Goal: Transaction & Acquisition: Subscribe to service/newsletter

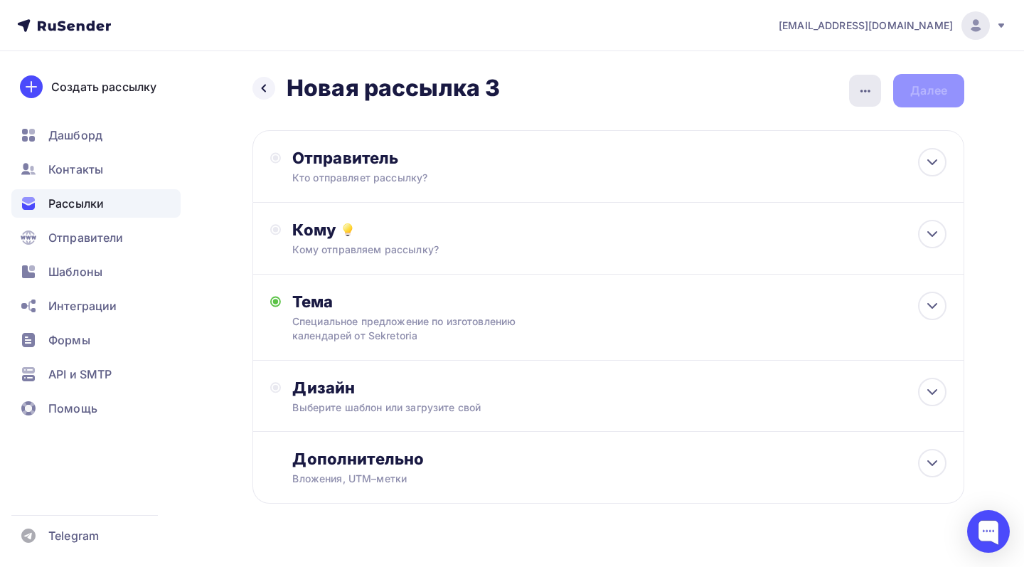
click at [865, 97] on icon "button" at bounding box center [865, 90] width 17 height 17
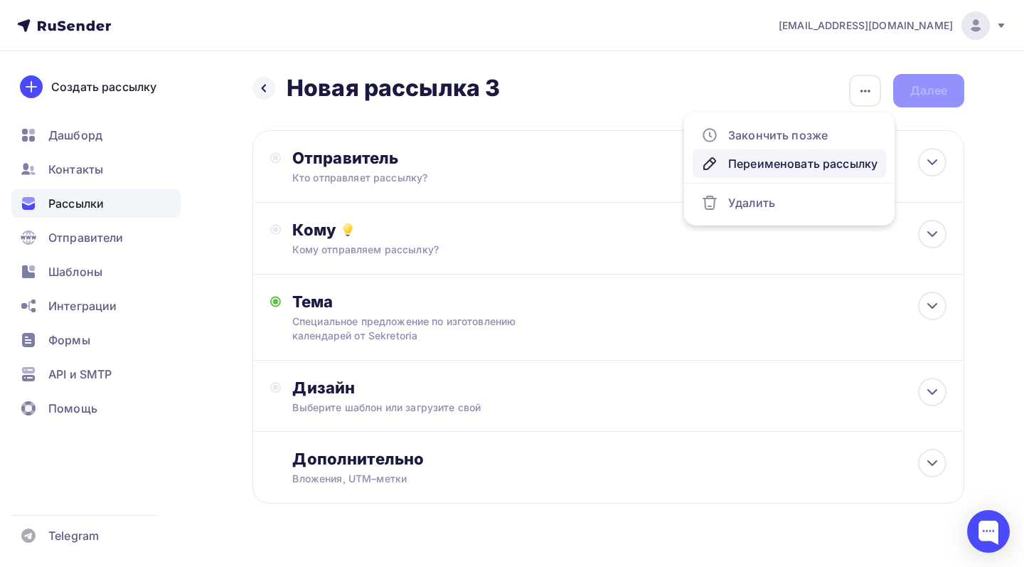
click at [816, 161] on div "Переименовать рассылку" at bounding box center [789, 163] width 176 height 17
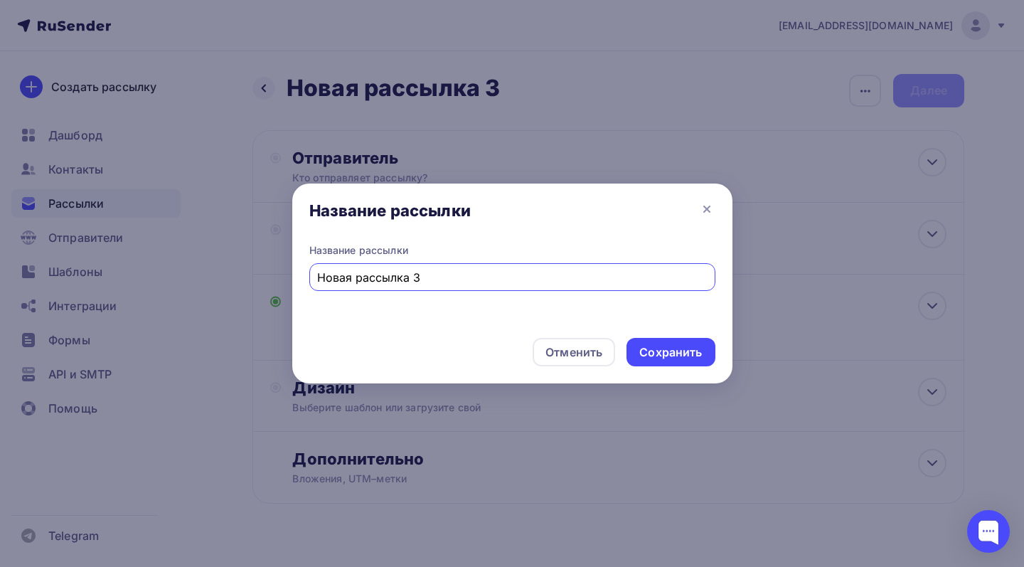
click at [402, 276] on input "Новая рассылка 3" at bounding box center [512, 277] width 390 height 17
type input "КП календари"
click at [645, 358] on div "Сохранить" at bounding box center [670, 352] width 63 height 16
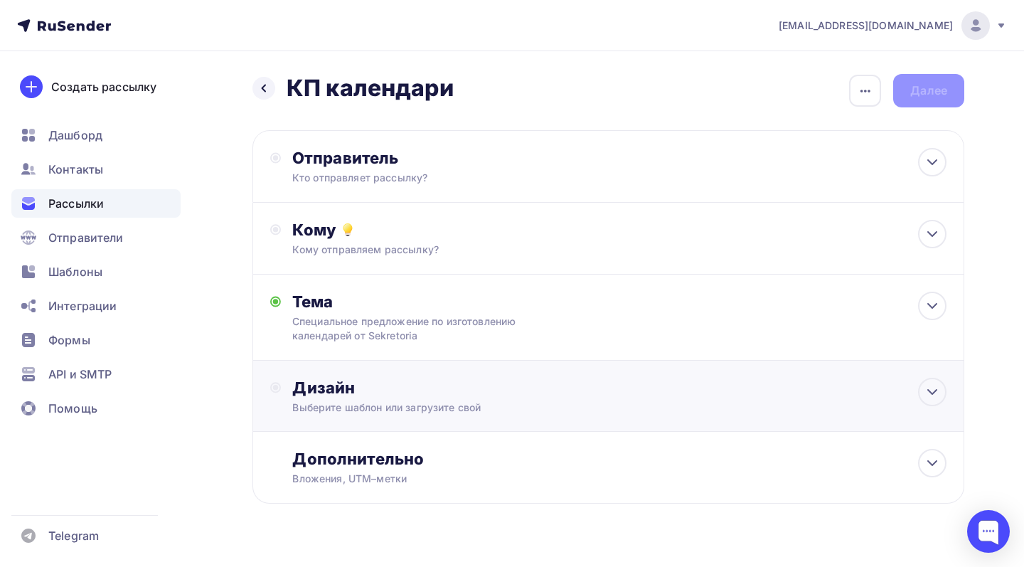
click at [555, 388] on div "Дизайн" at bounding box center [619, 388] width 654 height 20
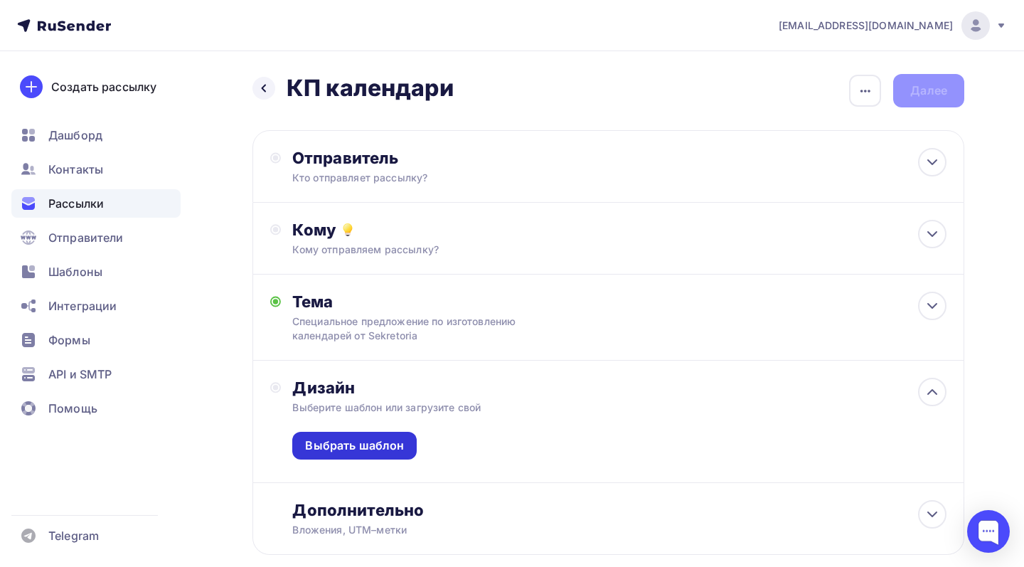
click at [351, 450] on div "Выбрать шаблон" at bounding box center [354, 445] width 99 height 16
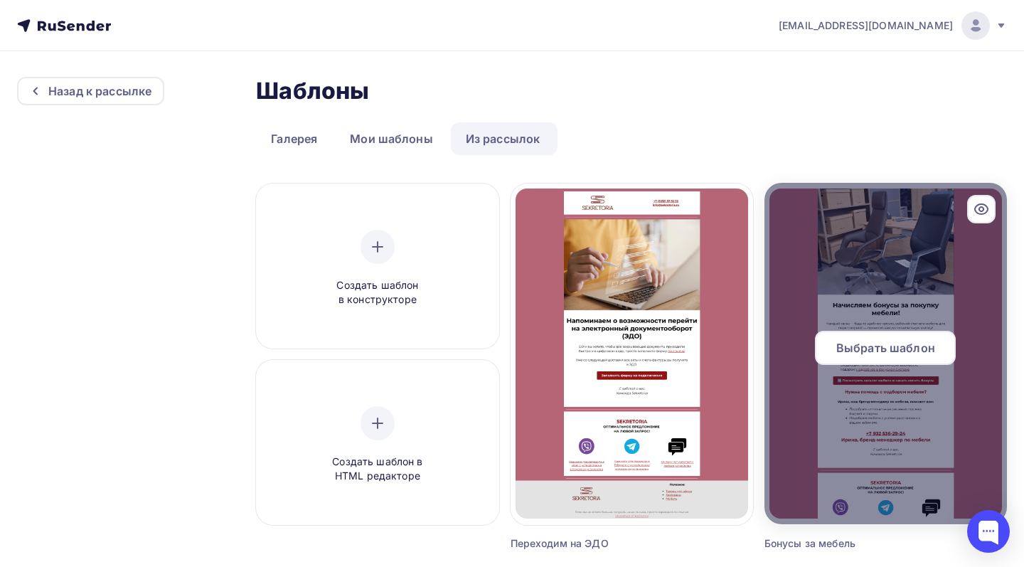
click at [848, 350] on span "Выбрать шаблон" at bounding box center [885, 347] width 99 height 17
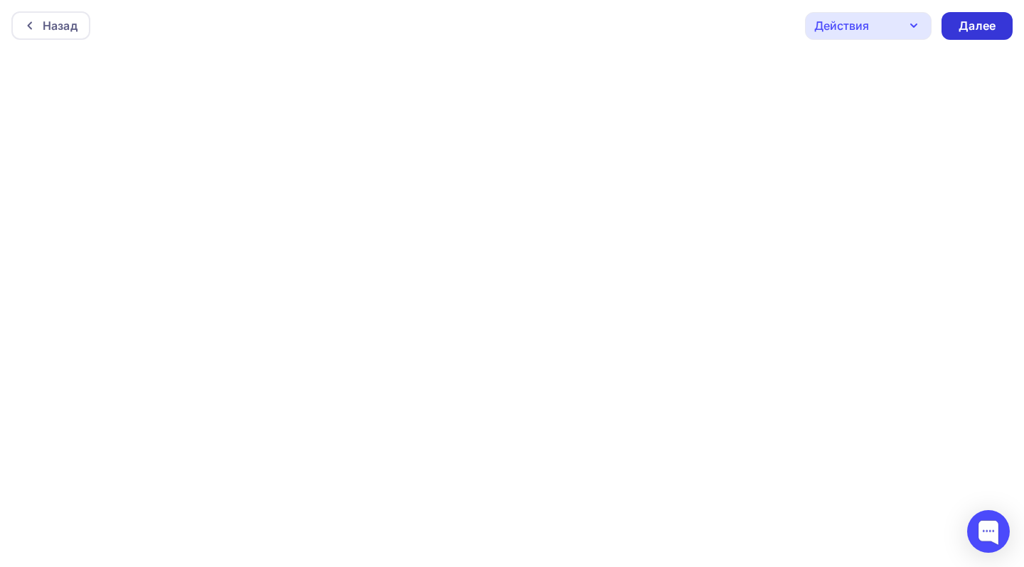
click at [950, 24] on div "Далее" at bounding box center [976, 26] width 71 height 28
click at [961, 28] on div "Далее" at bounding box center [977, 26] width 37 height 16
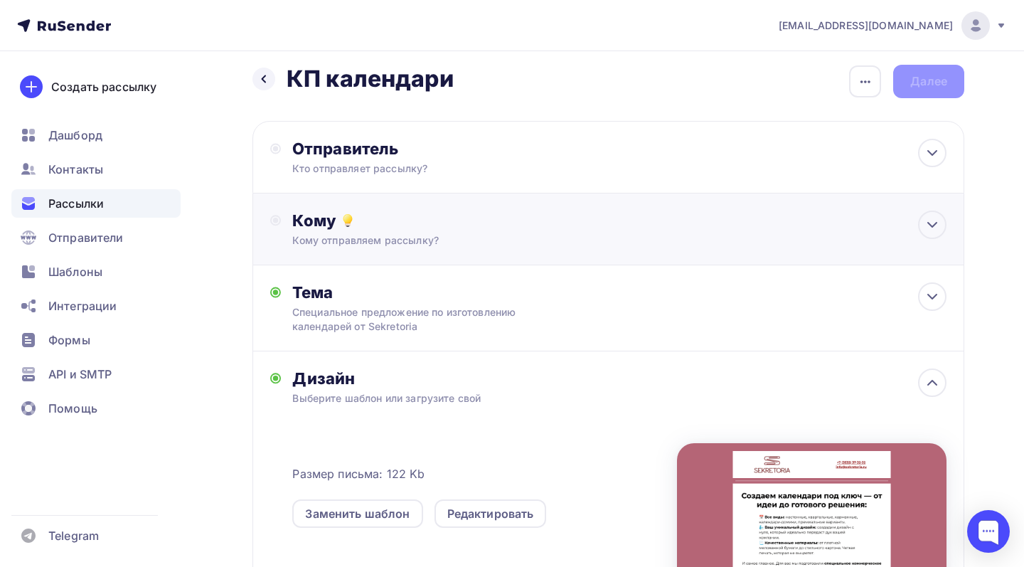
scroll to position [14, 0]
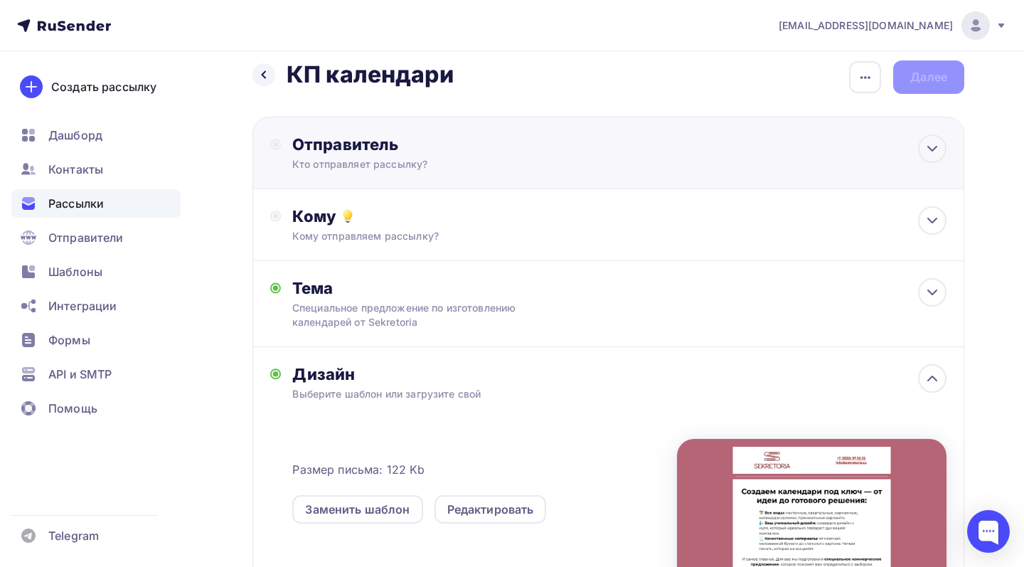
click at [550, 156] on div "Отправитель Кто отправляет рассылку? Email * [EMAIL_ADDRESS][DOMAIN_NAME] [EMAI…" at bounding box center [446, 152] width 308 height 37
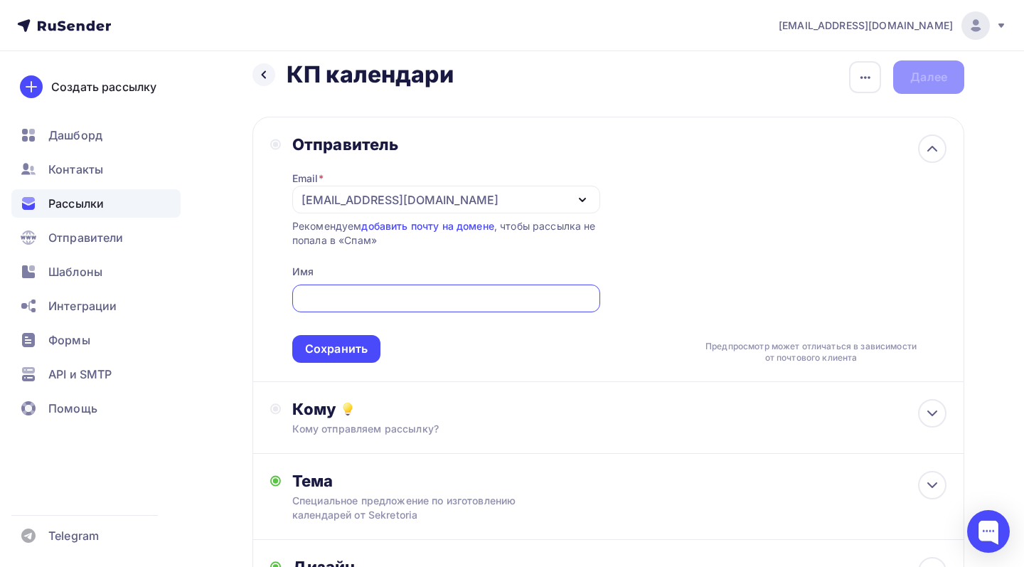
scroll to position [0, 0]
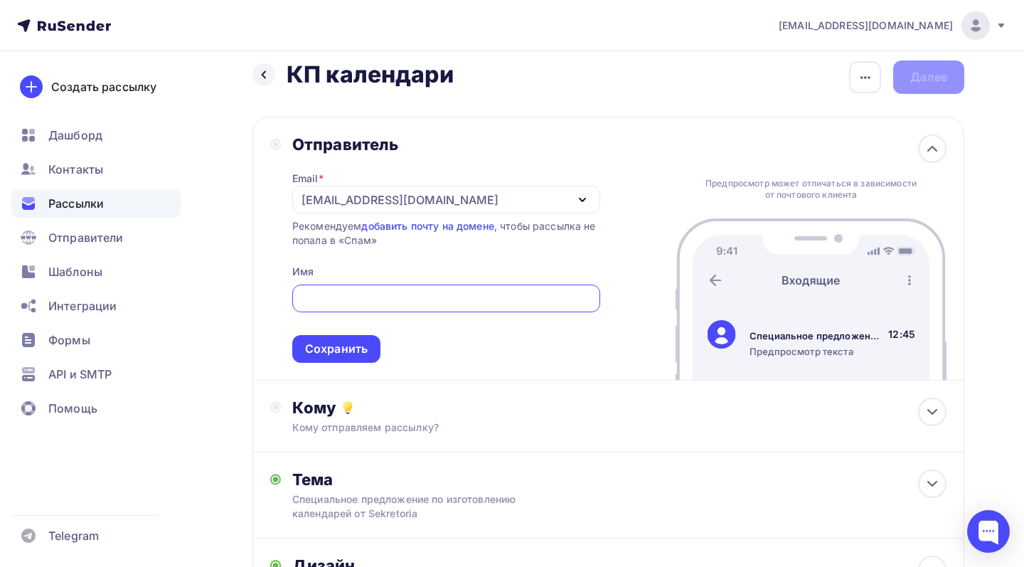
click at [434, 203] on div "[EMAIL_ADDRESS][DOMAIN_NAME]" at bounding box center [446, 200] width 308 height 28
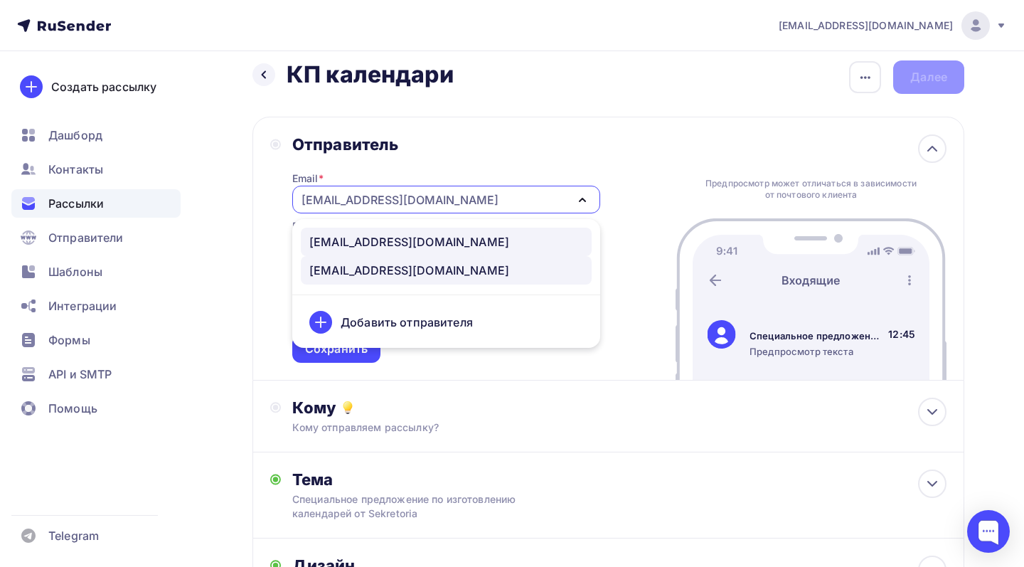
click at [419, 248] on div "[EMAIL_ADDRESS][DOMAIN_NAME]" at bounding box center [409, 241] width 200 height 17
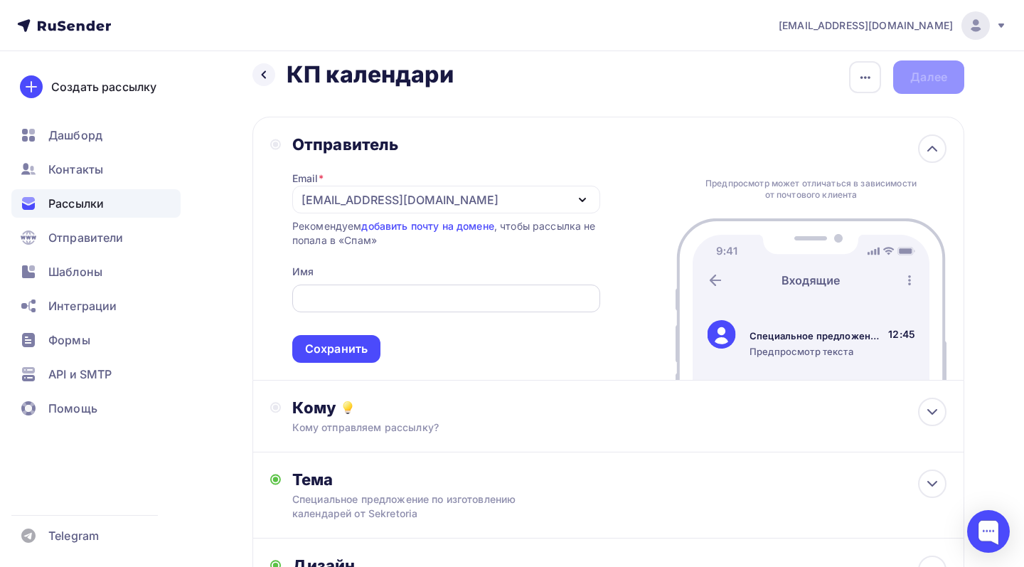
click at [402, 307] on input "text" at bounding box center [446, 298] width 292 height 17
type input "Sekretoria"
click at [318, 357] on div "Сохранить" at bounding box center [336, 349] width 63 height 16
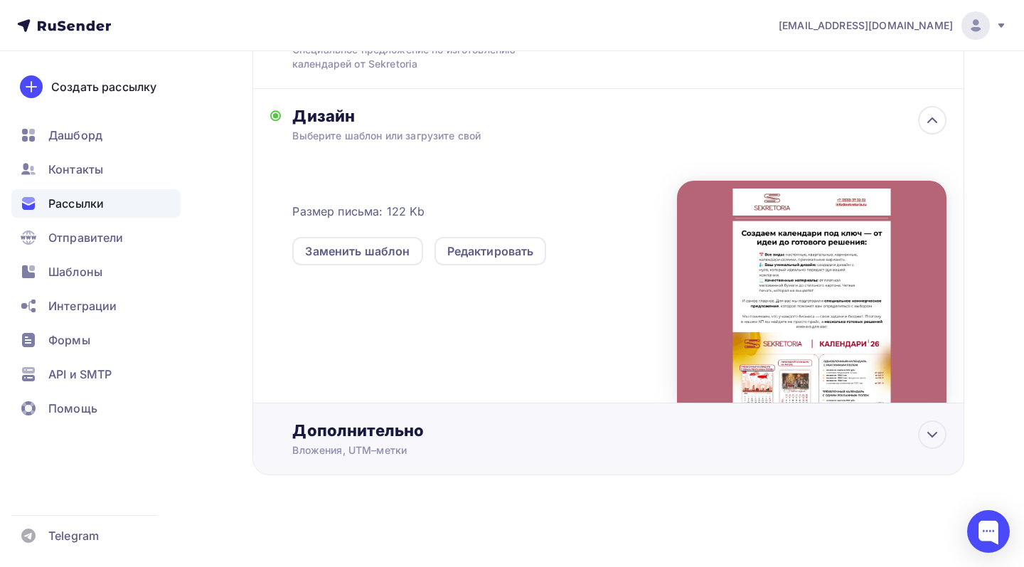
click at [582, 447] on div "Вложения, UTM–метки" at bounding box center [586, 450] width 589 height 14
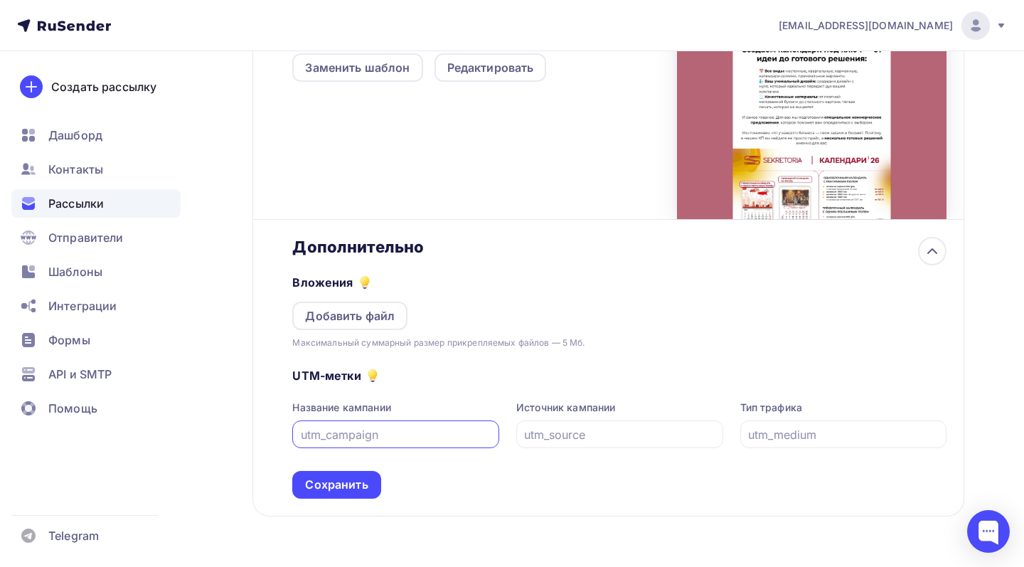
scroll to position [461, 0]
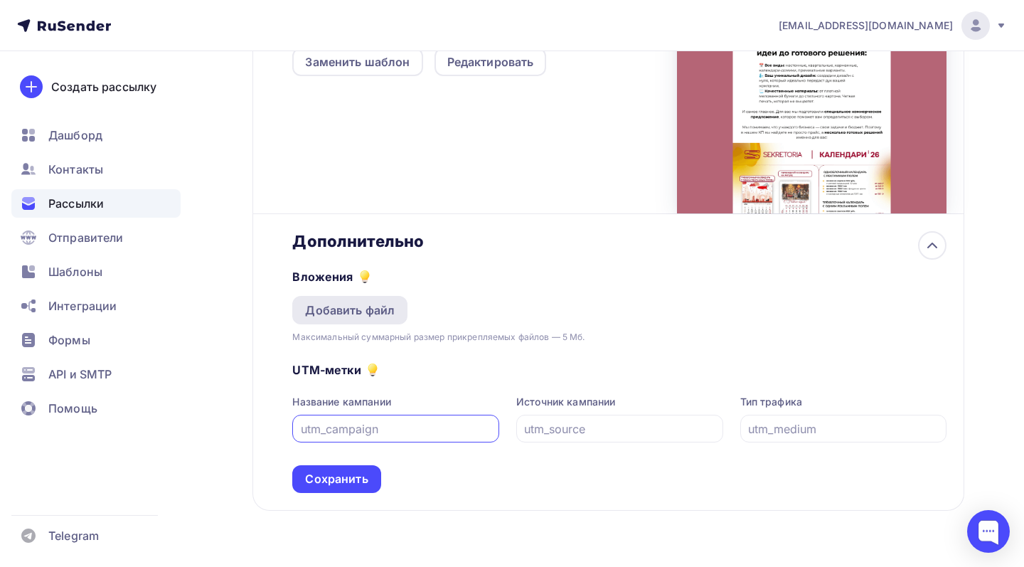
click at [373, 315] on div "Добавить файл" at bounding box center [350, 310] width 90 height 17
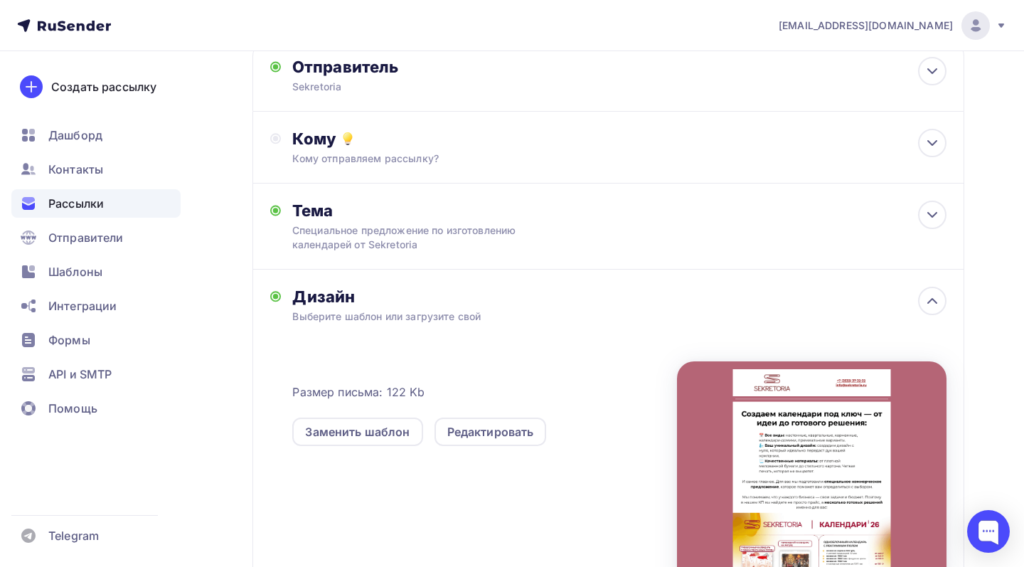
scroll to position [96, 0]
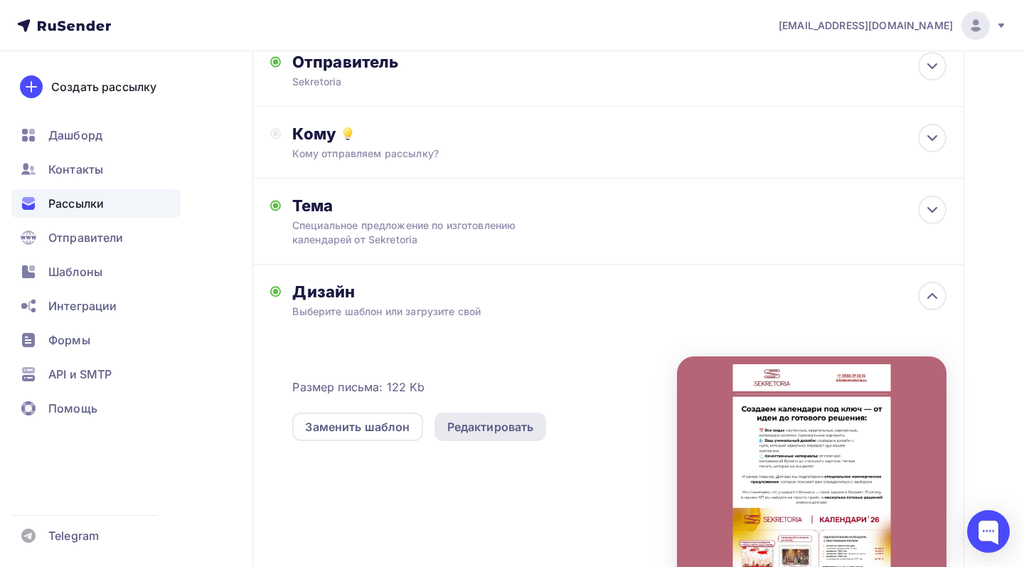
click at [522, 430] on div "Редактировать" at bounding box center [490, 426] width 87 height 17
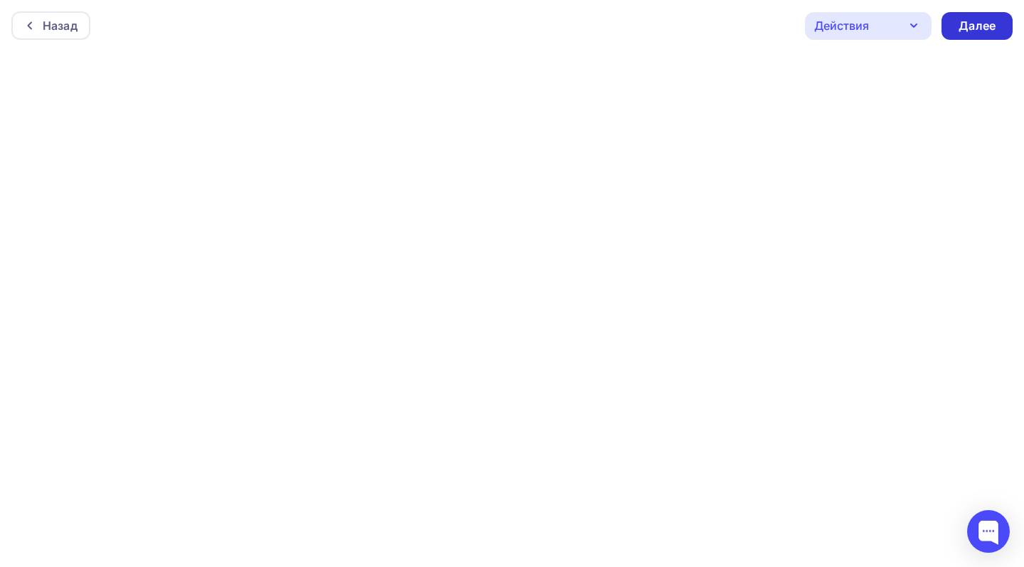
click at [986, 25] on div "Далее" at bounding box center [977, 26] width 37 height 16
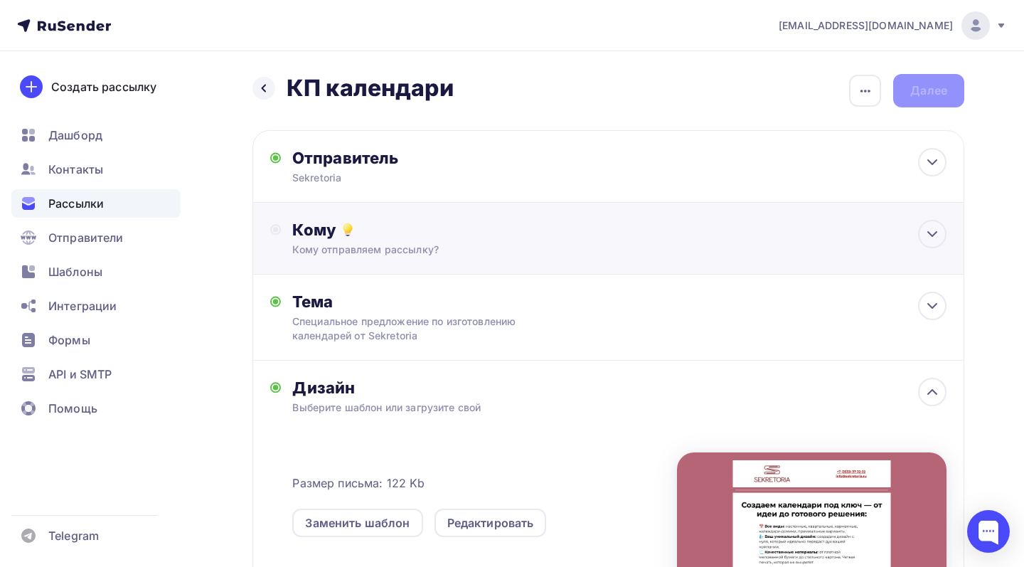
click at [588, 235] on div "Кому" at bounding box center [619, 230] width 654 height 20
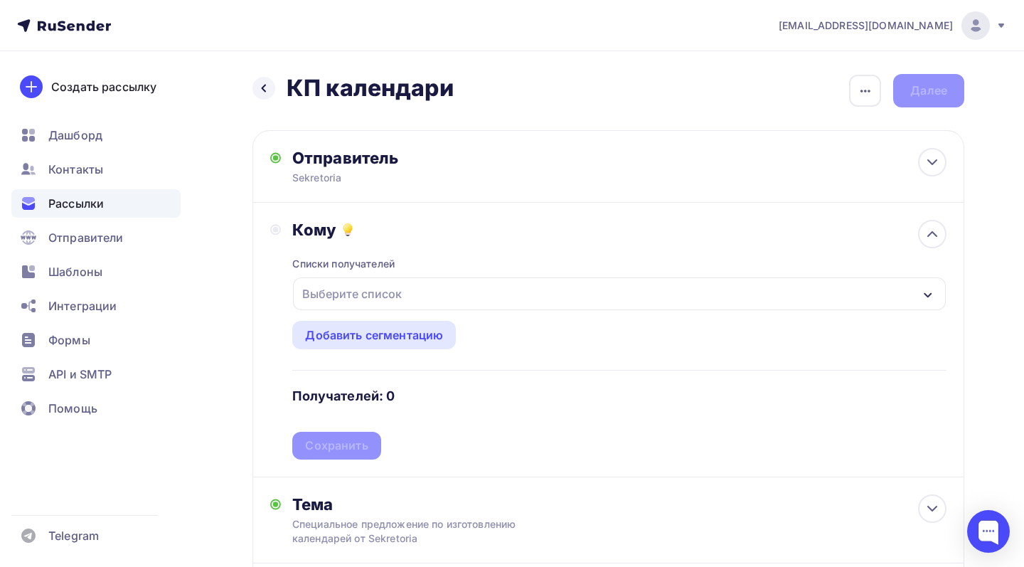
click at [407, 302] on div "Выберите список" at bounding box center [619, 293] width 653 height 33
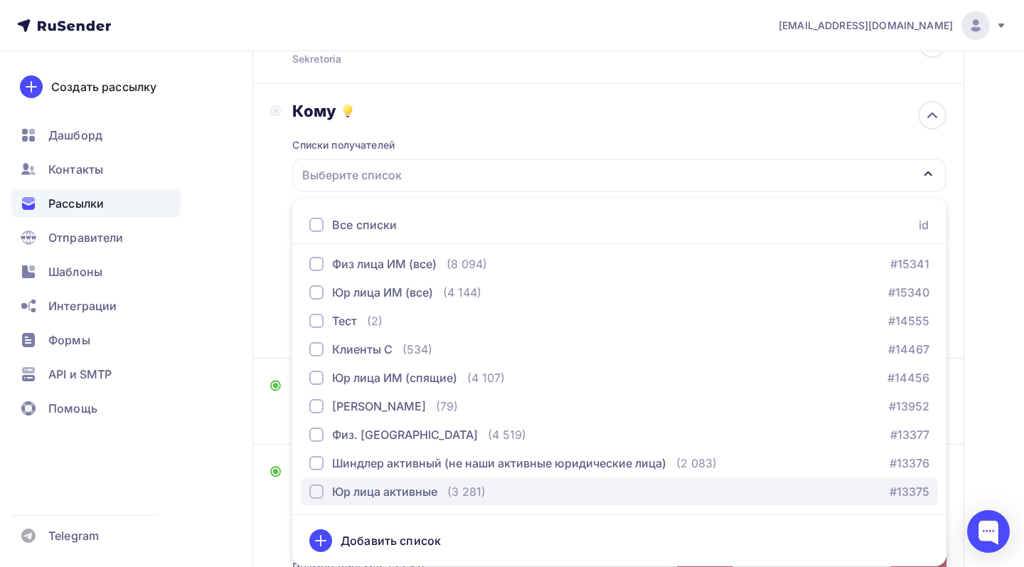
scroll to position [771, 0]
click at [368, 496] on div "Юр лица активные" at bounding box center [384, 491] width 105 height 17
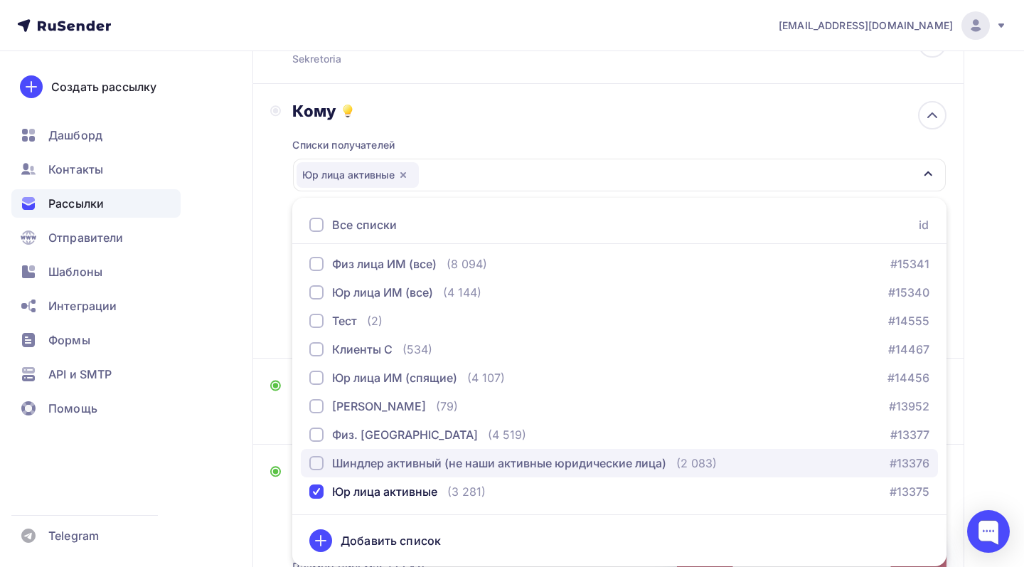
click at [373, 459] on div "Шиндлер активный (не наши активные юридические лица)" at bounding box center [499, 462] width 334 height 17
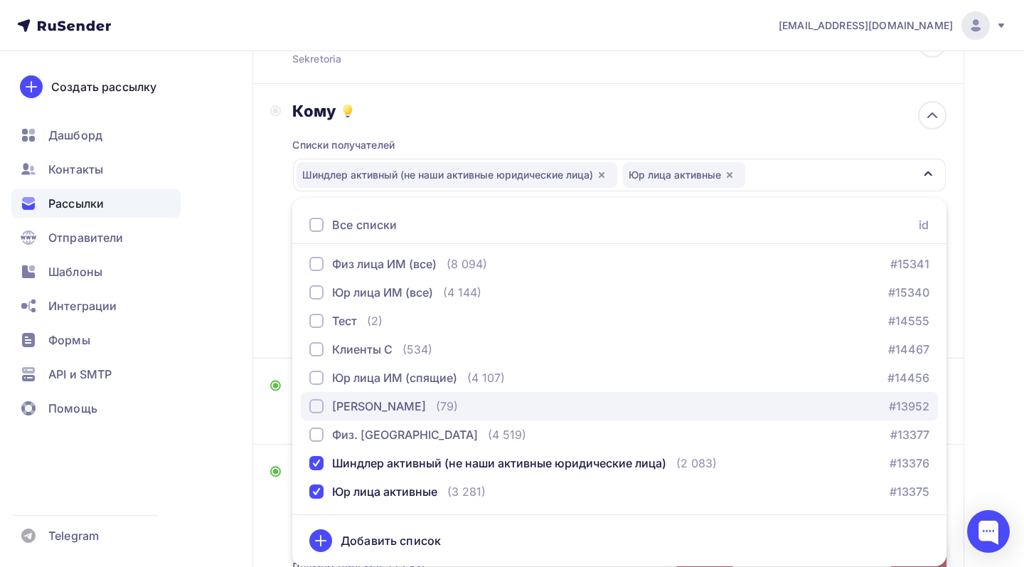
click at [383, 398] on div "[PERSON_NAME]" at bounding box center [379, 405] width 94 height 17
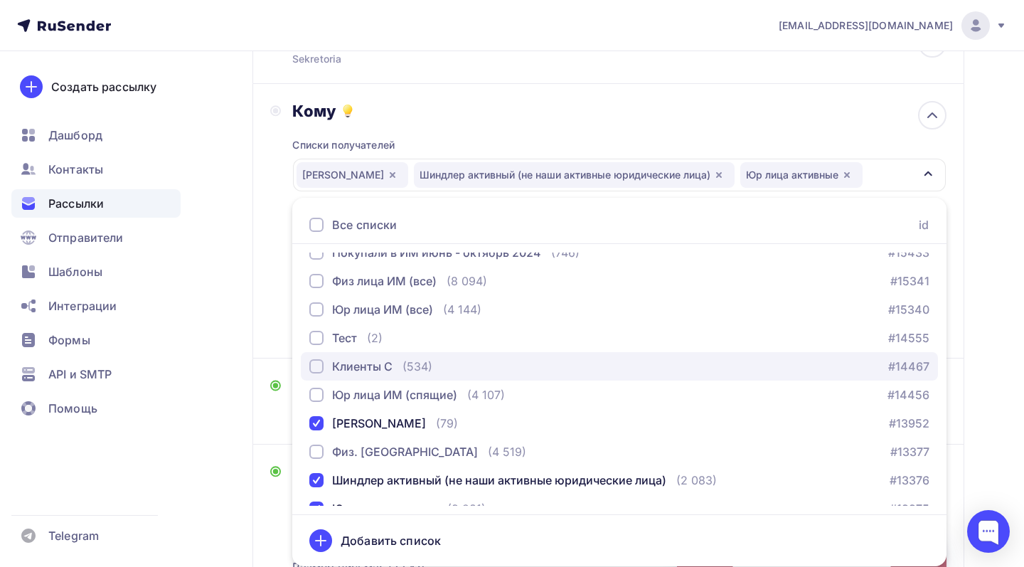
scroll to position [753, 0]
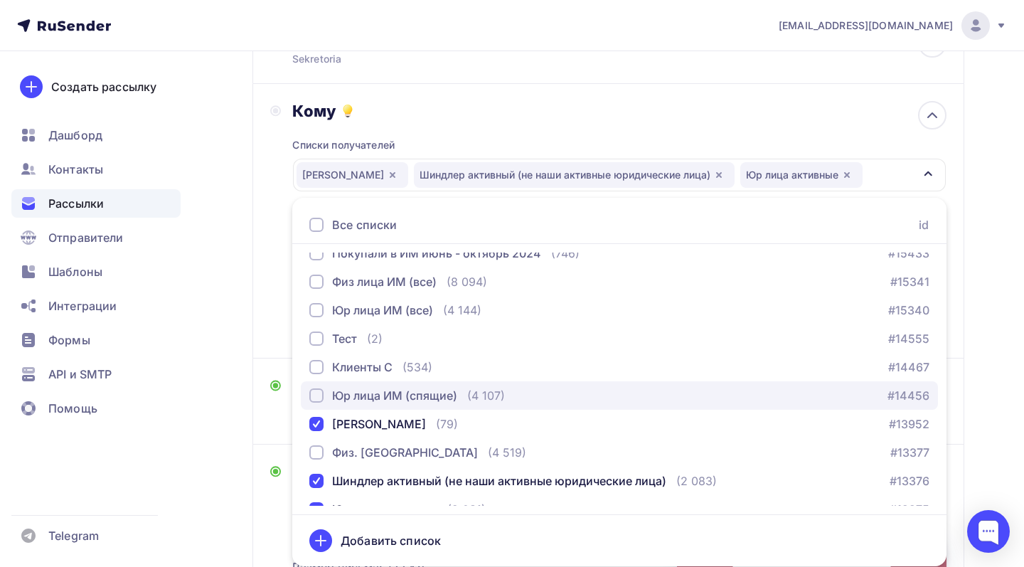
click at [380, 386] on button "Юр лица ИМ (спящие) (4 107) #14456" at bounding box center [619, 395] width 637 height 28
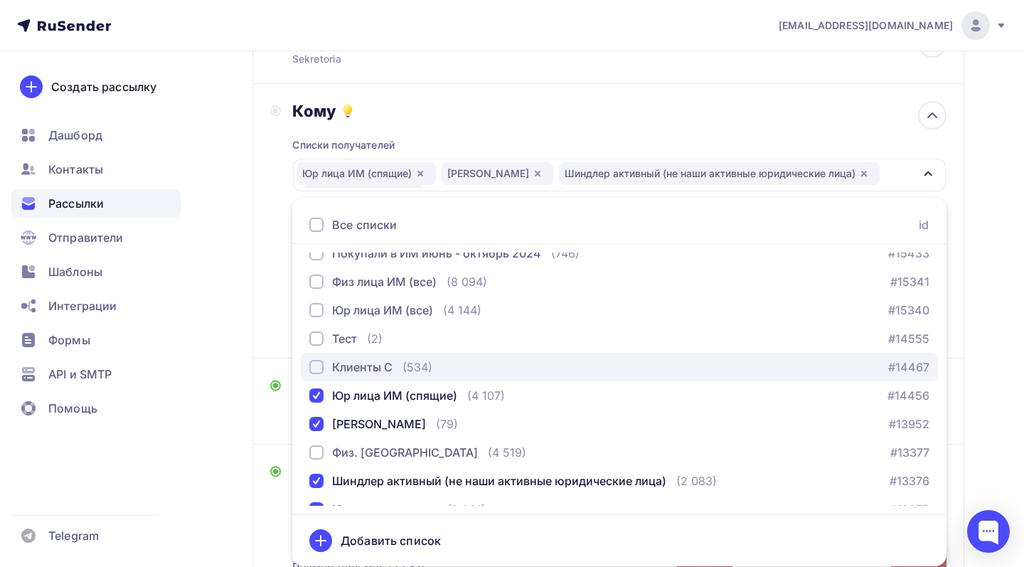
click at [376, 368] on div "Клиенты С" at bounding box center [362, 366] width 60 height 17
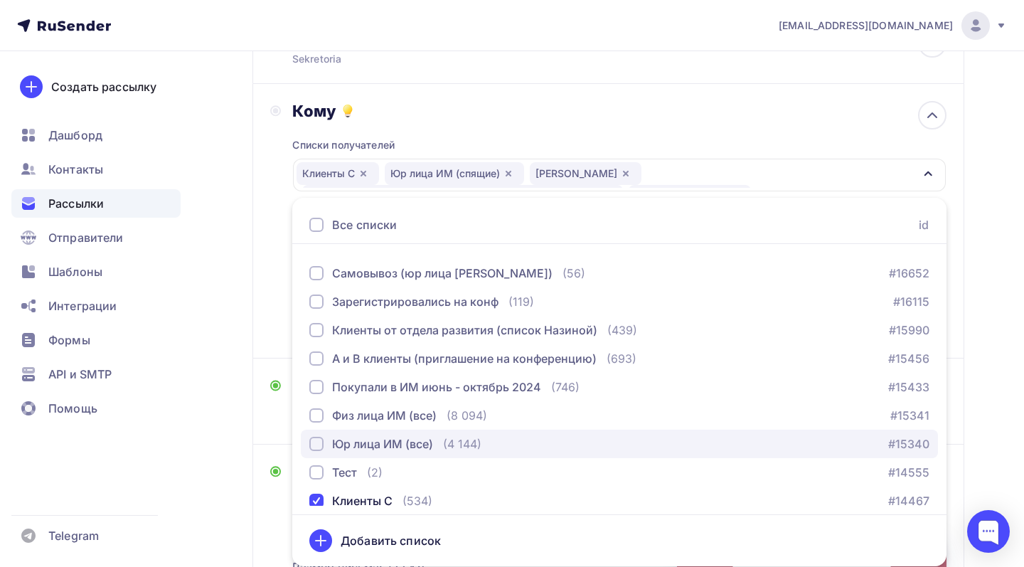
scroll to position [612, 0]
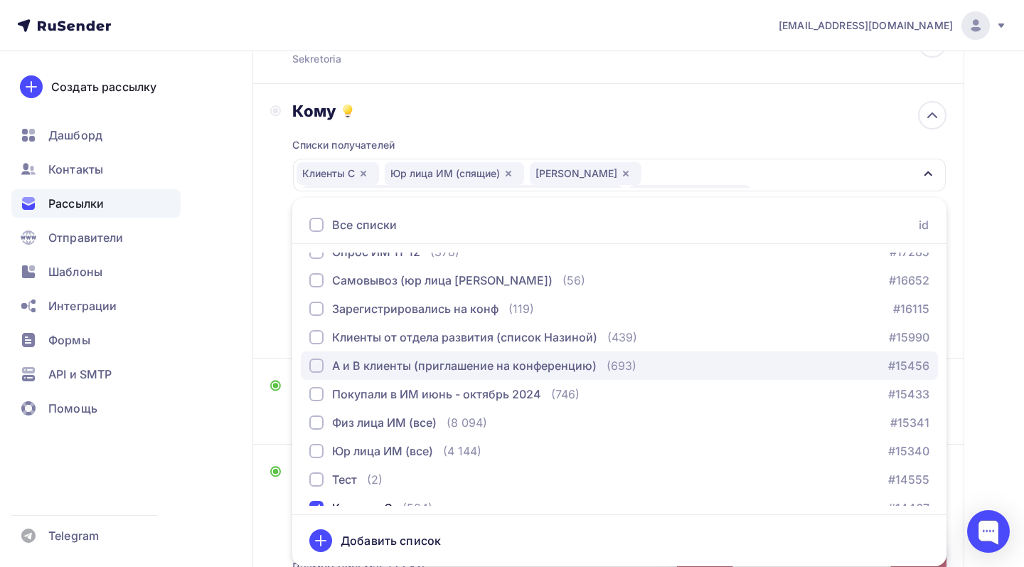
click at [377, 358] on div "А и В клиенты (приглашение на конференцию)" at bounding box center [464, 365] width 265 height 17
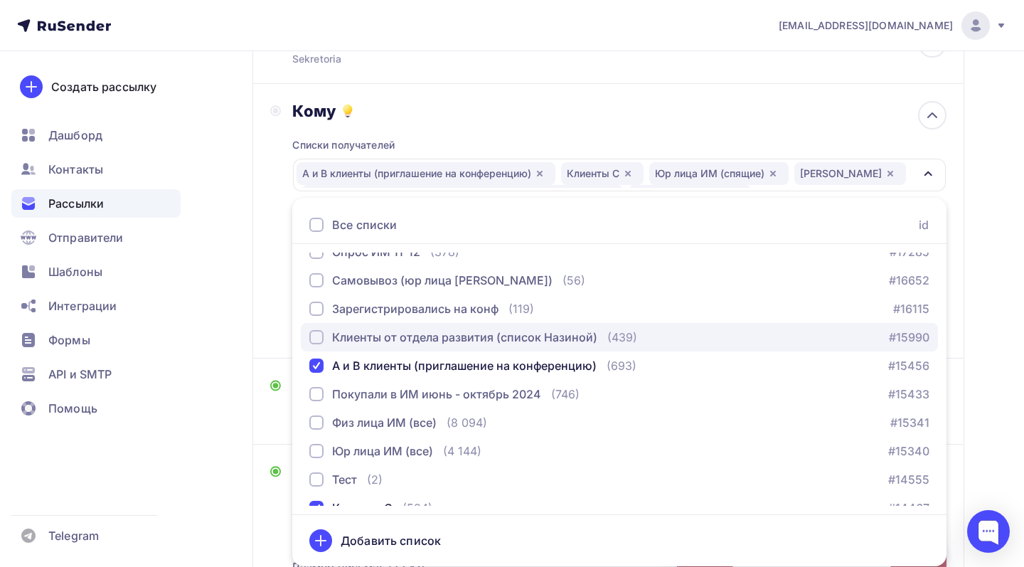
click at [378, 331] on div "Клиенты от отдела развития (список Назиной)" at bounding box center [464, 337] width 265 height 17
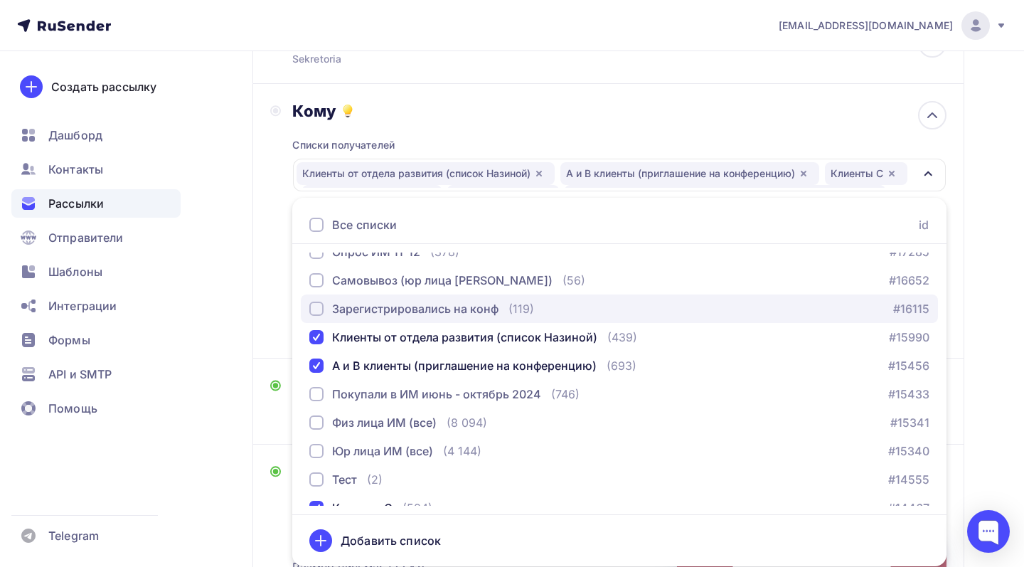
click at [376, 313] on div "Зарегистрировались на конф" at bounding box center [415, 308] width 166 height 17
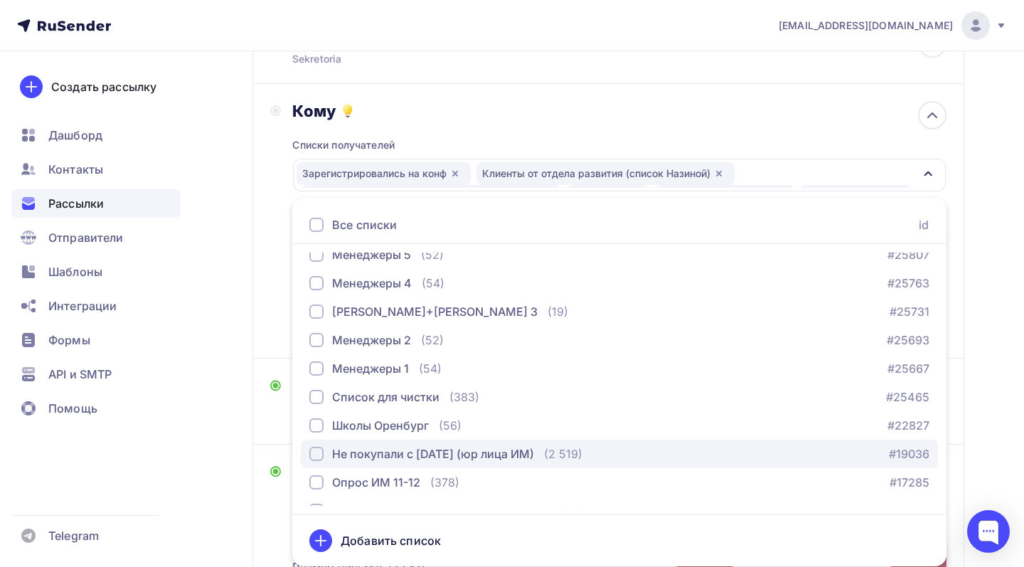
scroll to position [378, 0]
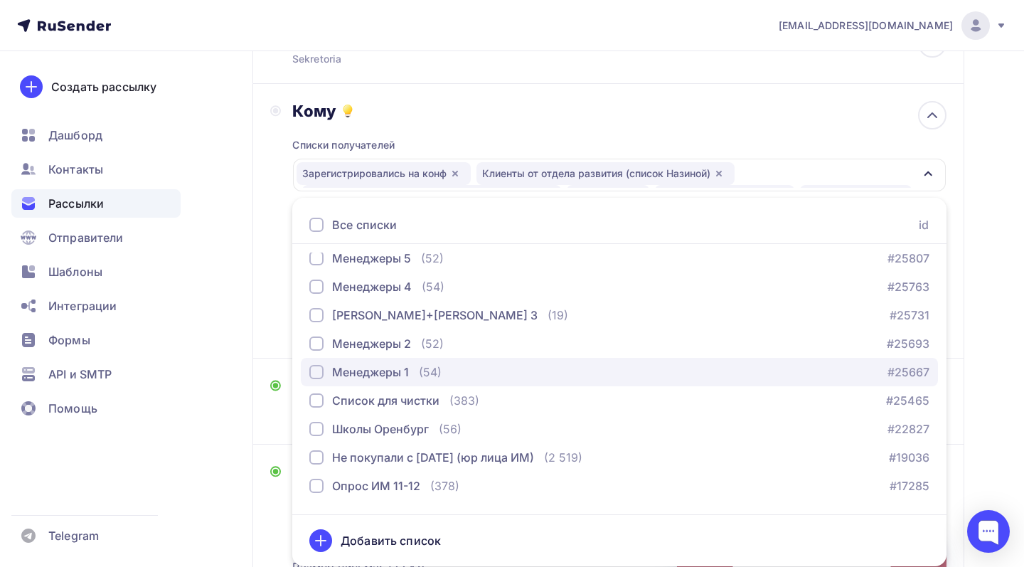
click at [363, 367] on div "Менеджеры 1" at bounding box center [370, 371] width 77 height 17
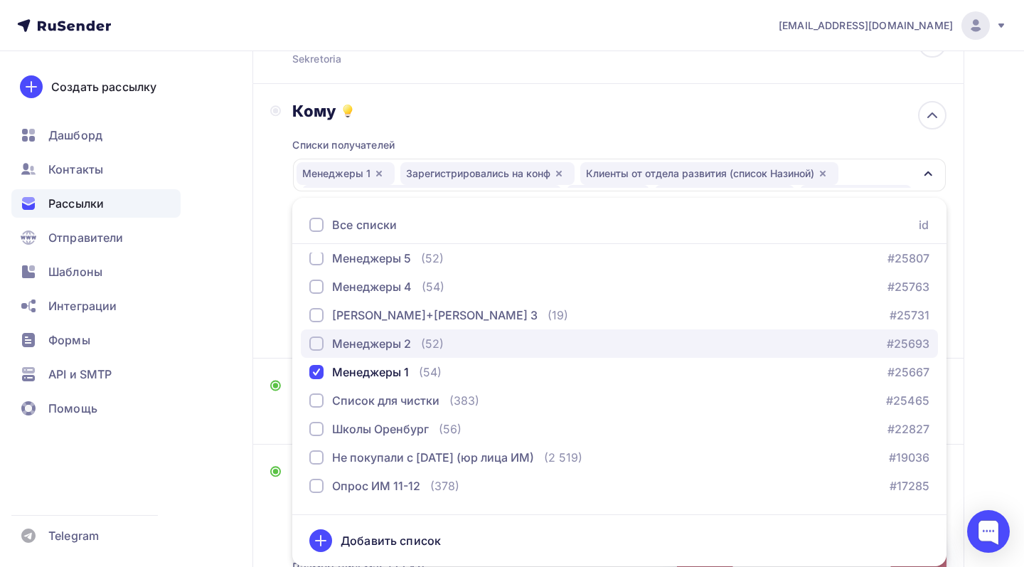
click at [363, 356] on button "Менеджеры 2 (52) #25693" at bounding box center [619, 343] width 637 height 28
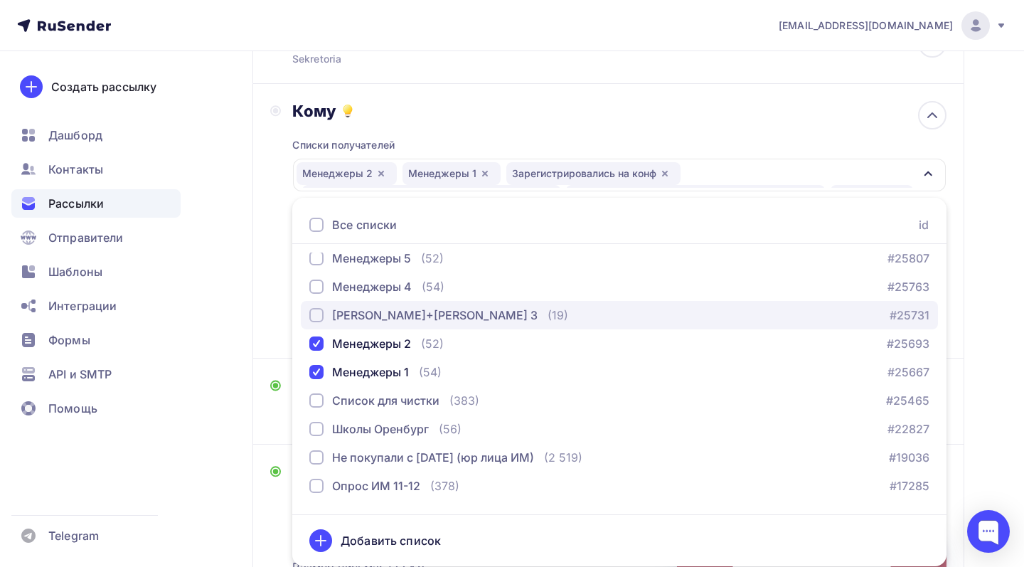
click at [361, 321] on div "[PERSON_NAME]+[PERSON_NAME] 3" at bounding box center [435, 314] width 206 height 17
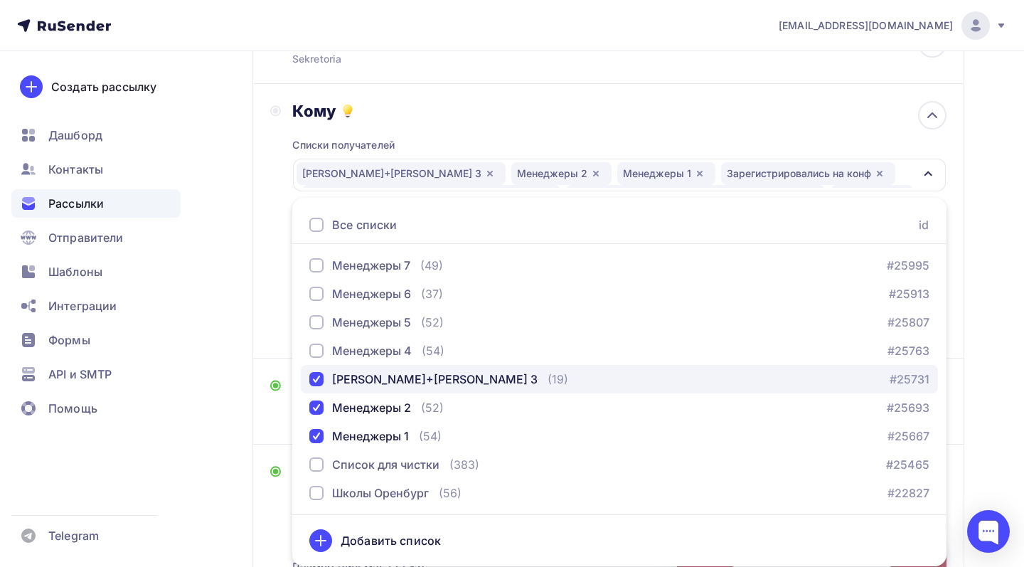
scroll to position [304, 0]
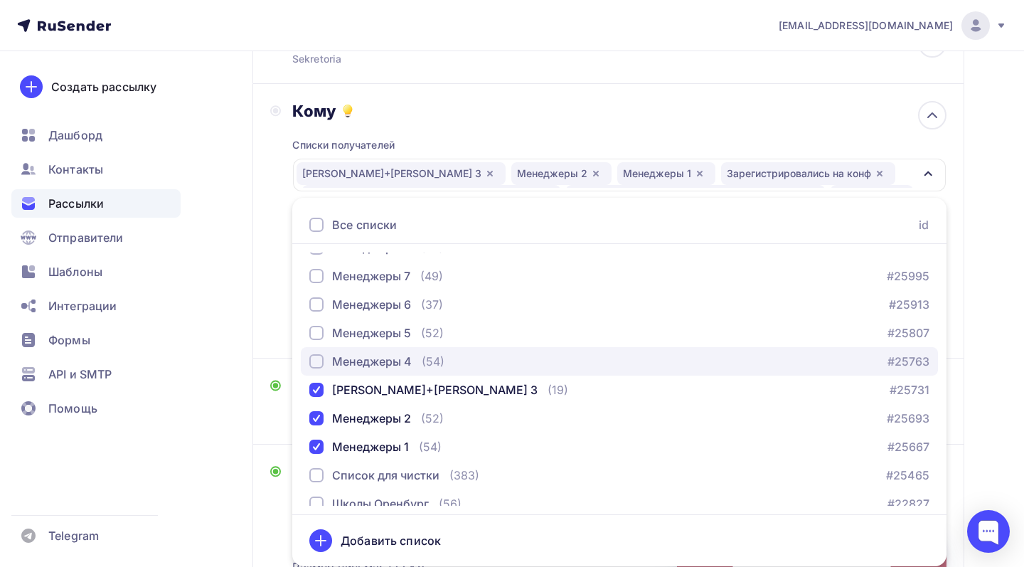
click at [361, 363] on div "Менеджеры 4" at bounding box center [372, 361] width 80 height 17
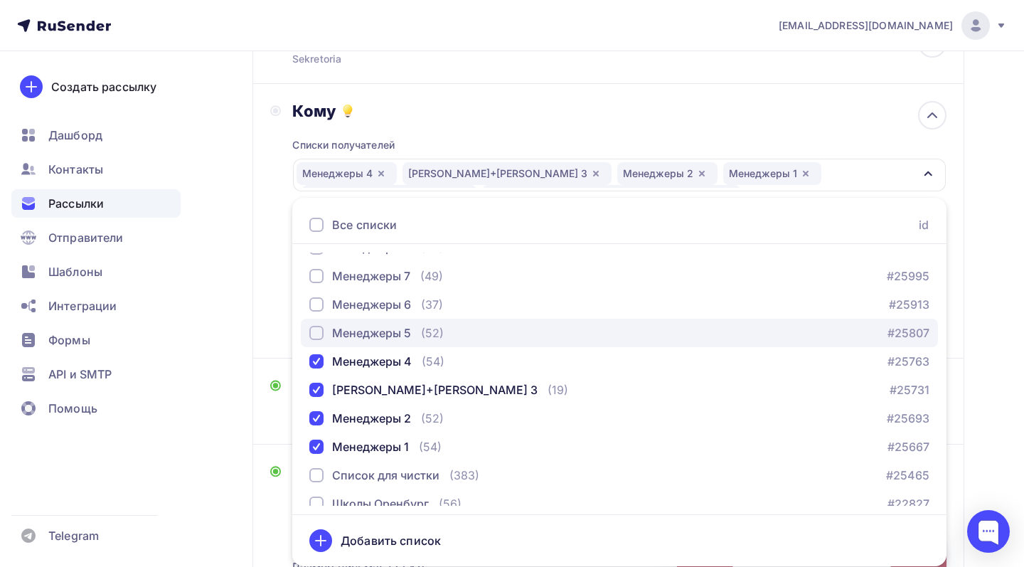
click at [361, 343] on button "Менеджеры 5 (52) #25807" at bounding box center [619, 333] width 637 height 28
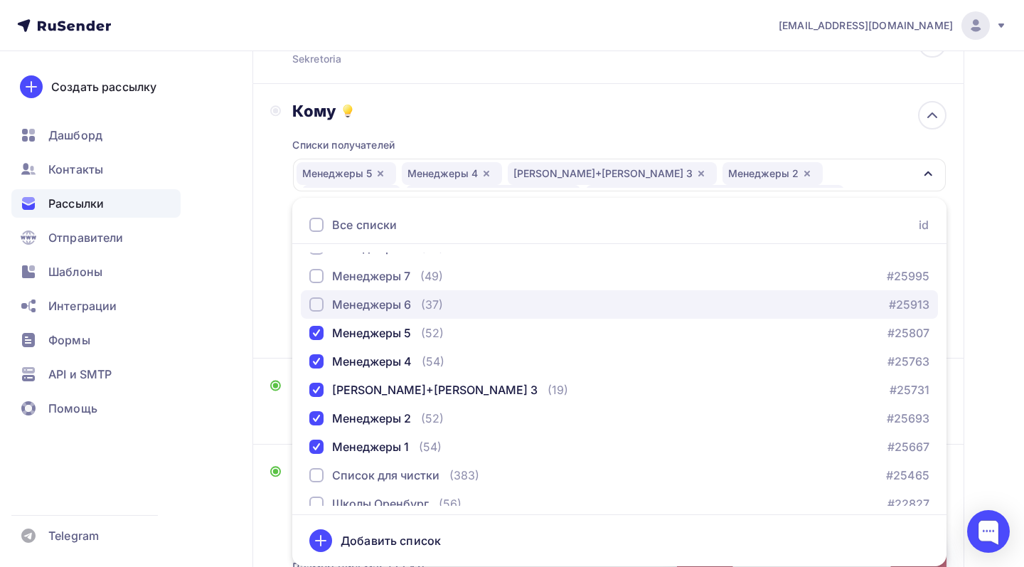
click at [361, 316] on button "Менеджеры 6 (37) #25913" at bounding box center [619, 304] width 637 height 28
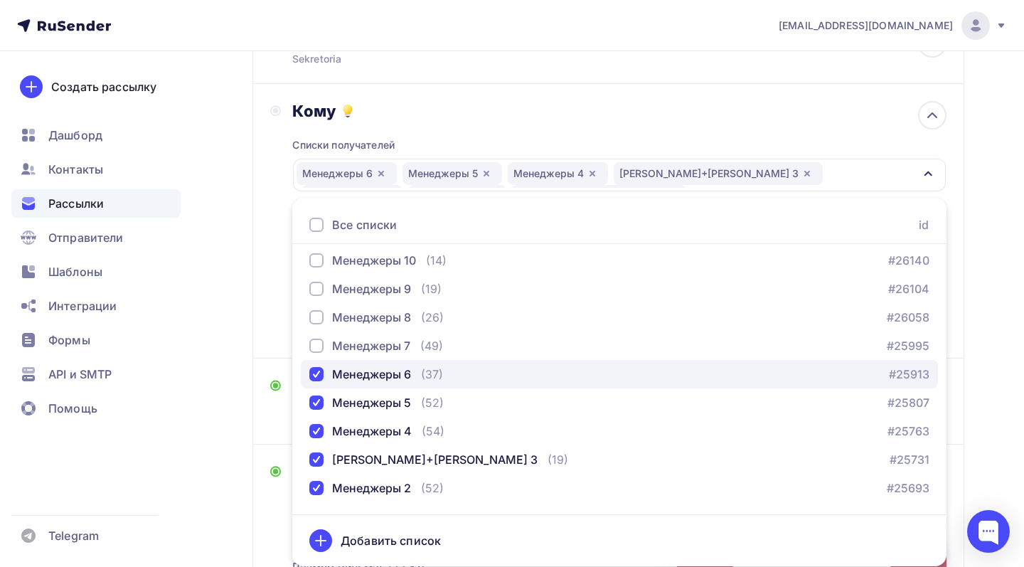
scroll to position [211, 0]
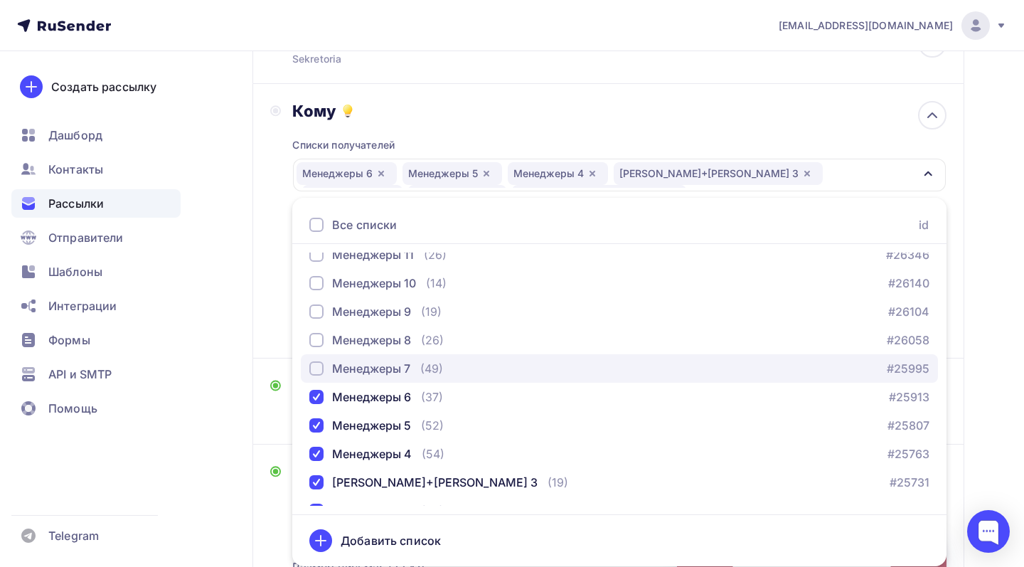
click at [361, 366] on div "Менеджеры 7" at bounding box center [371, 368] width 78 height 17
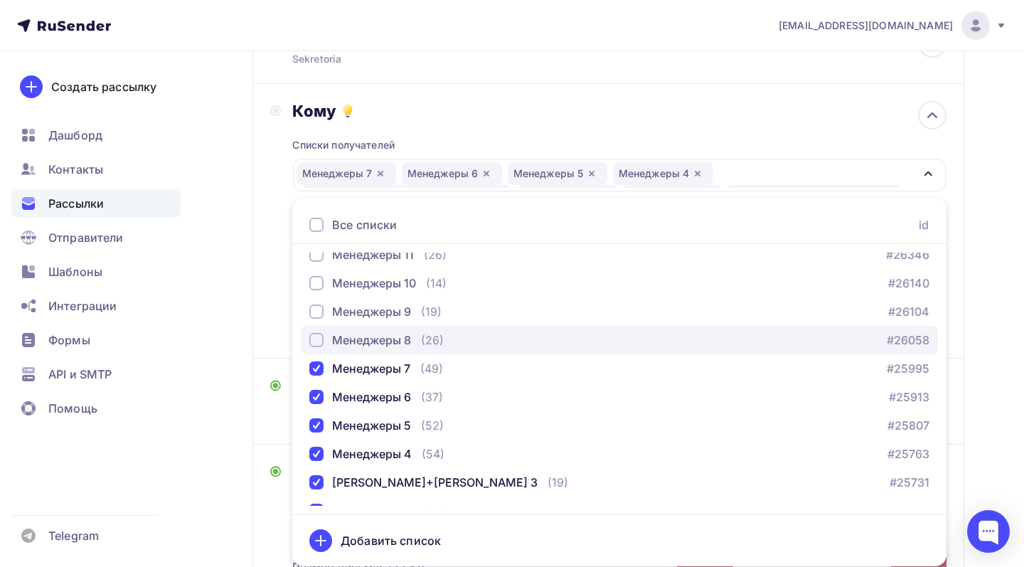
click at [361, 351] on button "Менеджеры 8 (26) #26058" at bounding box center [619, 340] width 637 height 28
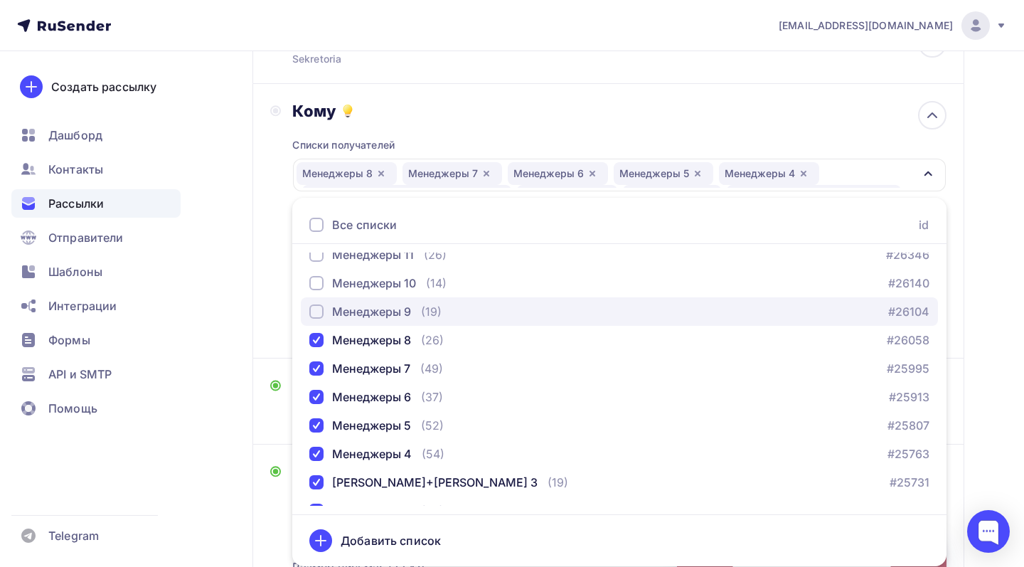
click at [361, 314] on div "Менеджеры 9" at bounding box center [371, 311] width 79 height 17
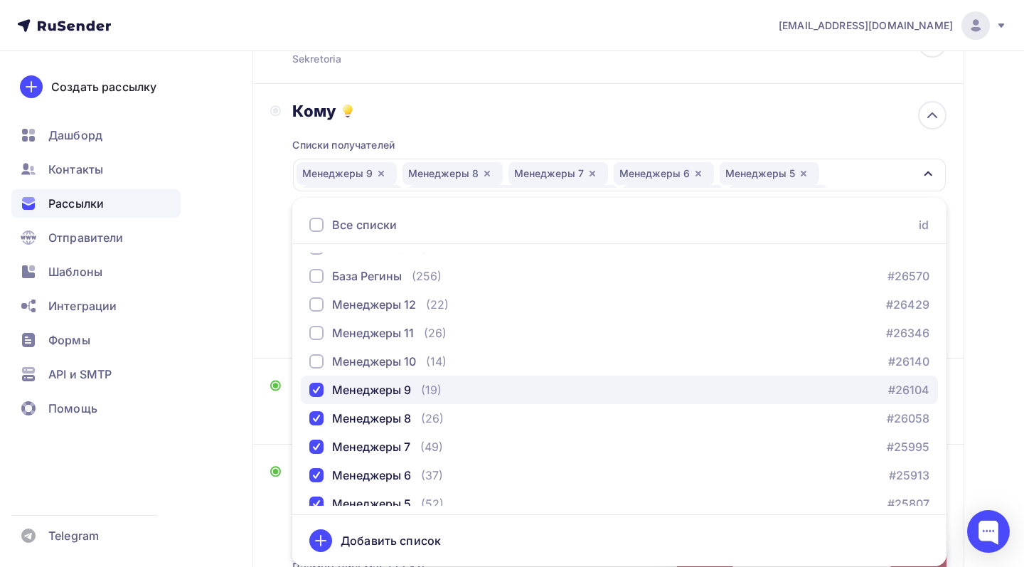
scroll to position [119, 0]
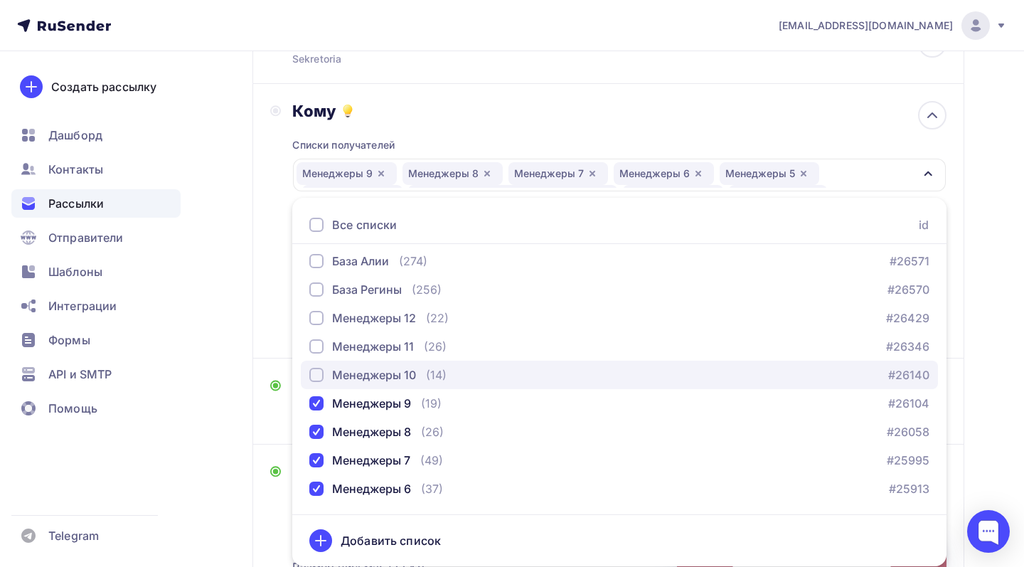
click at [358, 381] on div "Менеджеры 10" at bounding box center [374, 374] width 84 height 17
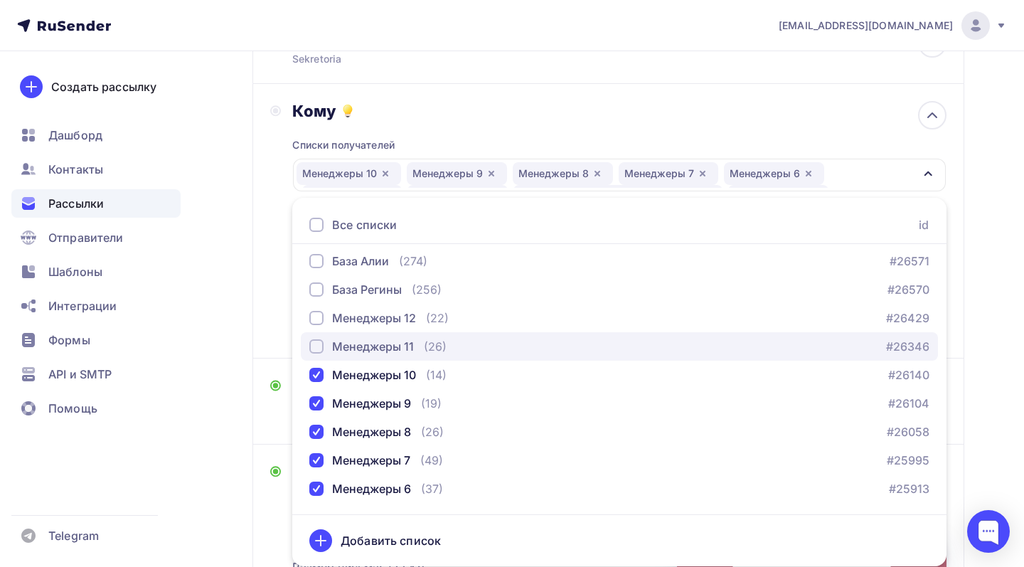
click at [358, 354] on div "Менеджеры 11" at bounding box center [373, 346] width 82 height 17
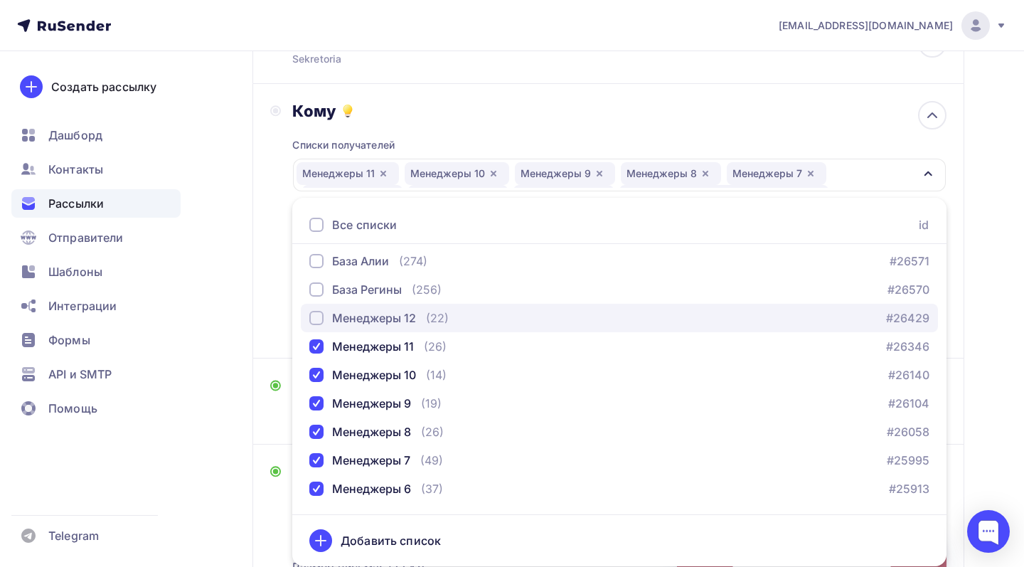
click at [358, 323] on div "Менеджеры 12" at bounding box center [374, 317] width 84 height 17
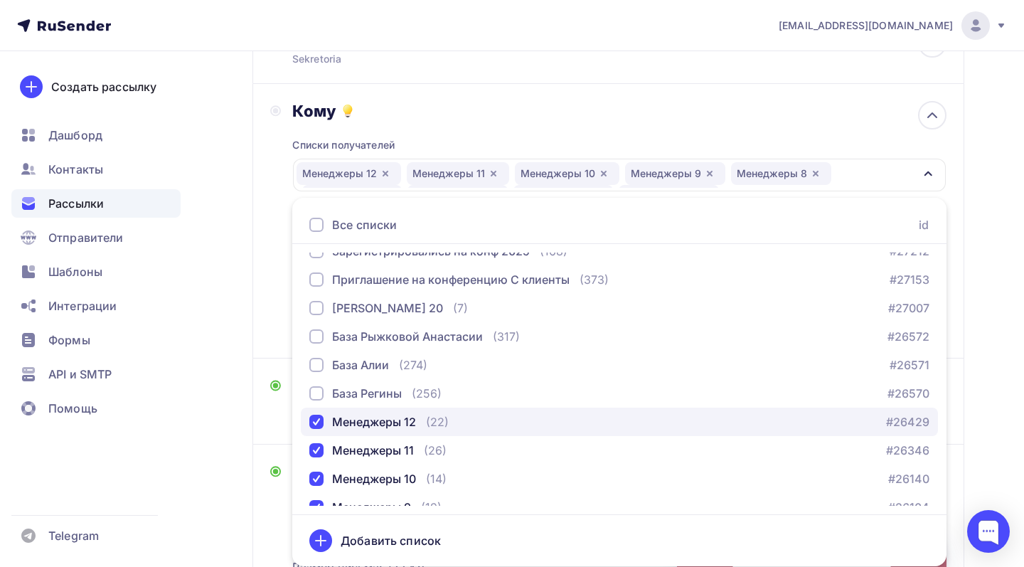
scroll to position [0, 0]
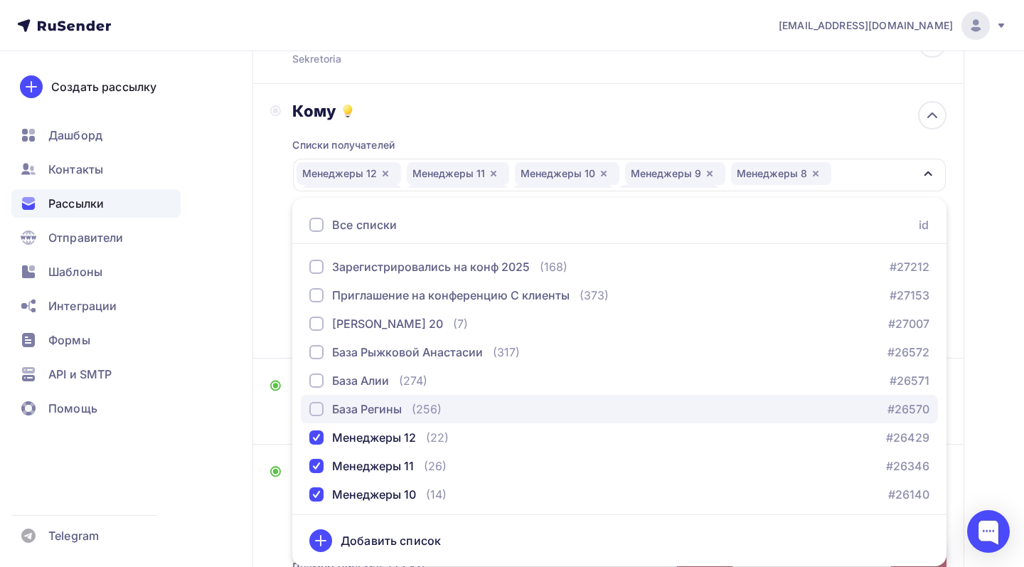
click at [358, 408] on div "База Регины" at bounding box center [367, 408] width 70 height 17
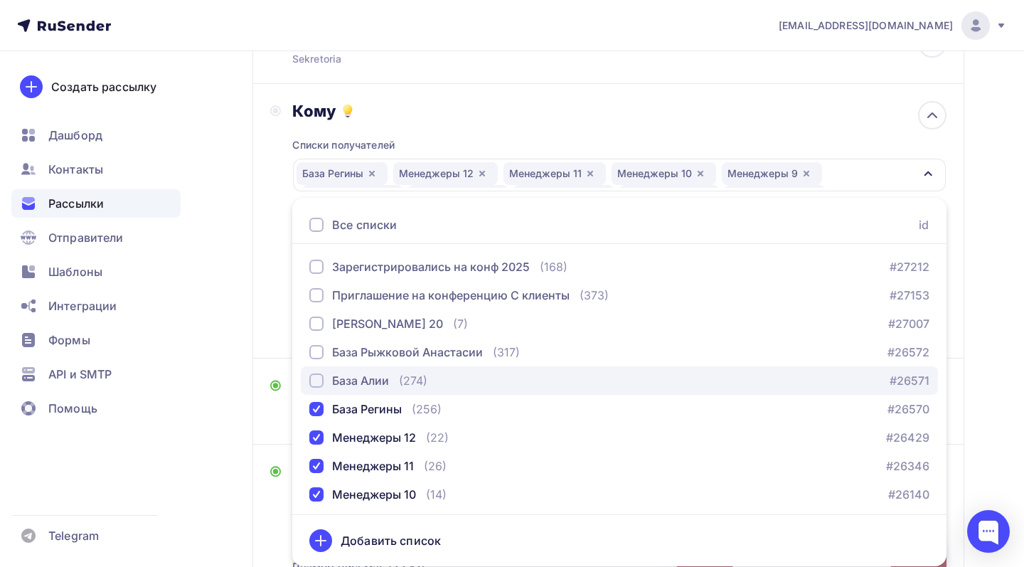
click at [357, 388] on div "База Алии" at bounding box center [360, 380] width 57 height 17
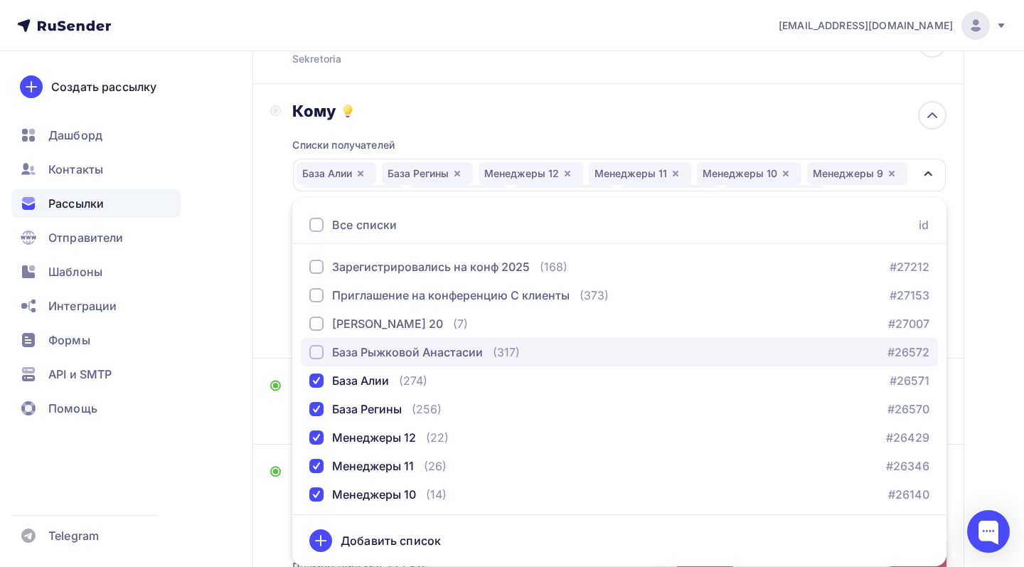
click at [357, 358] on div "База Рыжковой Анастасии" at bounding box center [407, 351] width 151 height 17
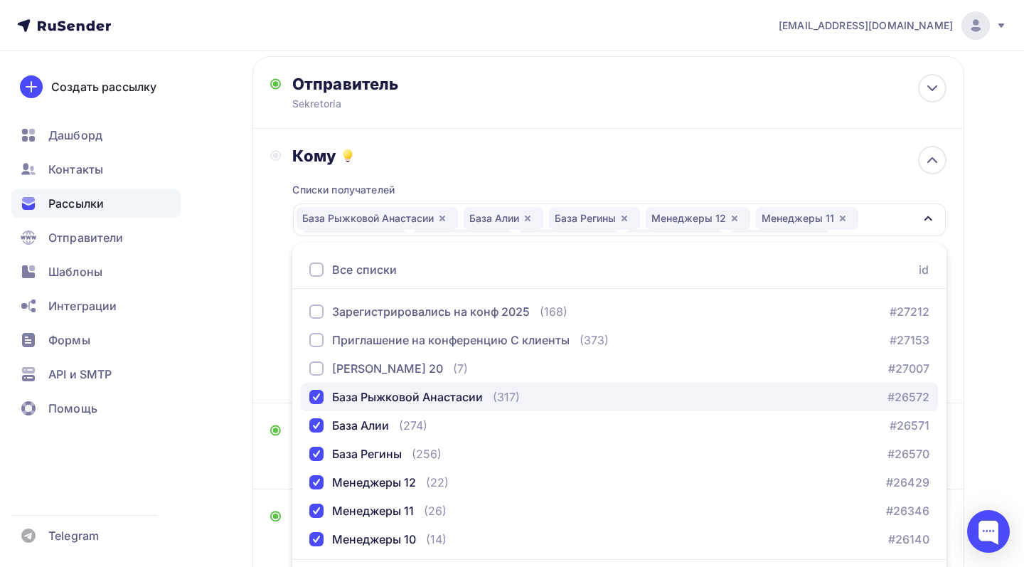
scroll to position [73, 0]
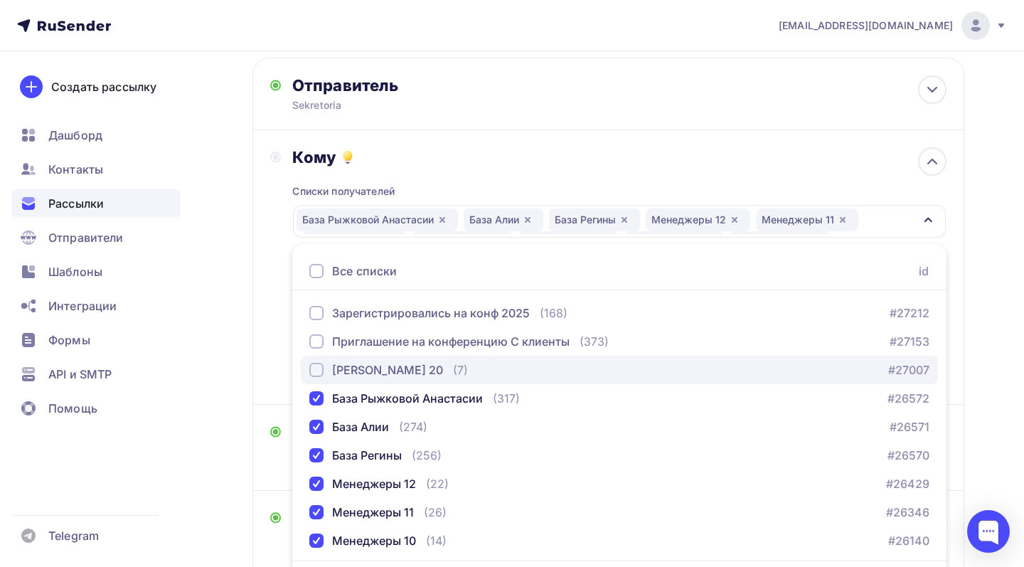
click at [358, 365] on div "[PERSON_NAME] 20" at bounding box center [387, 369] width 111 height 17
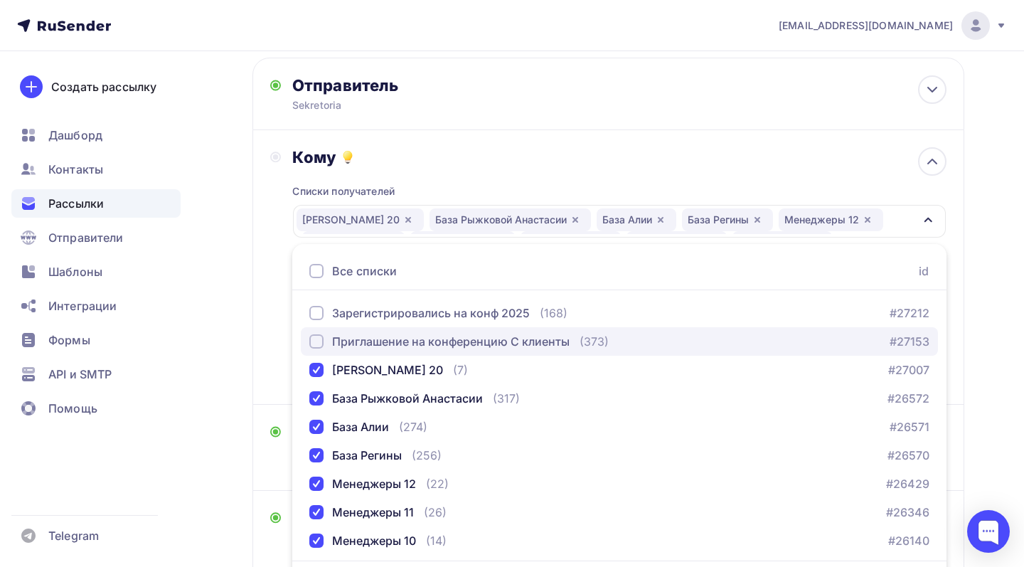
click at [358, 341] on div "Приглашение на конференцию С клиенты" at bounding box center [451, 341] width 238 height 17
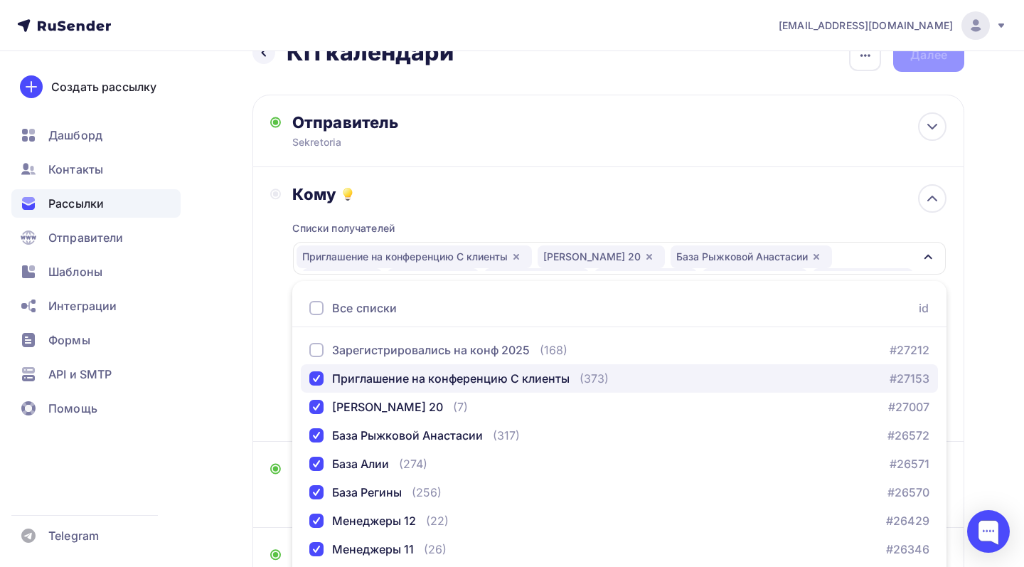
scroll to position [18, 0]
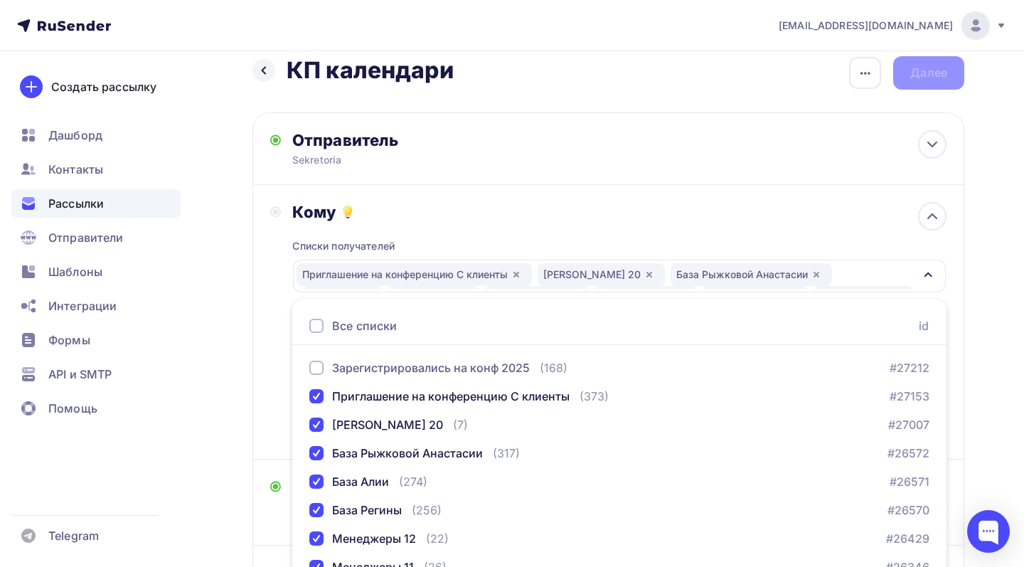
click at [282, 279] on div "Кому Списки получателей Приглашение на конференцию С клиенты [PERSON_NAME] 20 Б…" at bounding box center [608, 322] width 676 height 240
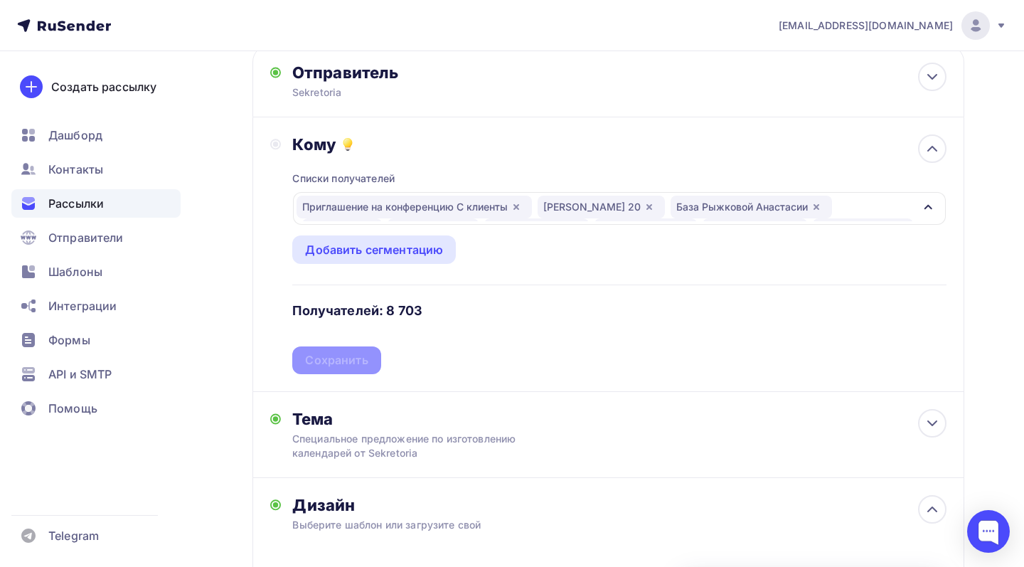
scroll to position [87, 0]
click at [319, 354] on div "Сохранить" at bounding box center [336, 359] width 63 height 16
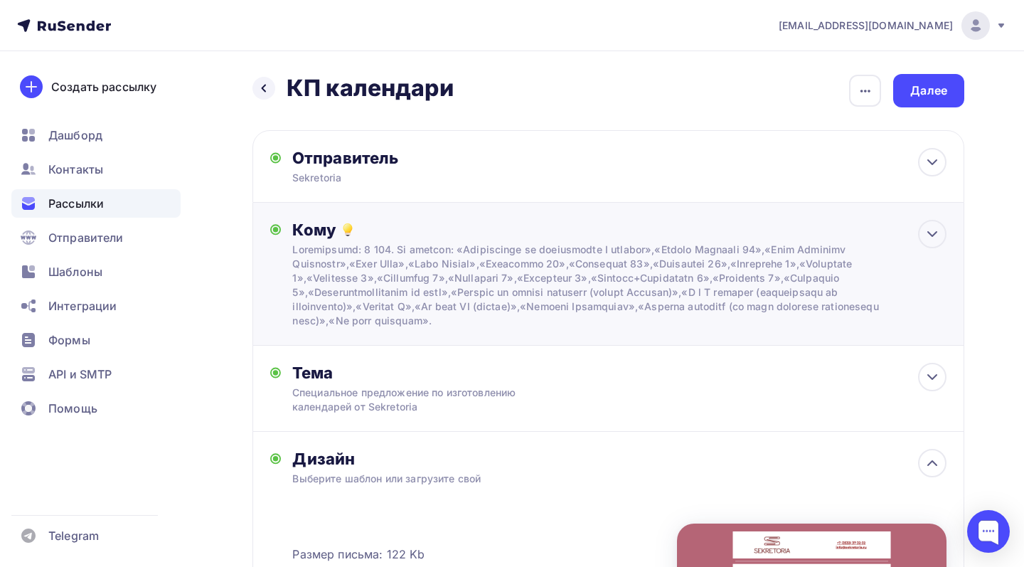
scroll to position [0, 0]
click at [855, 85] on div "button" at bounding box center [865, 91] width 32 height 32
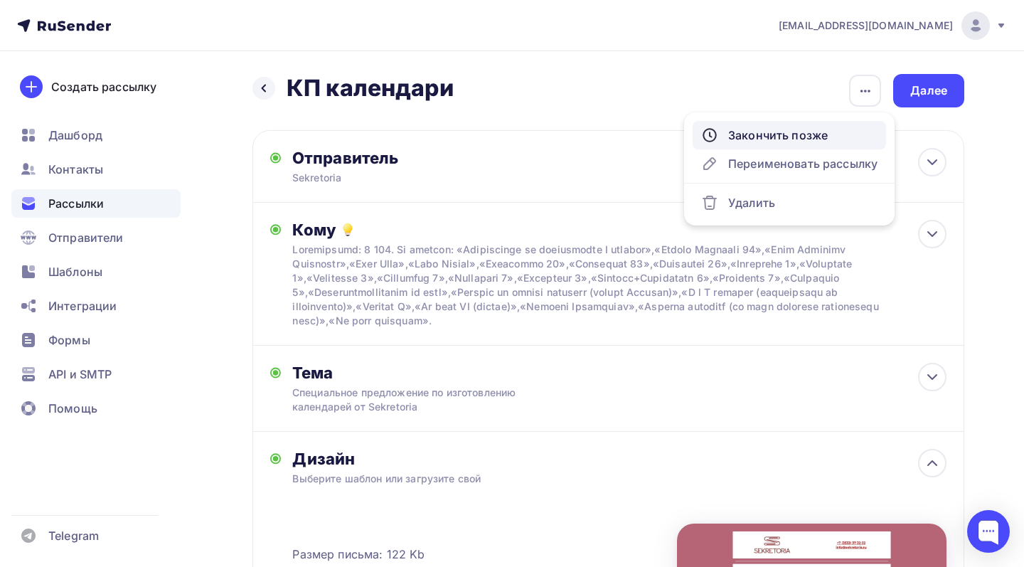
click at [831, 129] on div "Закончить позже" at bounding box center [789, 135] width 176 height 17
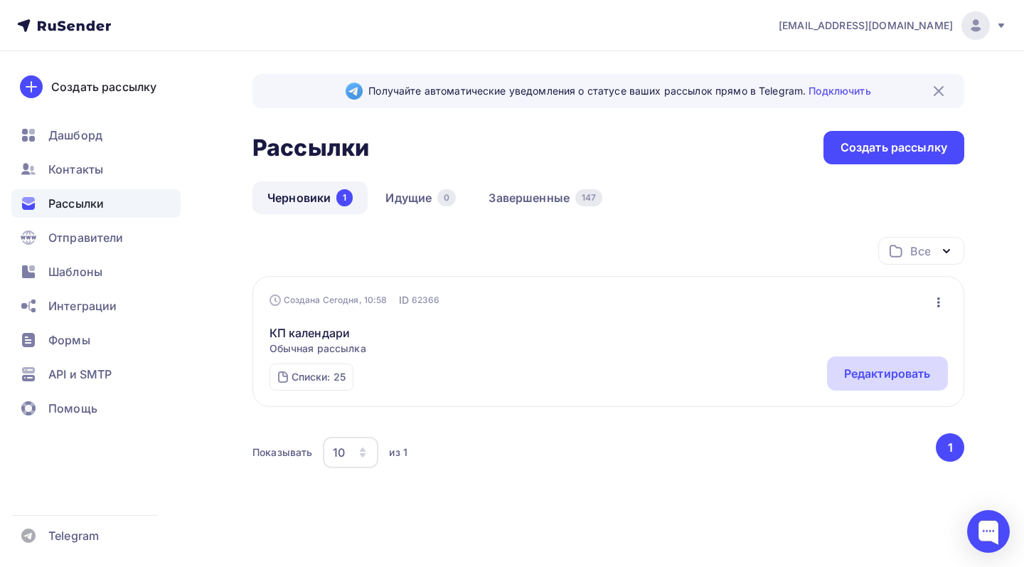
click at [848, 379] on div "Редактировать" at bounding box center [887, 373] width 87 height 17
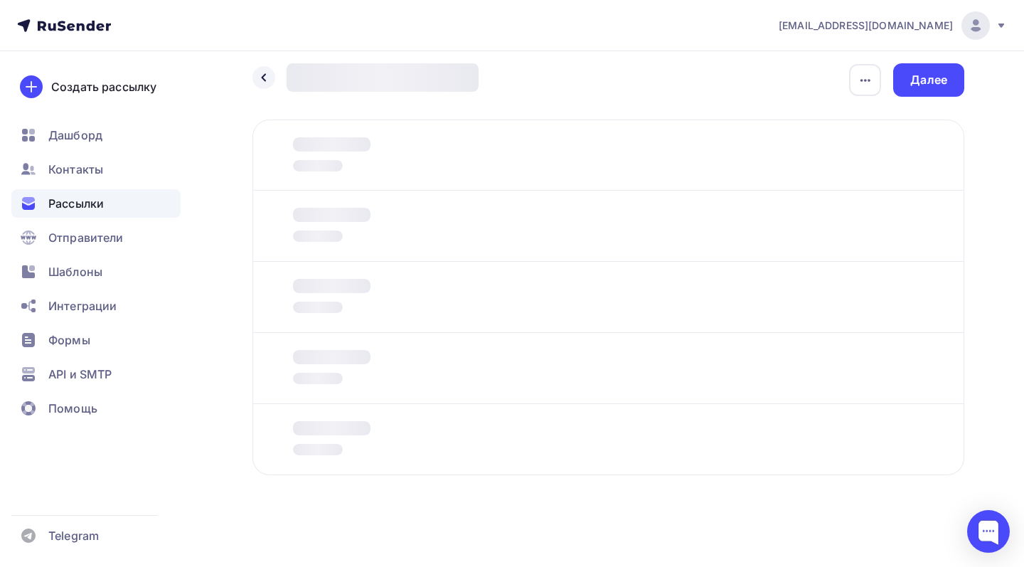
scroll to position [11, 0]
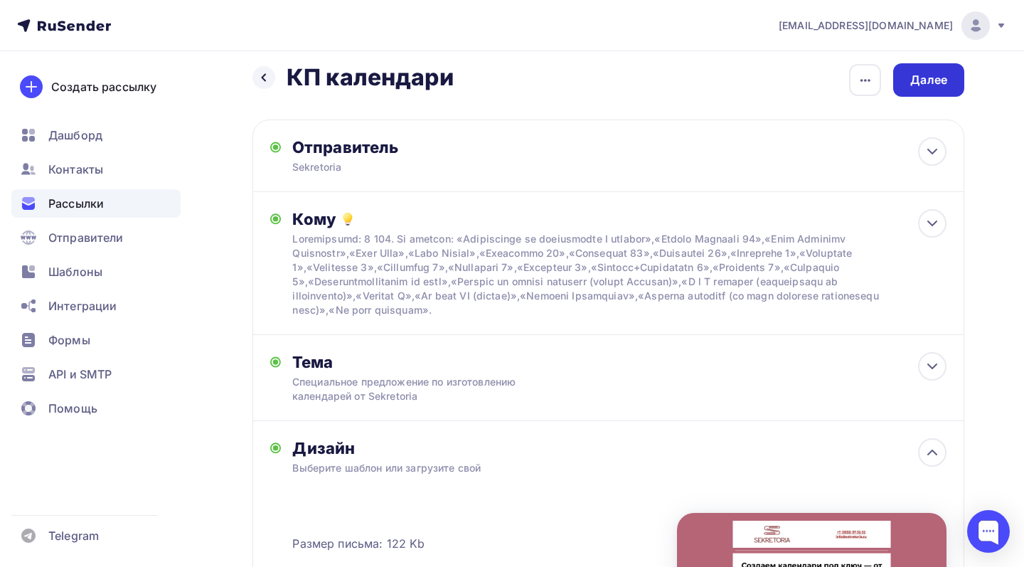
click at [908, 95] on div "Далее" at bounding box center [928, 79] width 71 height 33
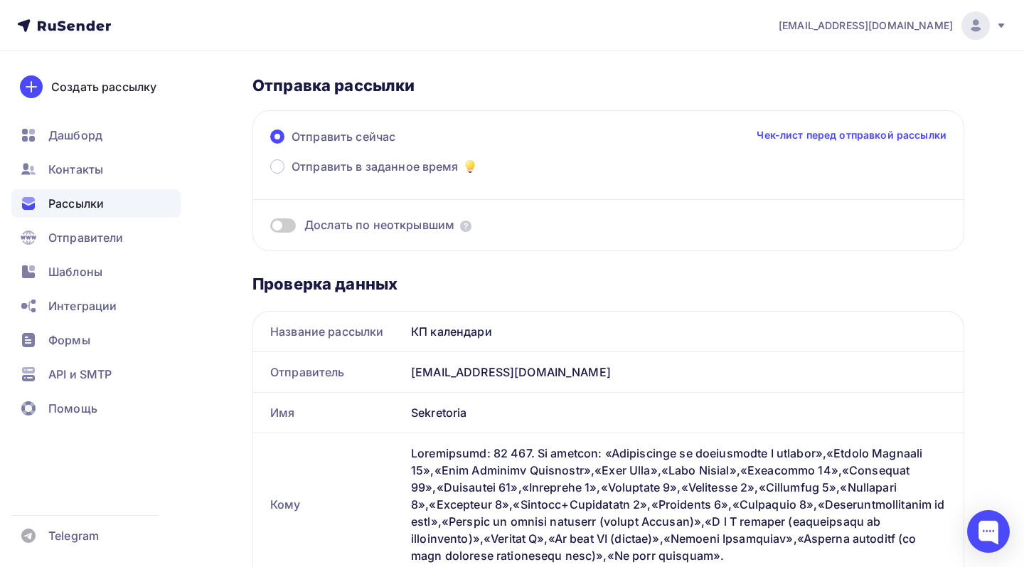
scroll to position [80, 0]
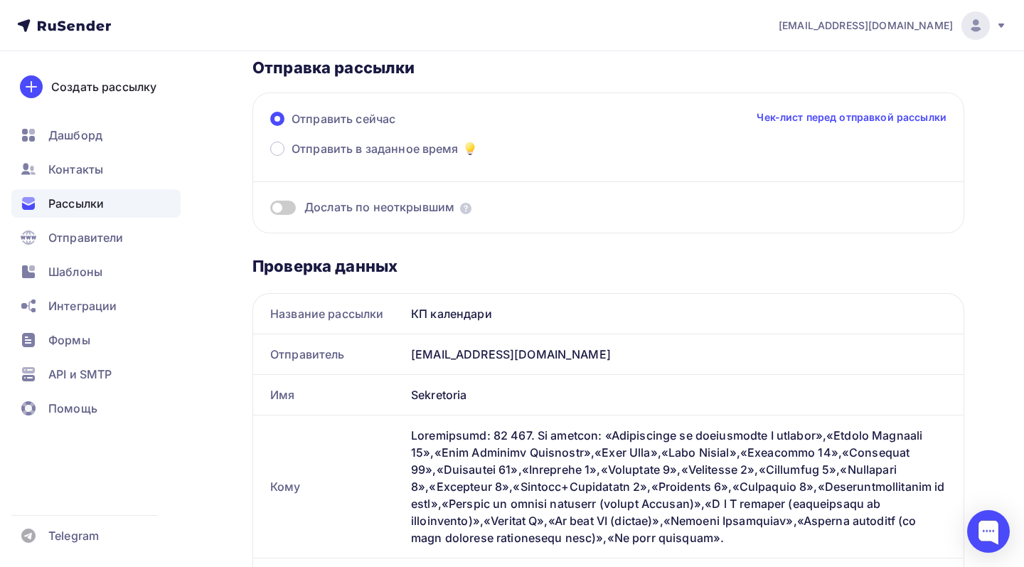
click at [284, 211] on span at bounding box center [283, 208] width 26 height 14
click at [270, 210] on input "checkbox" at bounding box center [270, 210] width 0 height 0
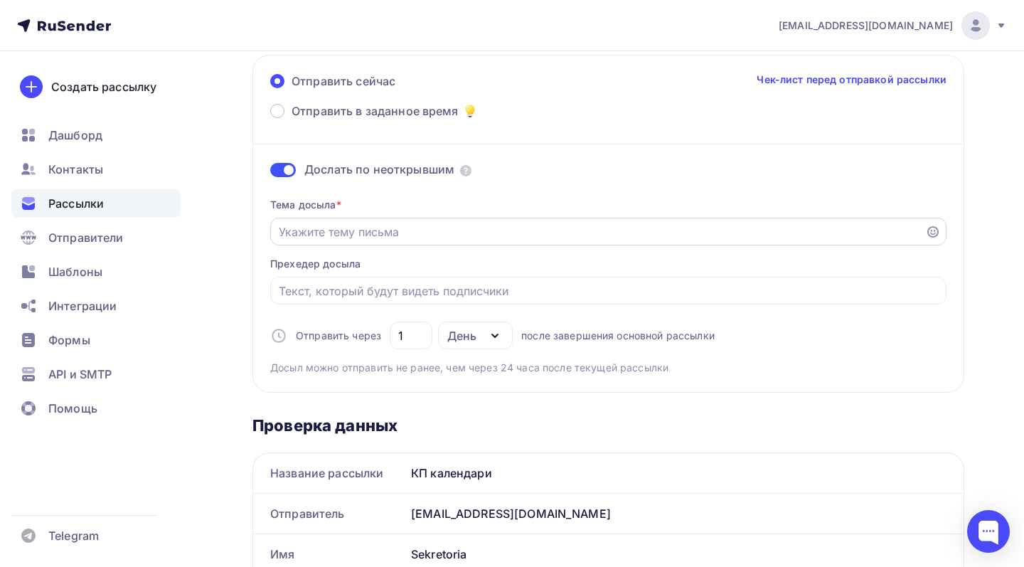
scroll to position [119, 0]
click at [294, 238] on input "Отправить в заданное время" at bounding box center [598, 230] width 639 height 17
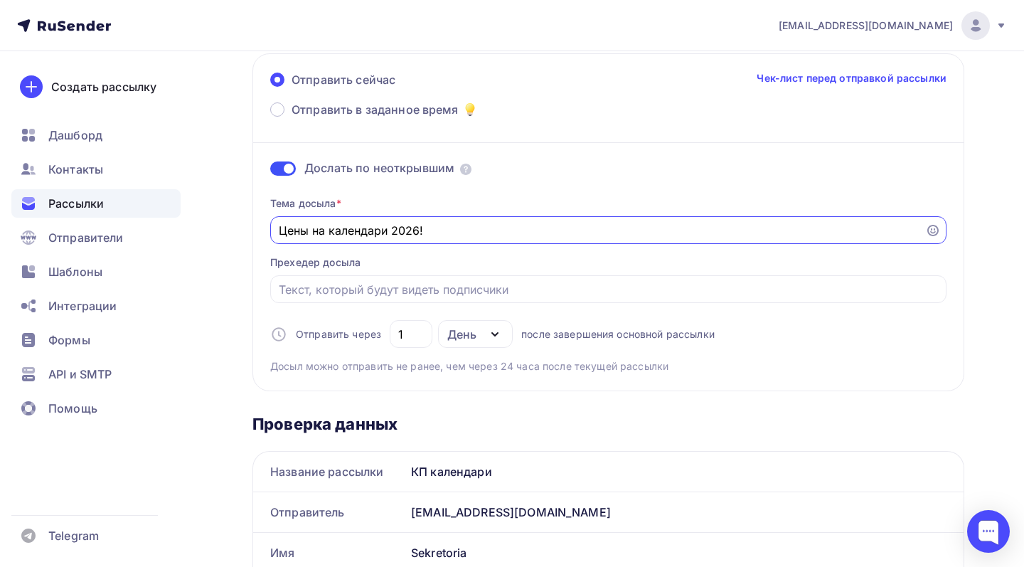
click at [287, 223] on input "Цены на календари 2026!" at bounding box center [598, 230] width 639 height 17
type input "Прайс на календари 2026!"
click at [560, 203] on div "Тема досыла * Прайс на календари 2026! Прехедер досыла Отправить через 1 День Д…" at bounding box center [608, 279] width 676 height 188
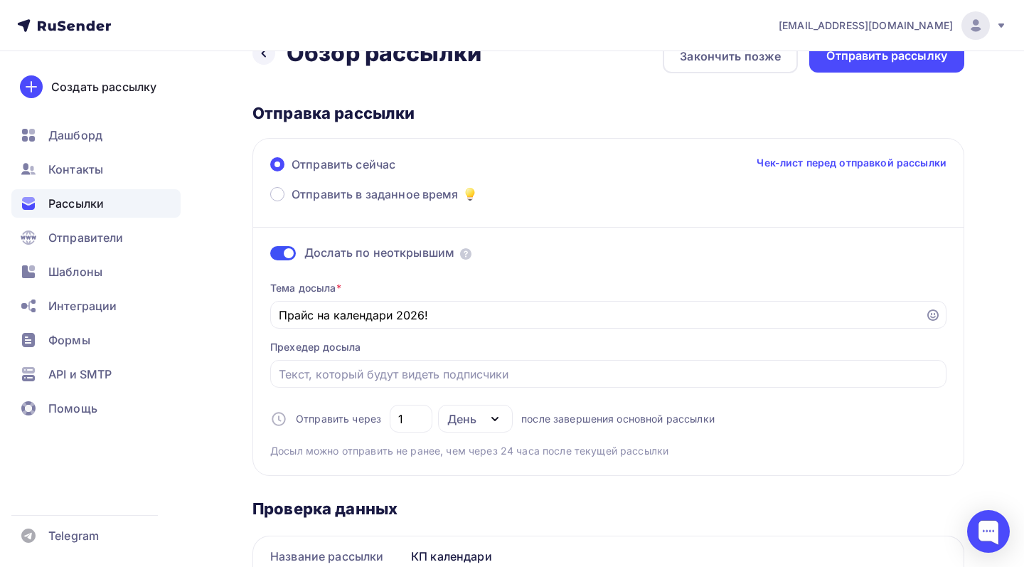
scroll to position [40, 0]
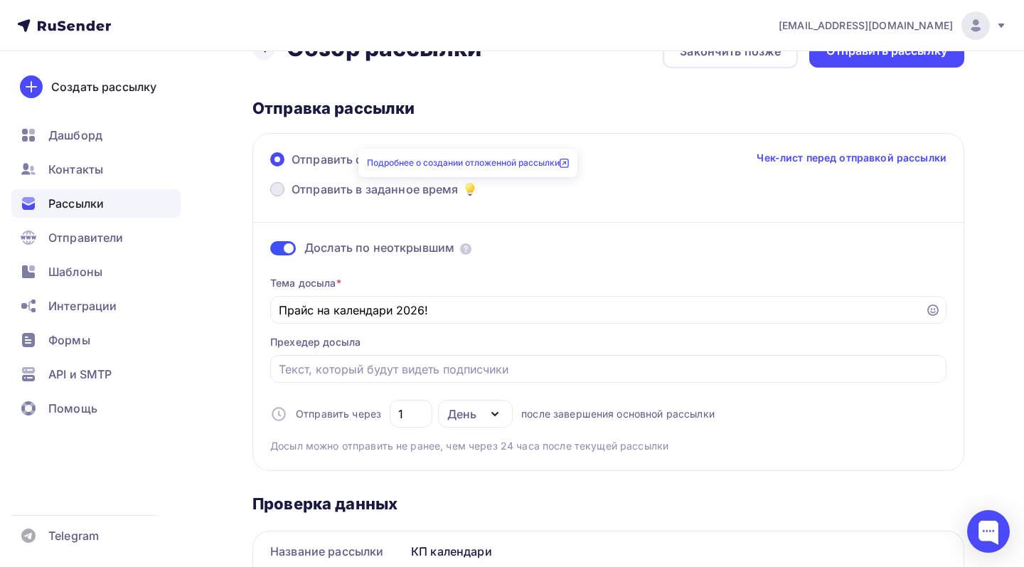
click at [445, 184] on span "Отправить в заданное время" at bounding box center [375, 189] width 167 height 17
click at [292, 198] on input "Отправить в заданное время" at bounding box center [292, 198] width 0 height 0
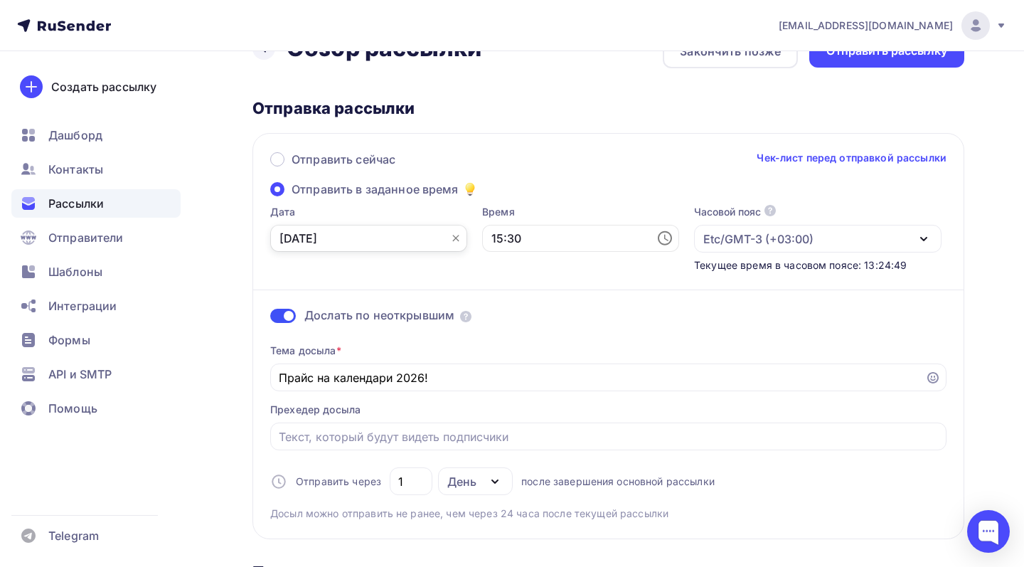
click at [410, 242] on input "[DATE]" at bounding box center [368, 238] width 197 height 27
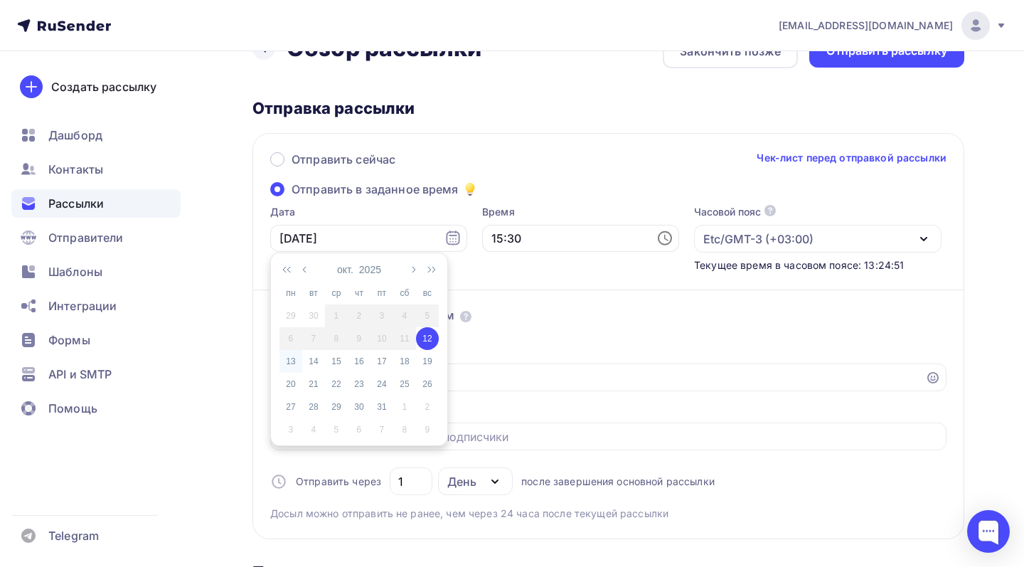
click at [290, 363] on div "13" at bounding box center [290, 361] width 23 height 13
type input "[DATE]"
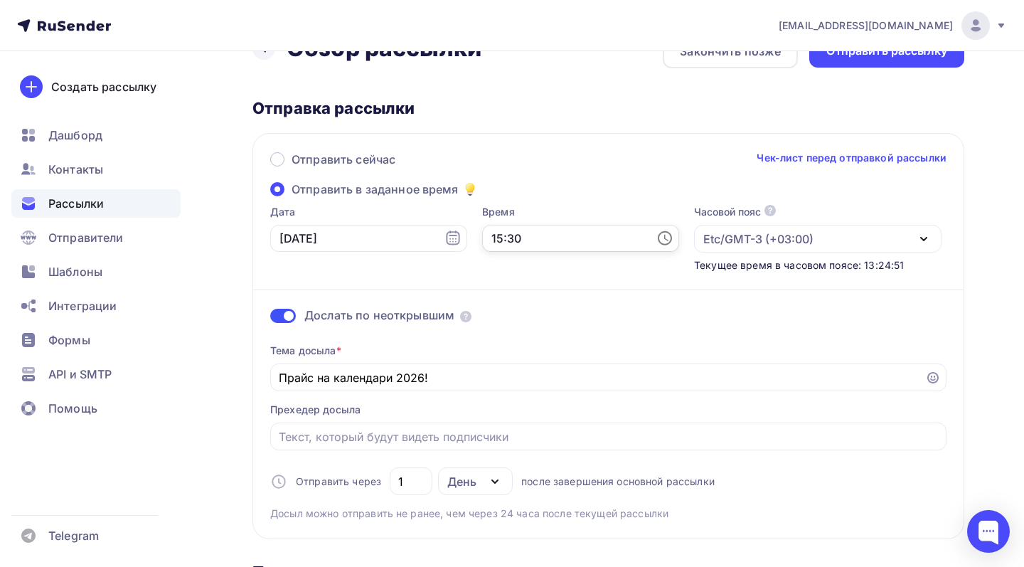
click at [537, 230] on input "15:30" at bounding box center [580, 238] width 197 height 27
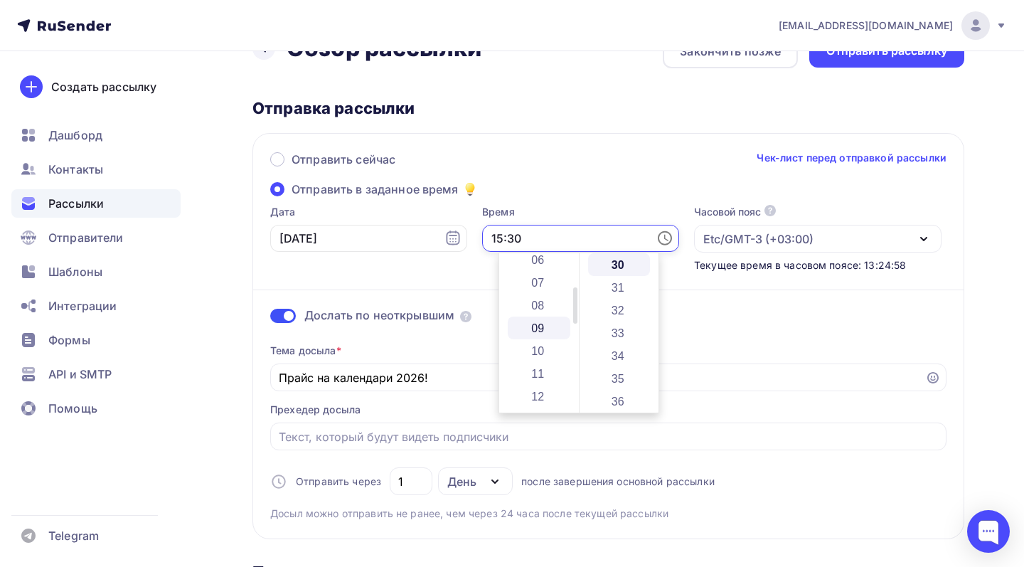
scroll to position [137, 0]
click at [536, 289] on li "07" at bounding box center [539, 287] width 63 height 23
click at [585, 168] on div "Отправить сейчас Чек-лист перед отправкой рассылки" at bounding box center [608, 166] width 676 height 30
click at [585, 242] on input "07:30" at bounding box center [580, 238] width 197 height 27
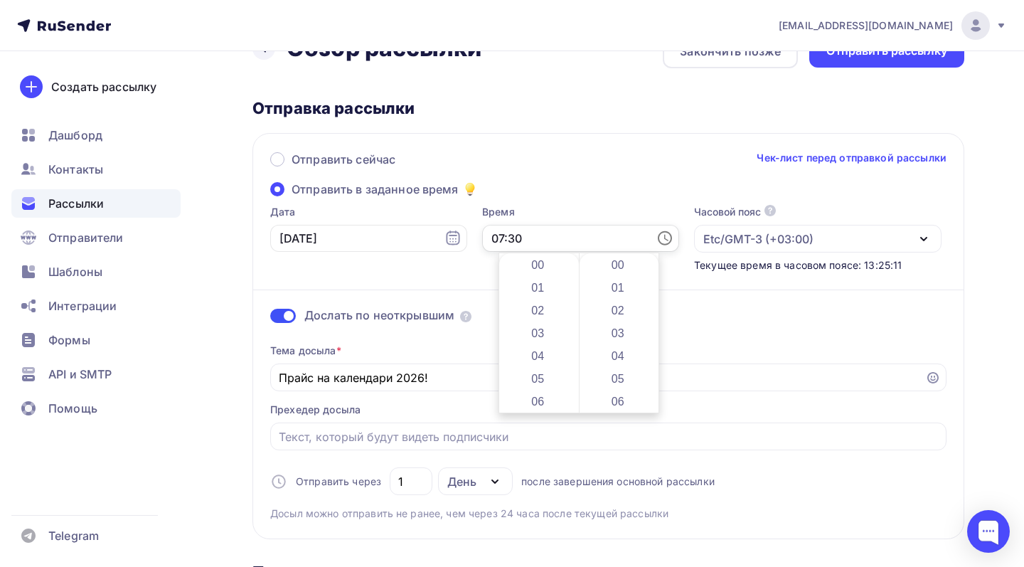
scroll to position [683, 0]
click at [616, 329] on li "03" at bounding box center [619, 328] width 63 height 23
type input "07:03"
click at [622, 137] on div "Отправить сейчас Чек-лист перед отправкой рассылки Отправить в заданное время Д…" at bounding box center [608, 336] width 712 height 406
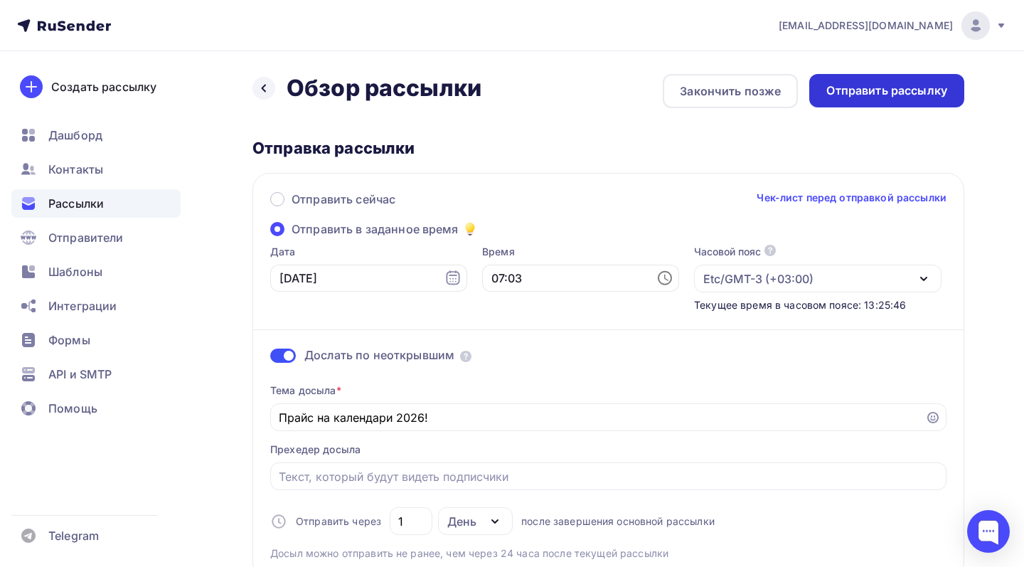
scroll to position [0, 0]
click at [845, 87] on div "Отправить рассылку" at bounding box center [886, 90] width 121 height 16
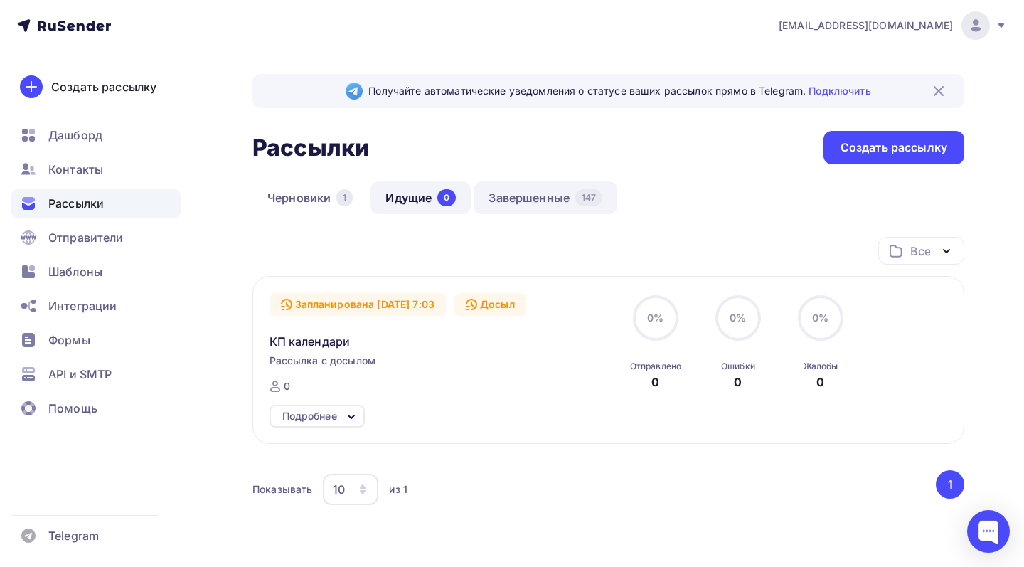
click at [524, 195] on link "Завершенные 147" at bounding box center [546, 197] width 144 height 33
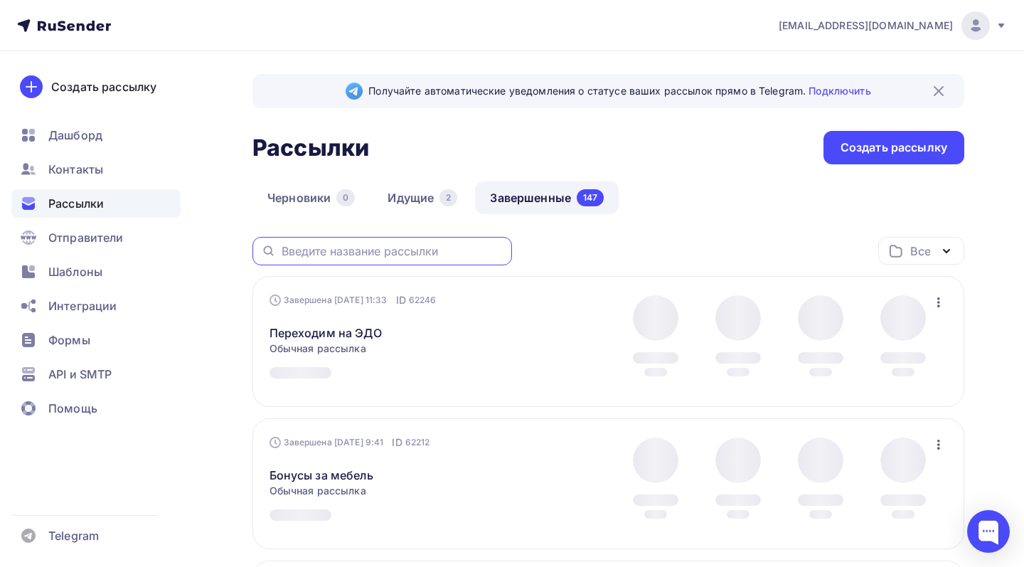
click at [408, 243] on input "text" at bounding box center [393, 251] width 222 height 16
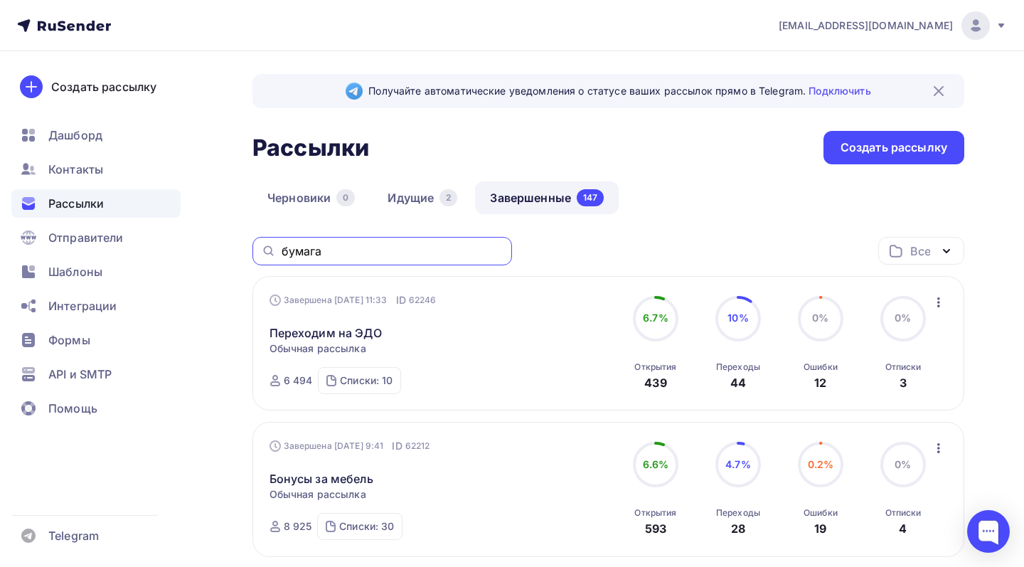
type input "бумага"
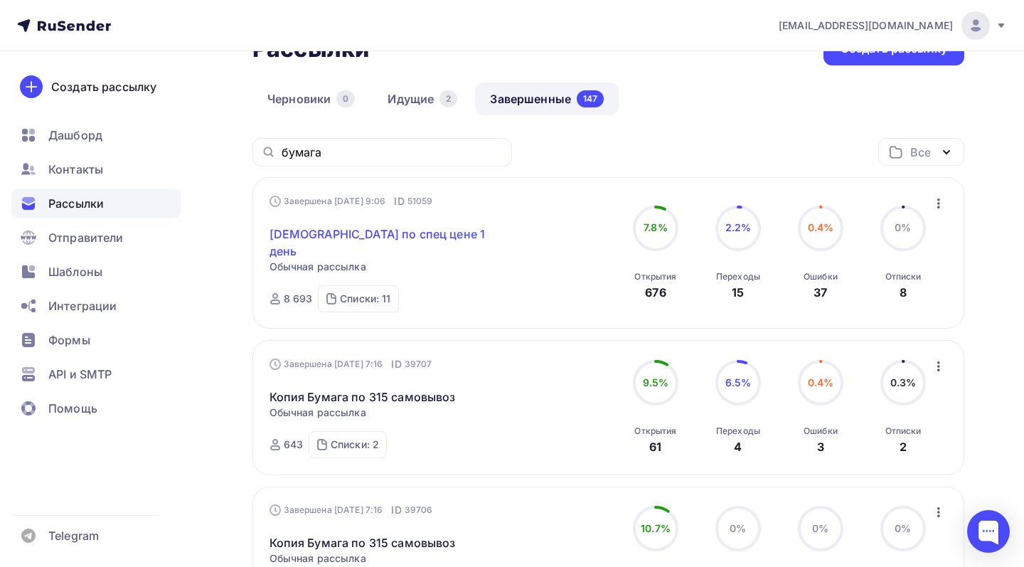
scroll to position [100, 0]
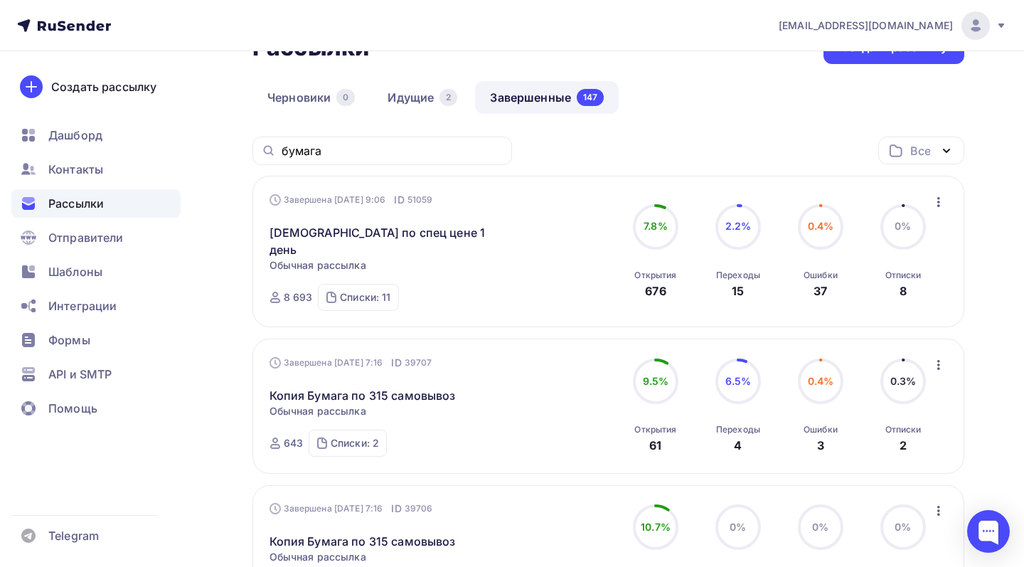
click at [937, 360] on icon "button" at bounding box center [938, 365] width 3 height 10
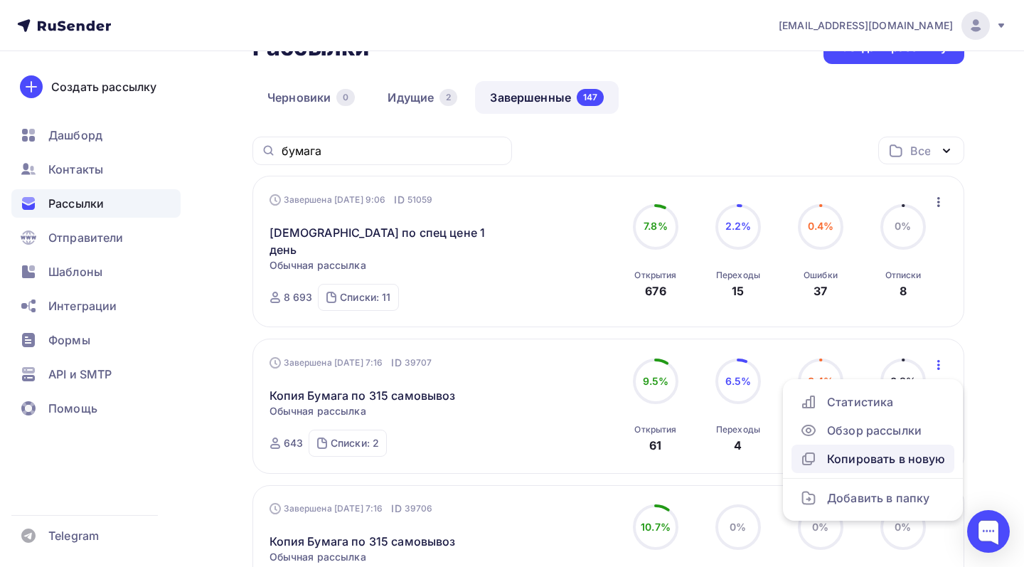
click at [885, 450] on div "Копировать в новую" at bounding box center [873, 458] width 146 height 17
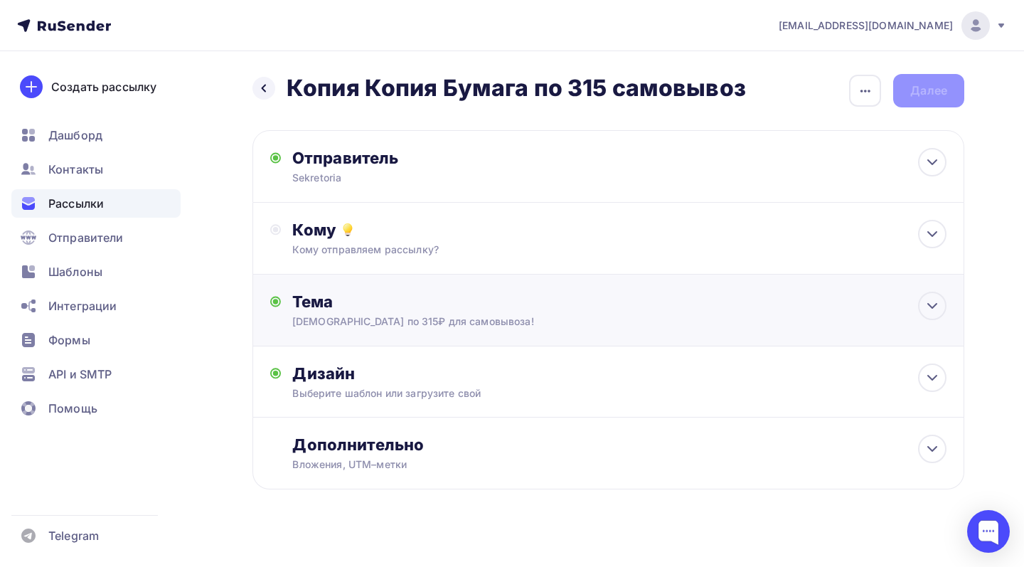
click at [552, 324] on div "Тема Бумага по 315₽ для самовывоза! Тема * Бумага по 315₽ для самовывоза! Реком…" at bounding box center [432, 310] width 281 height 37
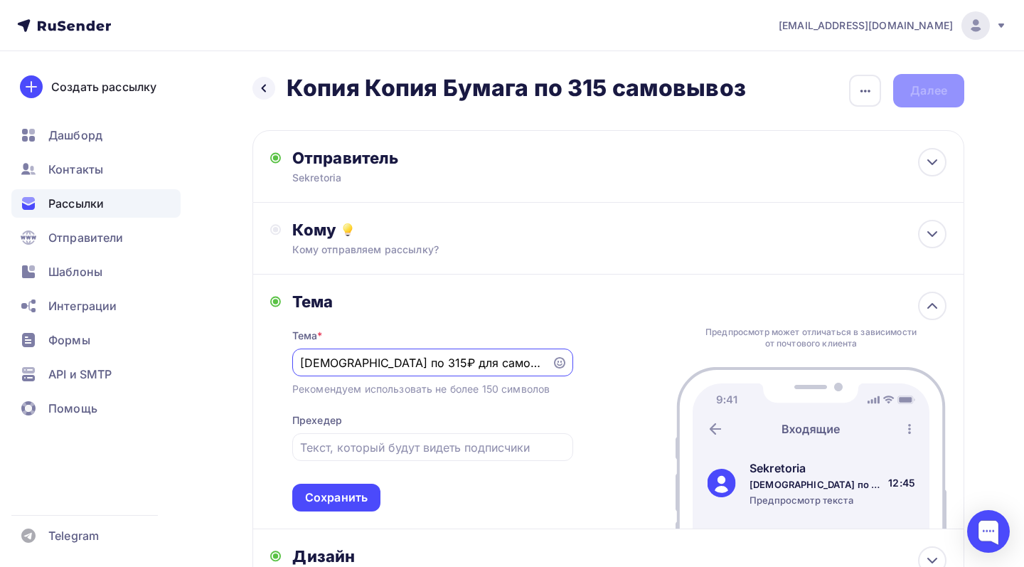
click at [379, 366] on input "[DEMOGRAPHIC_DATA] по 315₽ для самовывоза!" at bounding box center [421, 362] width 243 height 17
type input "[DEMOGRAPHIC_DATA] по 310₽ для самовывоза!"
click at [362, 495] on div "Сохранить" at bounding box center [336, 497] width 63 height 16
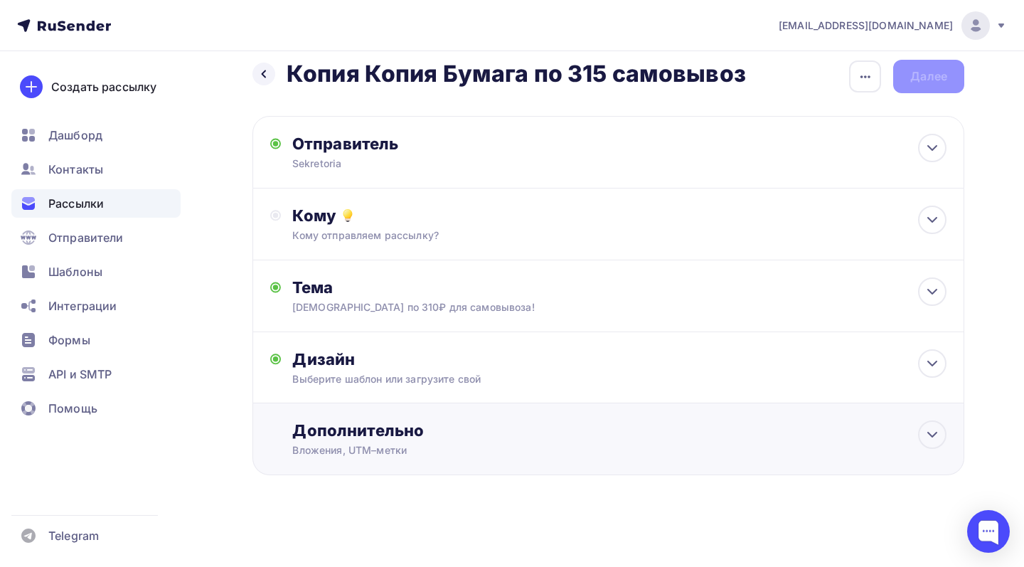
scroll to position [16, 0]
click at [391, 390] on div "Дизайн Выберите шаблон или загрузите свой Размер письма: 122 Kb Заменить шаблон…" at bounding box center [608, 375] width 676 height 53
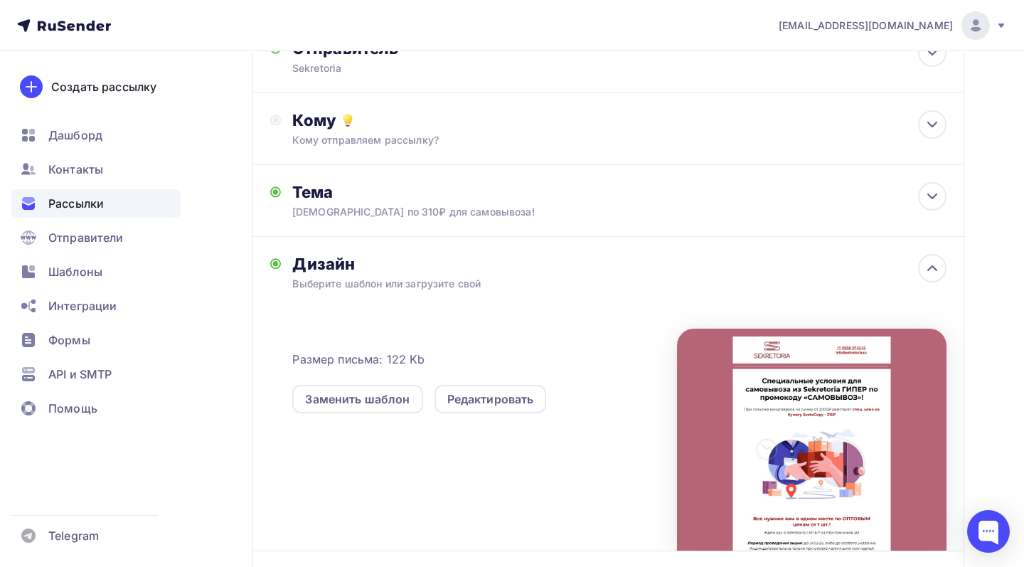
scroll to position [113, 0]
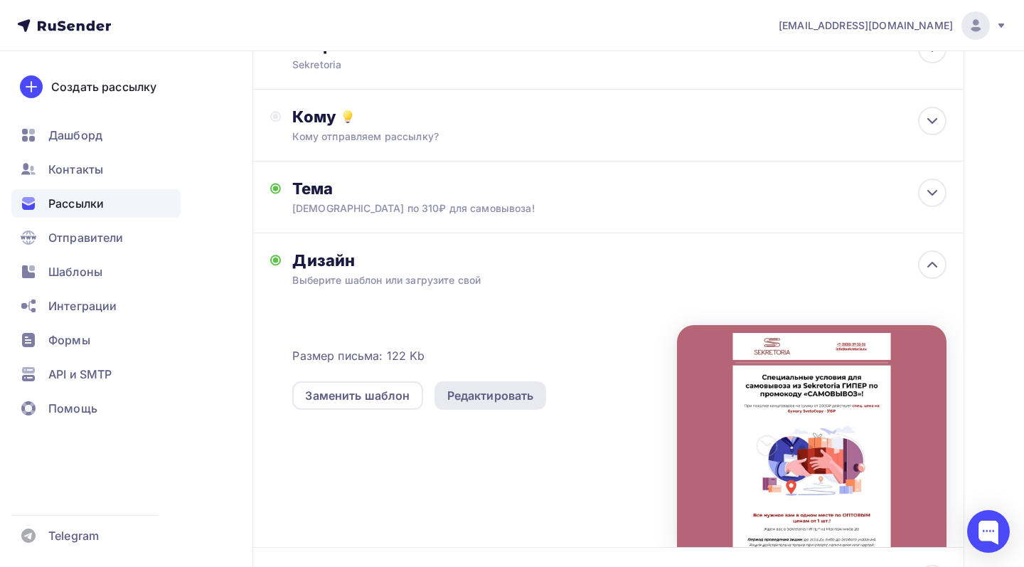
click at [464, 400] on div "Редактировать" at bounding box center [490, 395] width 87 height 17
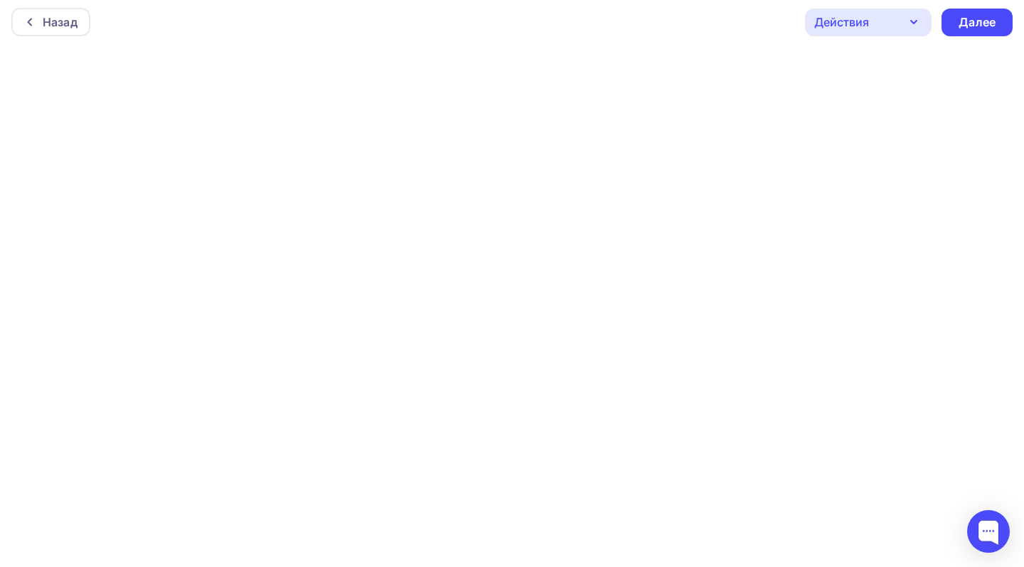
scroll to position [4, 0]
click at [957, 15] on div "Далее" at bounding box center [976, 23] width 71 height 28
click at [953, 24] on div "Далее" at bounding box center [976, 23] width 71 height 28
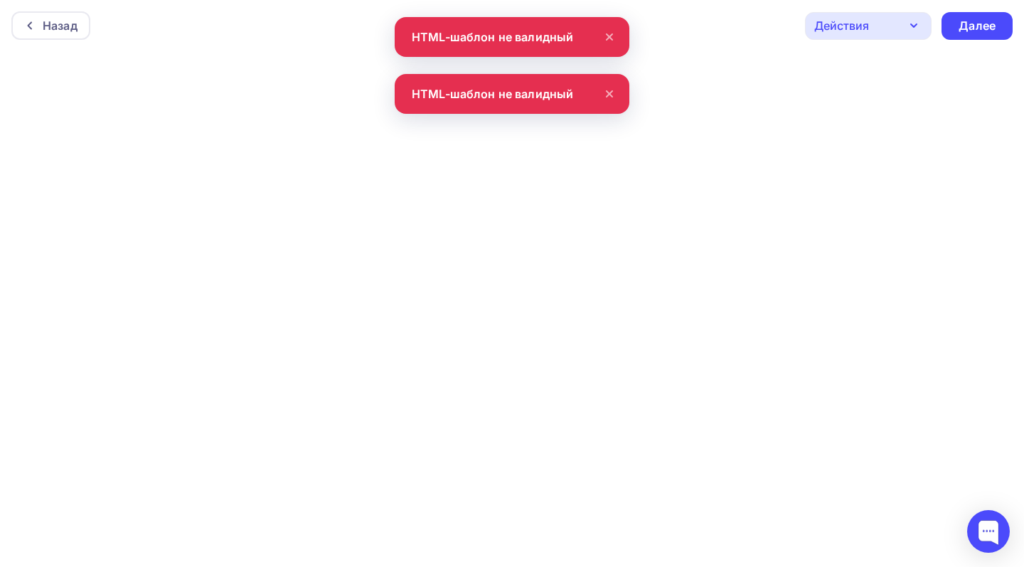
click at [610, 40] on icon at bounding box center [609, 36] width 17 height 17
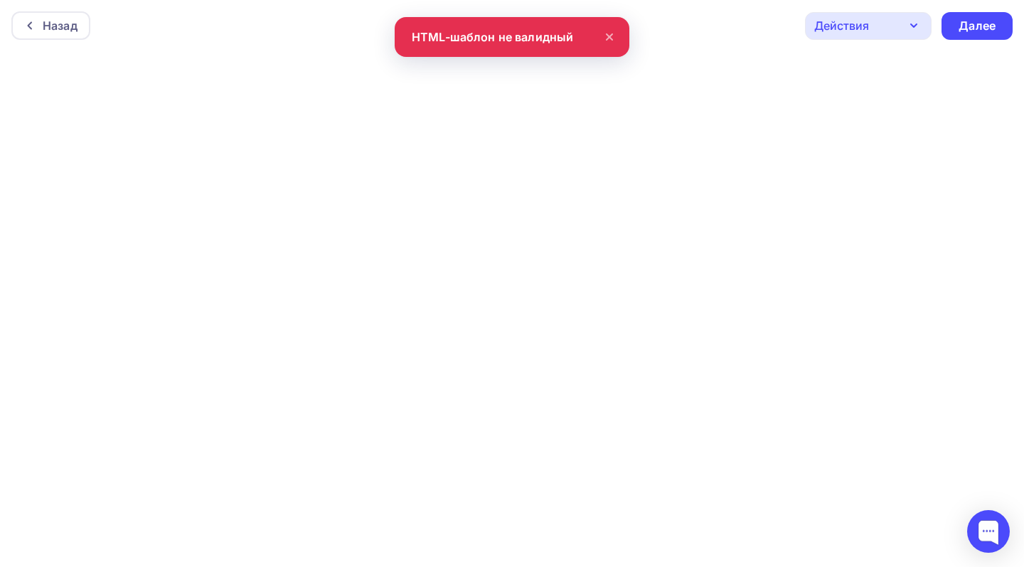
click at [610, 41] on icon at bounding box center [609, 36] width 17 height 17
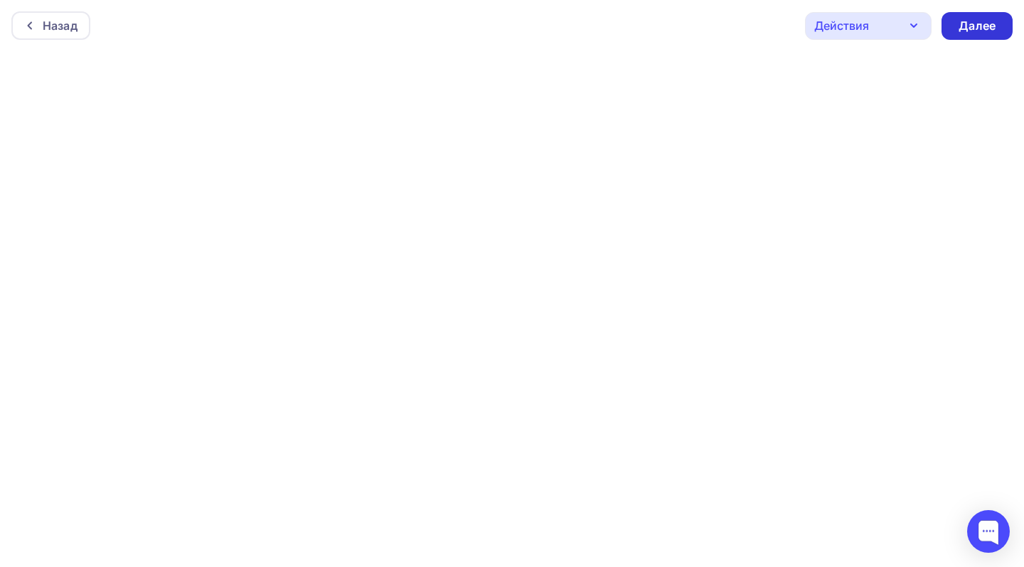
click at [951, 25] on div "Далее" at bounding box center [976, 26] width 71 height 28
click at [814, 37] on div "Действия" at bounding box center [868, 26] width 127 height 28
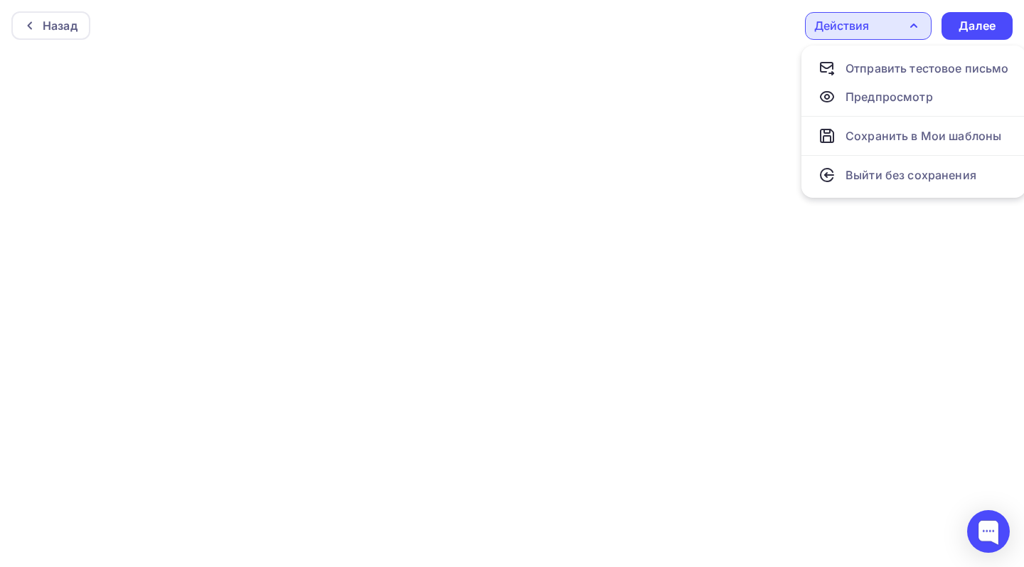
click at [830, 31] on div "Действия" at bounding box center [841, 25] width 55 height 17
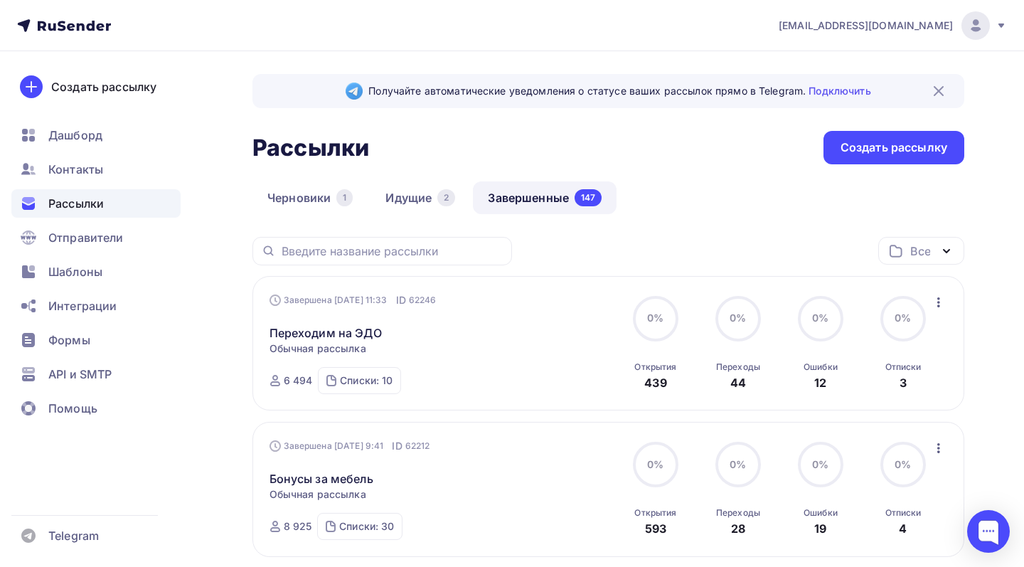
click at [336, 198] on link "Черновики 1" at bounding box center [309, 197] width 115 height 33
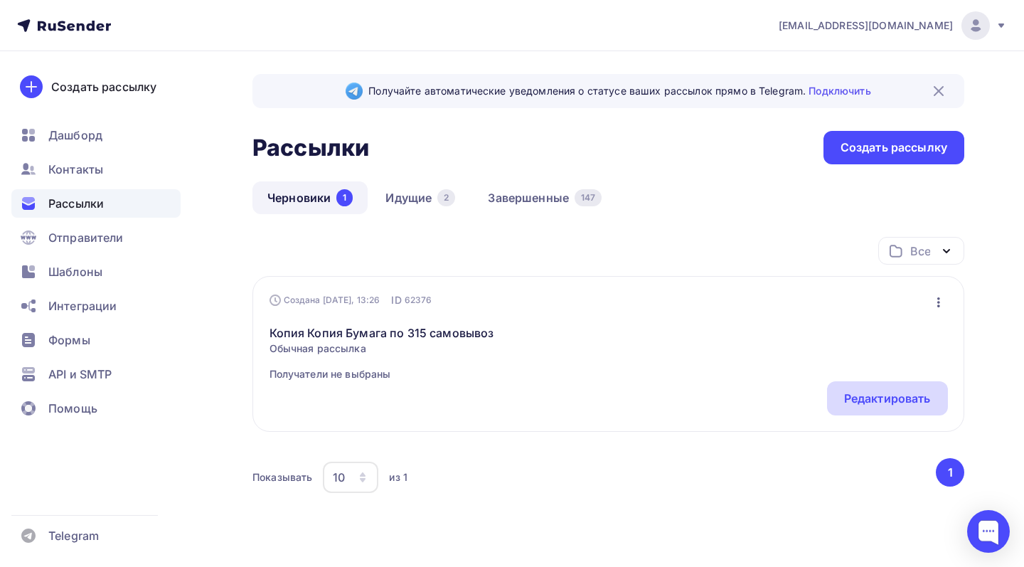
click at [848, 401] on div "Редактировать" at bounding box center [887, 398] width 87 height 17
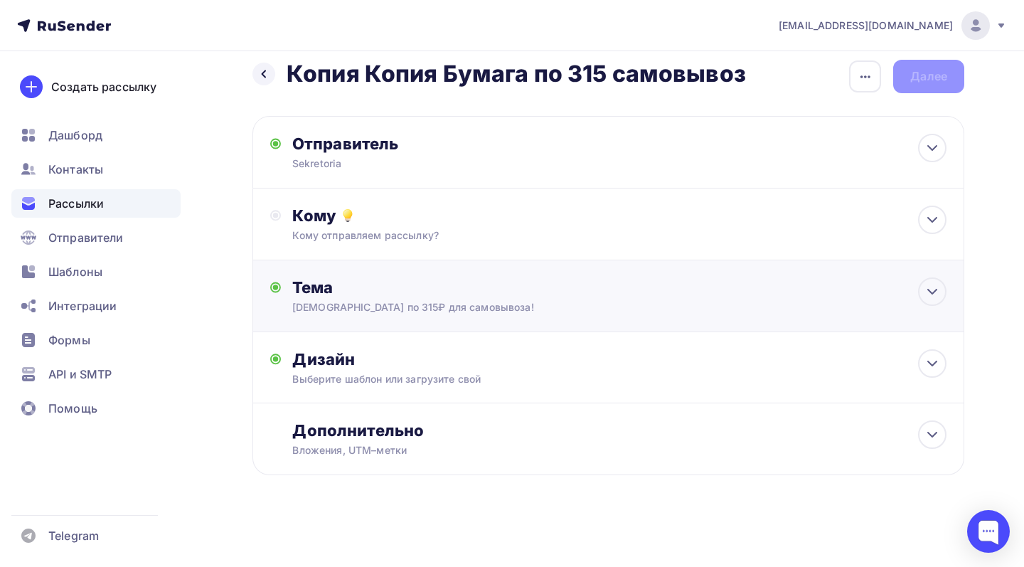
scroll to position [16, 0]
click at [556, 374] on div "Выберите шаблон или загрузите свой" at bounding box center [586, 379] width 589 height 14
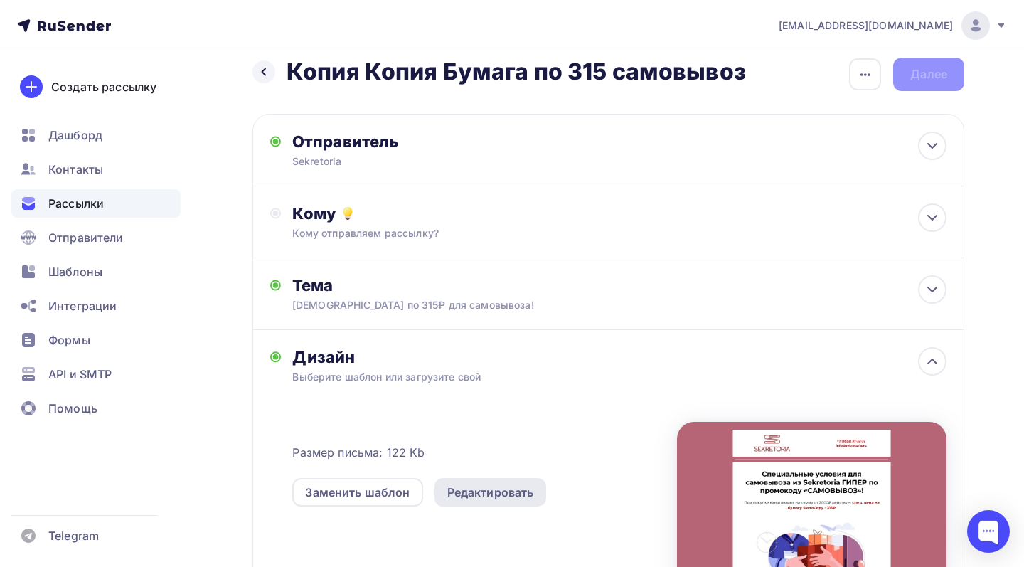
click at [476, 499] on div "Редактировать" at bounding box center [490, 492] width 87 height 17
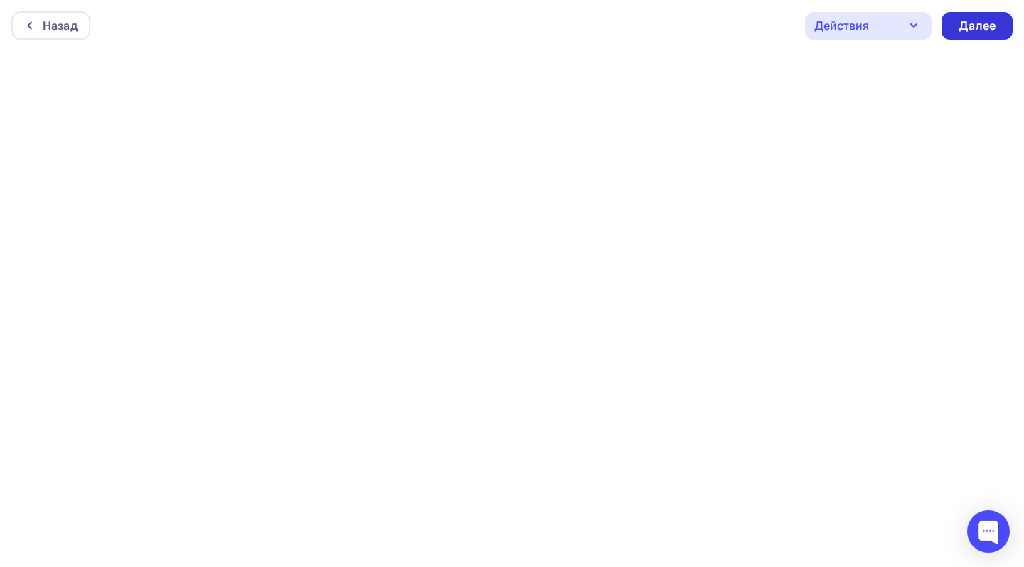
click at [961, 31] on div "Далее" at bounding box center [977, 26] width 37 height 16
click at [962, 27] on div "Далее" at bounding box center [977, 26] width 37 height 16
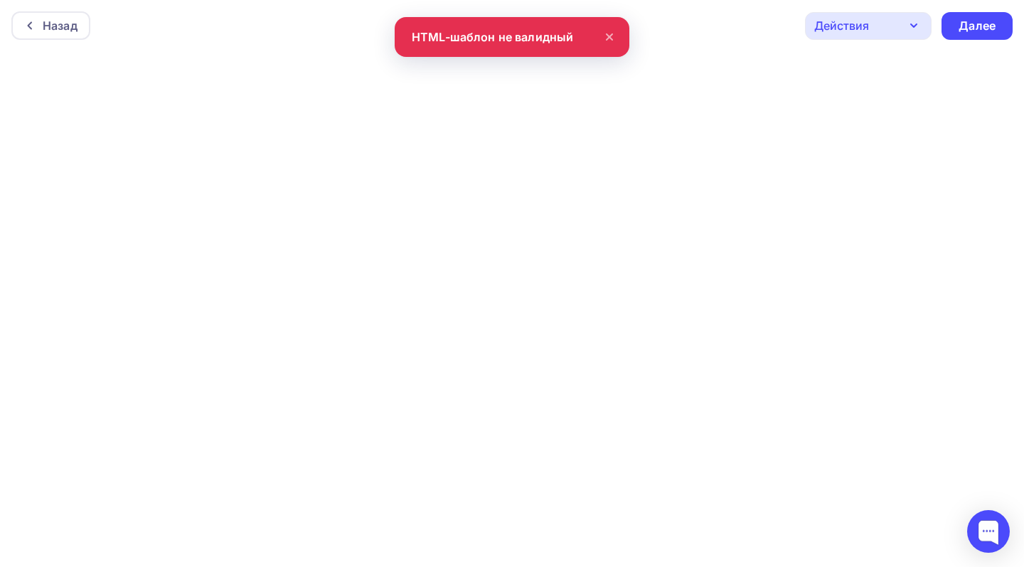
click at [612, 38] on icon at bounding box center [610, 37] width 6 height 6
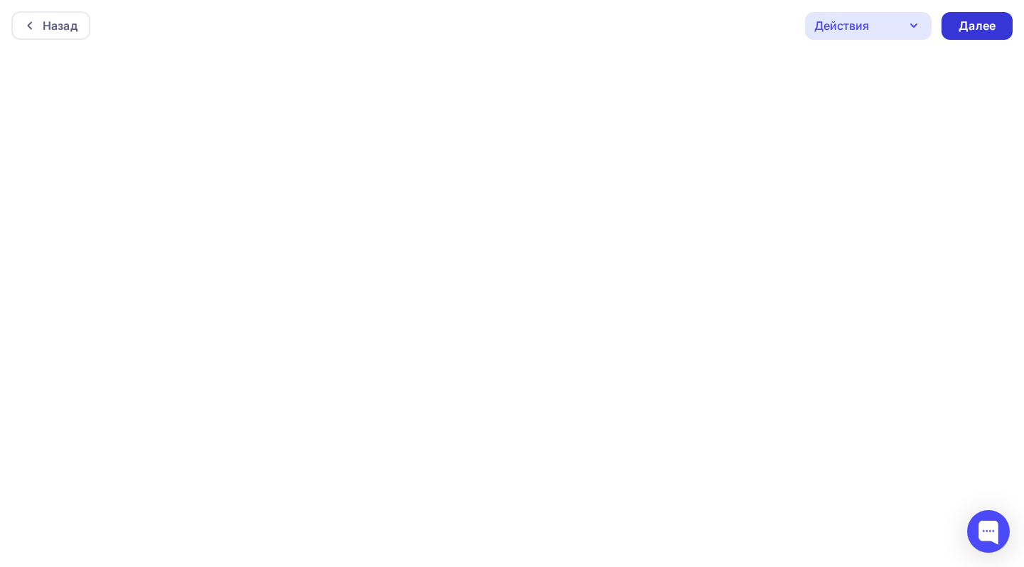
click at [954, 21] on div "Далее" at bounding box center [976, 26] width 71 height 28
click at [967, 29] on div "Далее" at bounding box center [977, 26] width 37 height 16
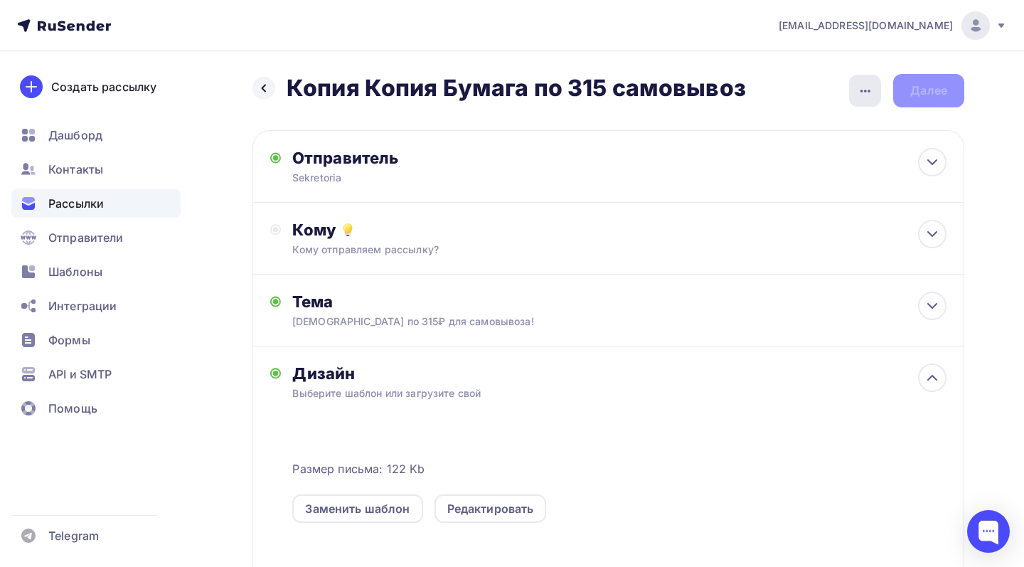
click at [863, 95] on icon "button" at bounding box center [865, 90] width 17 height 17
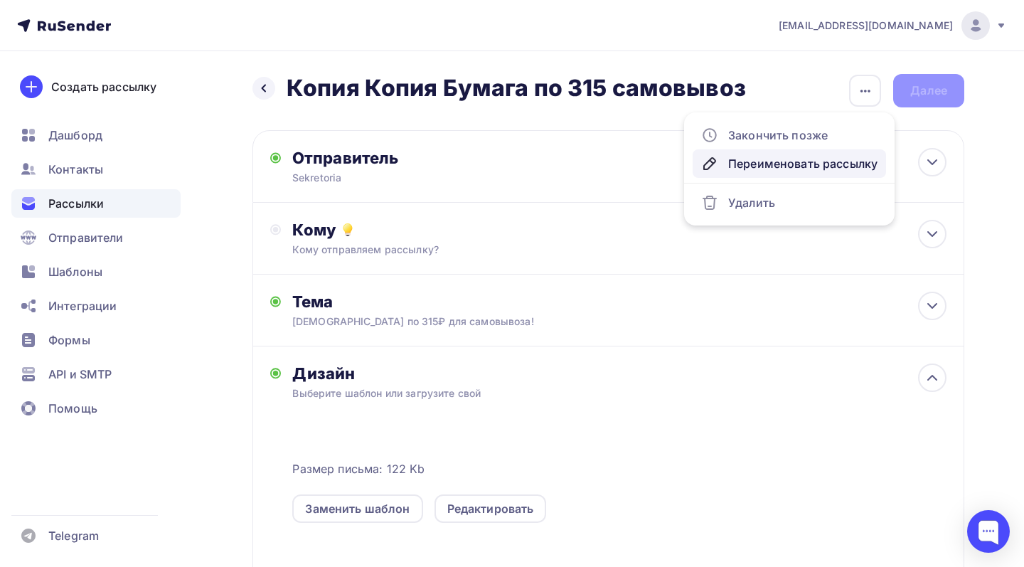
click at [826, 160] on div "Переименовать рассылку" at bounding box center [789, 163] width 176 height 17
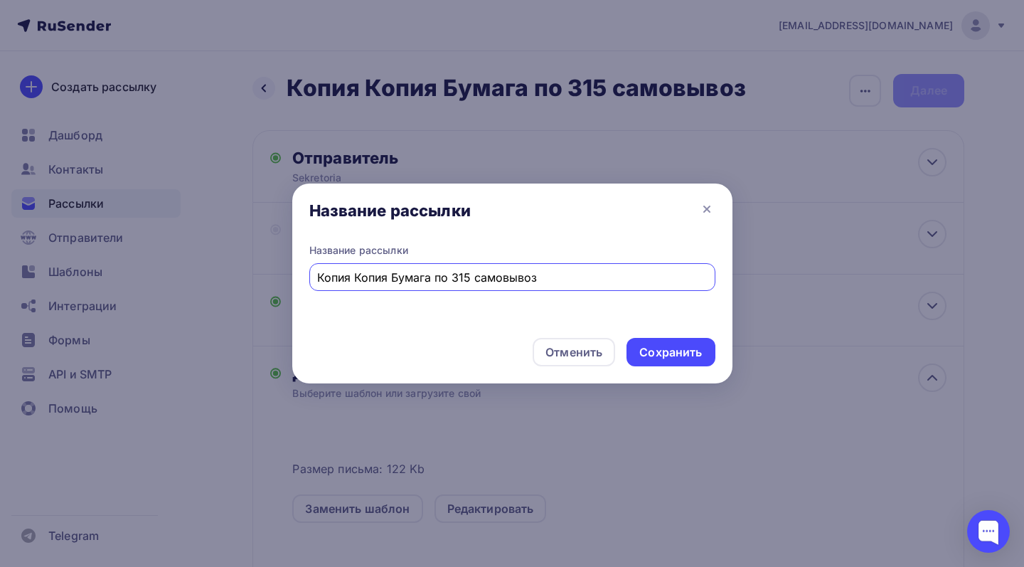
click at [489, 273] on input "Копия Копия Бумага по 315 самовывоз" at bounding box center [512, 277] width 390 height 17
type input "Бумага 310р"
click at [666, 352] on div "Сохранить" at bounding box center [670, 352] width 63 height 16
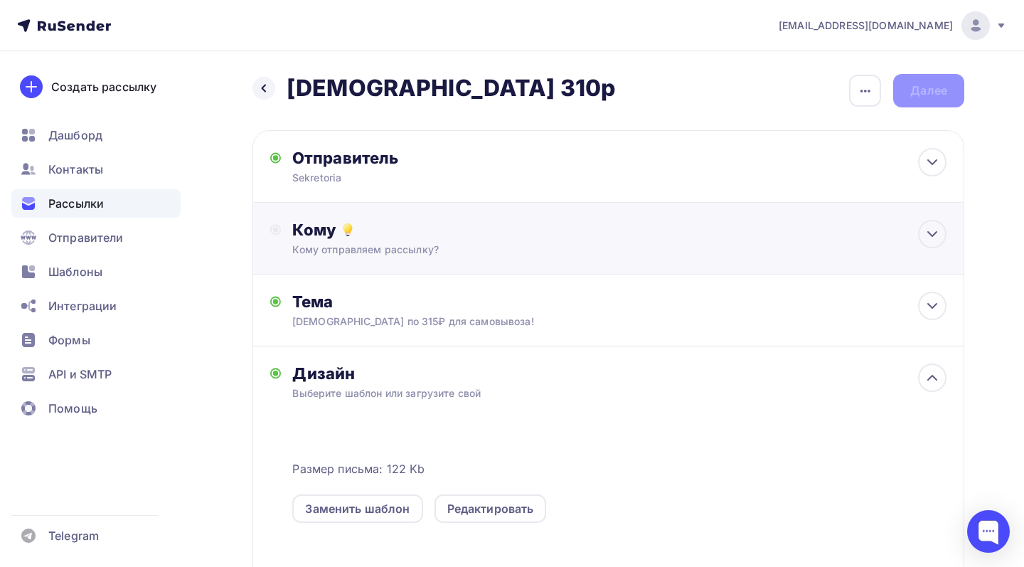
click at [587, 240] on div "Кому Кому отправляем рассылку? Списки получателей Выберите список Все списки id…" at bounding box center [619, 238] width 654 height 37
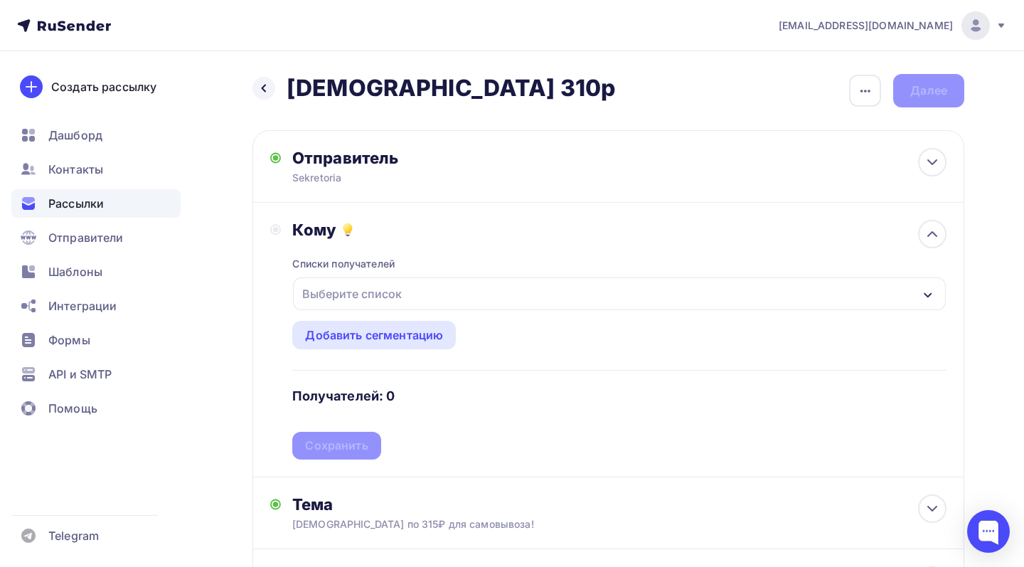
click at [474, 300] on div "Выберите список" at bounding box center [619, 293] width 653 height 33
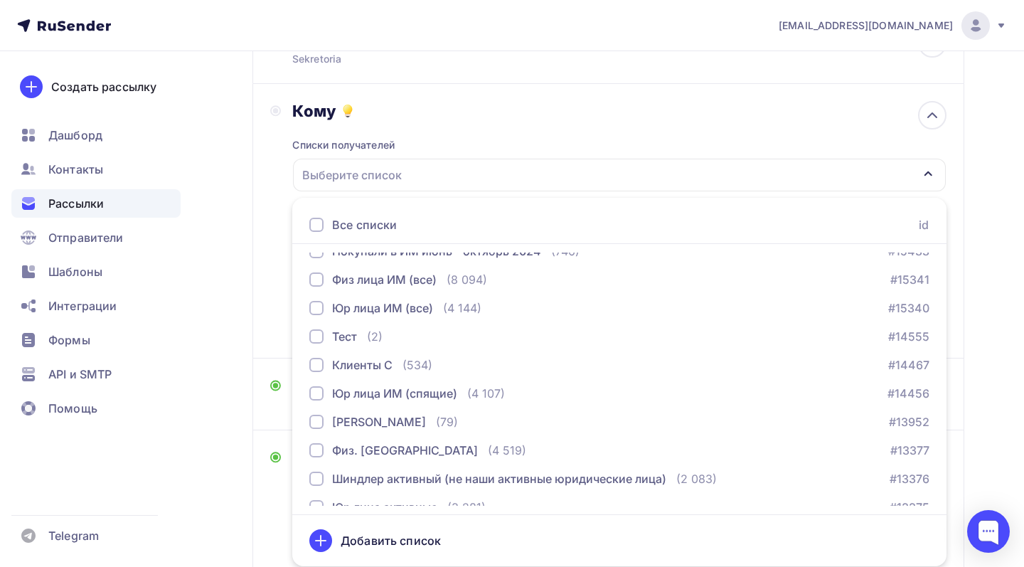
scroll to position [761, 0]
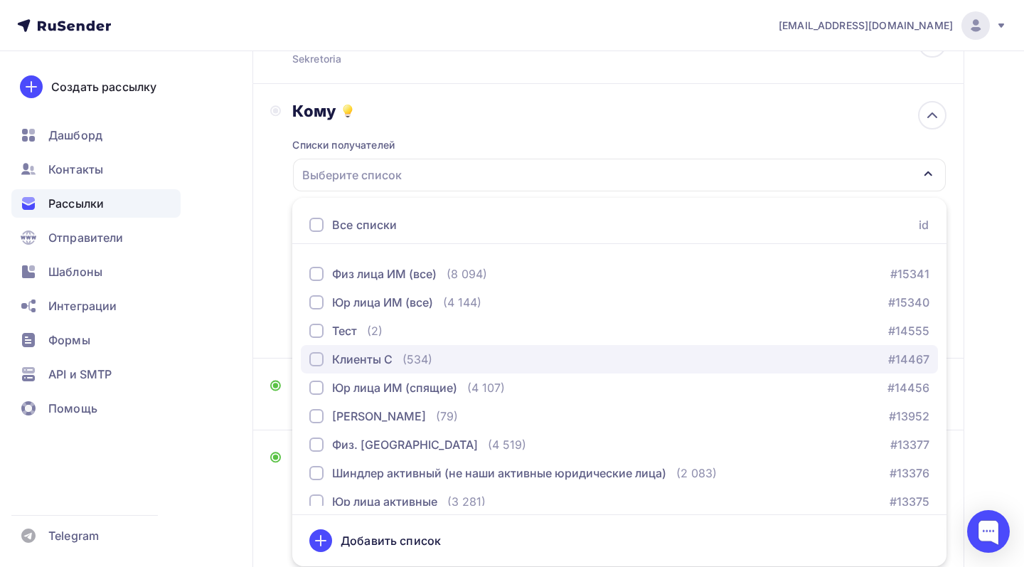
click at [437, 363] on div "Клиенты С (534) #14467" at bounding box center [619, 359] width 620 height 17
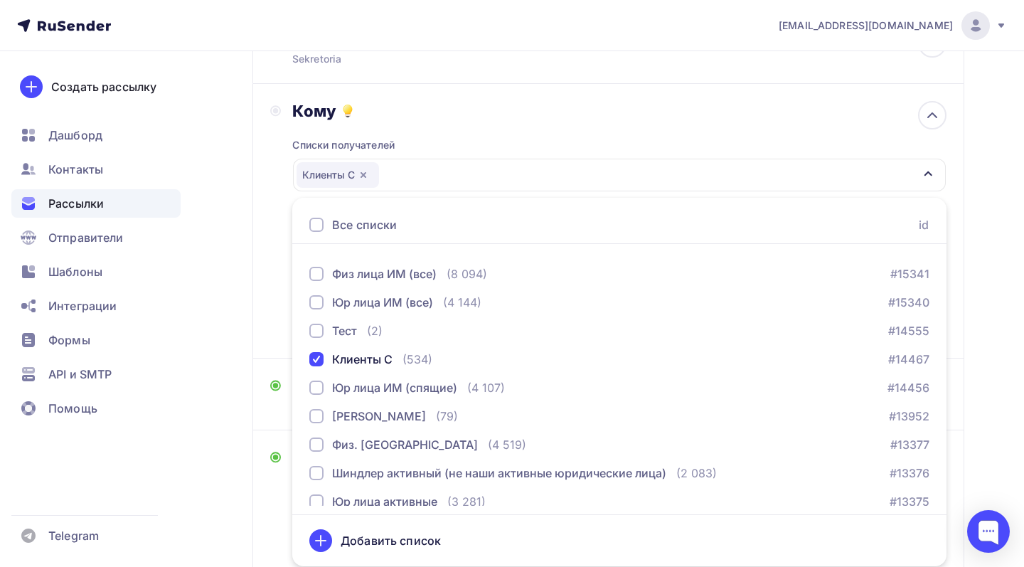
click at [274, 314] on div "Кому Списки получателей Клиенты С Все списки id Зарегистрировались на конф 2025…" at bounding box center [608, 221] width 676 height 240
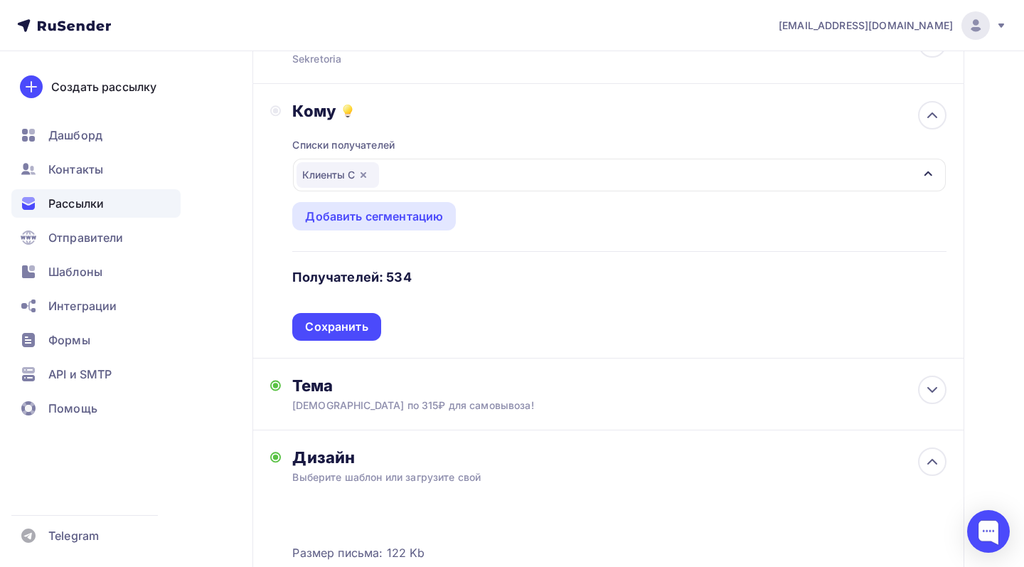
click at [414, 183] on div "Клиенты С" at bounding box center [619, 175] width 653 height 33
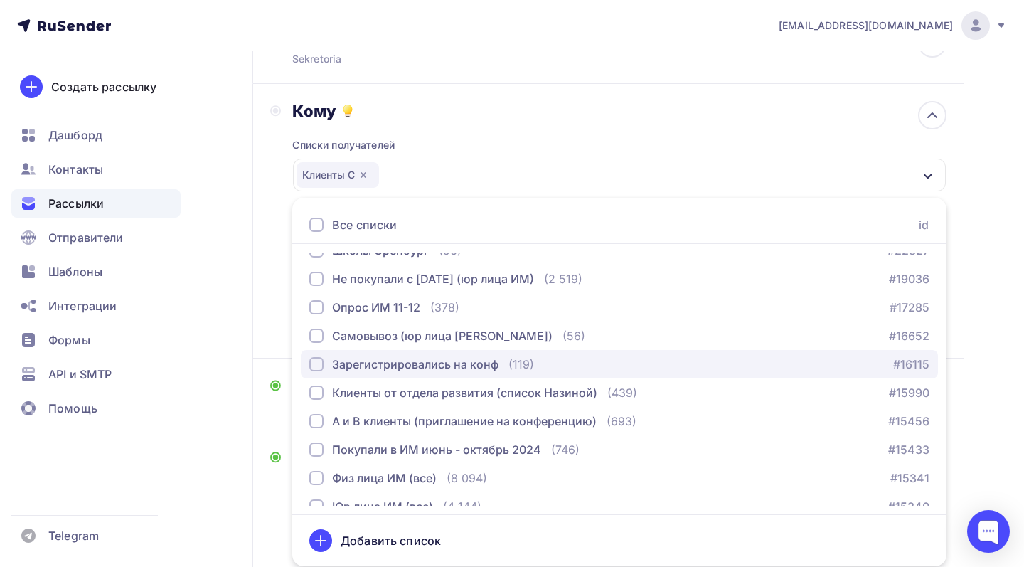
scroll to position [554, 0]
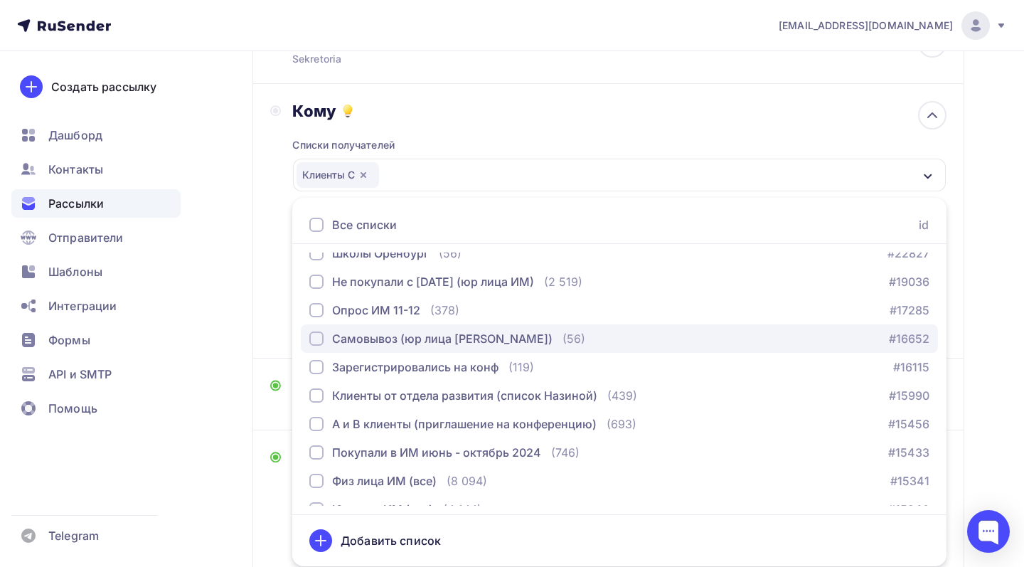
click at [432, 343] on div "Самовывоз (юр лица [PERSON_NAME])" at bounding box center [442, 338] width 220 height 17
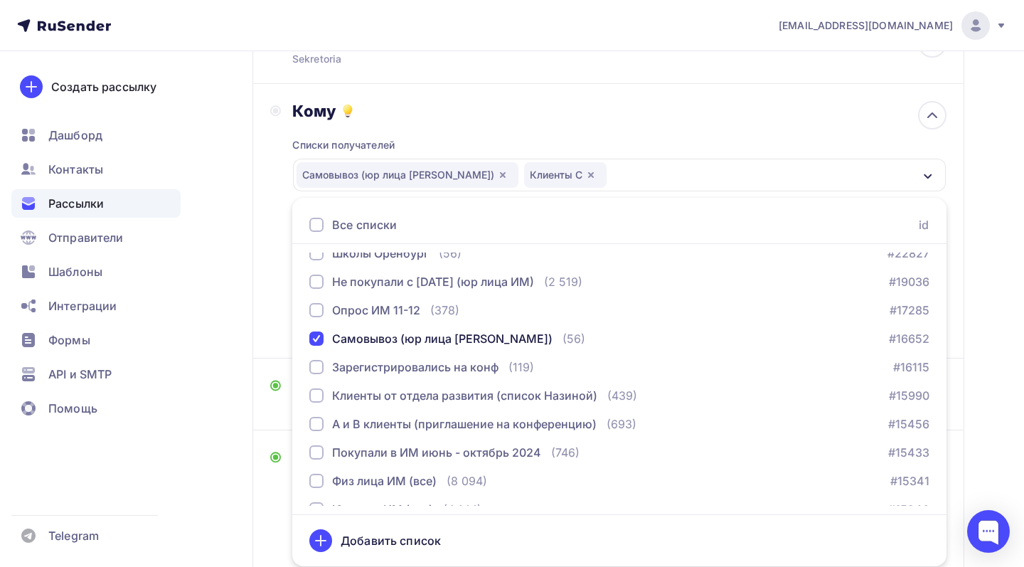
click at [270, 228] on div "Кому Списки получателей Самовывоз (юр лица касса гипер) Клиенты С Все списки id…" at bounding box center [608, 221] width 712 height 274
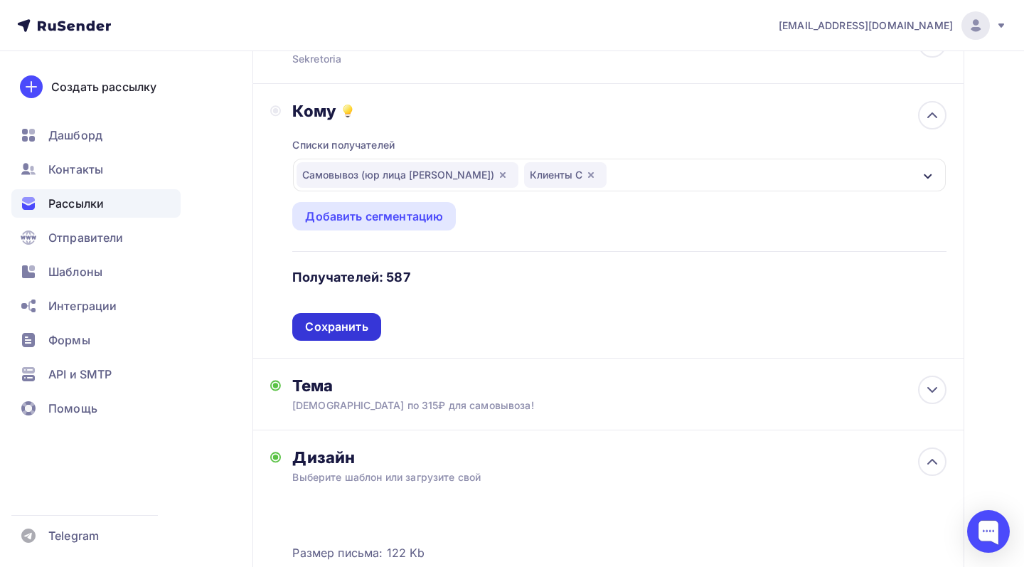
click at [320, 336] on div "Сохранить" at bounding box center [336, 327] width 88 height 28
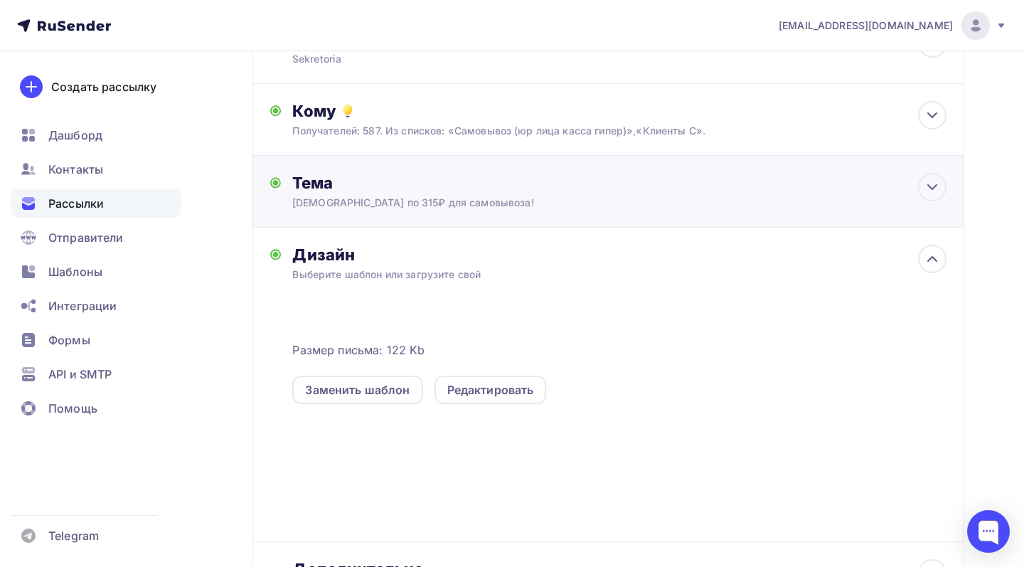
click at [420, 216] on div "Тема Бумага по 315₽ для самовывоза! Тема * Бумага по 315₽ для самовывоза! Реком…" at bounding box center [608, 192] width 712 height 72
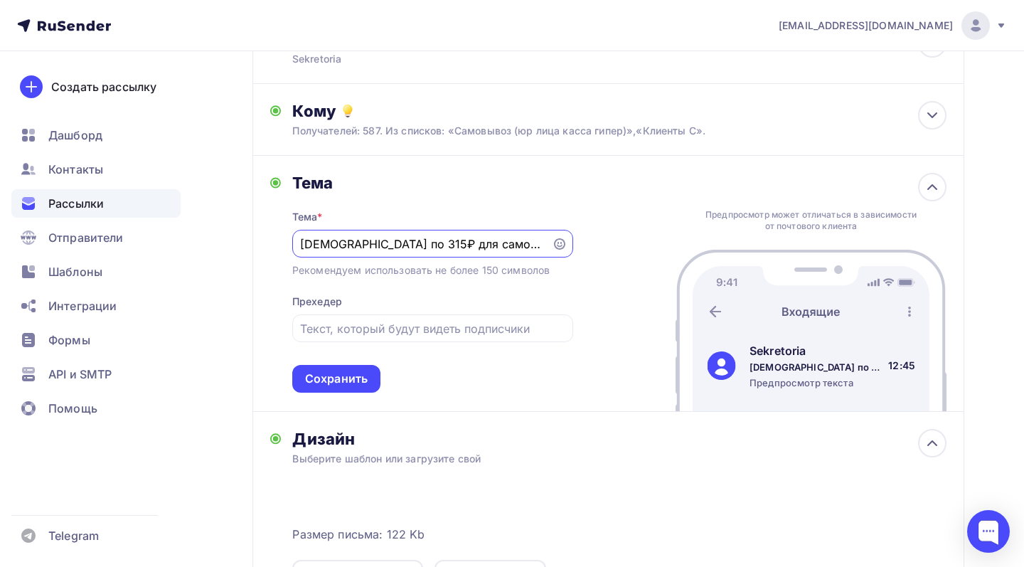
scroll to position [0, 0]
click at [378, 247] on input "[DEMOGRAPHIC_DATA] по 315₽ для самовывоза!" at bounding box center [421, 243] width 243 height 17
type input "[DEMOGRAPHIC_DATA] по 310₽ для самовывоза!"
click at [347, 375] on div "Сохранить" at bounding box center [336, 378] width 63 height 16
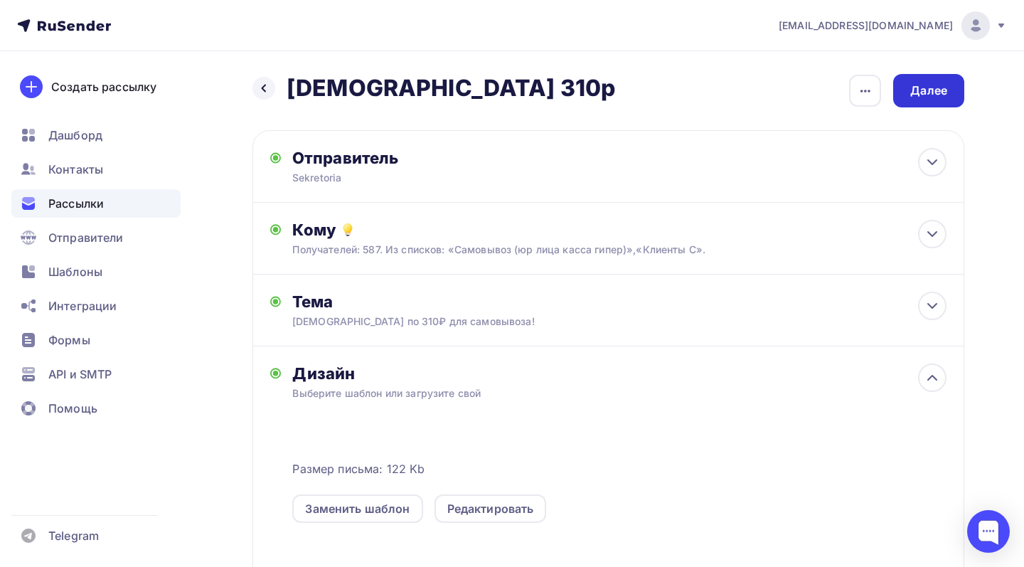
click at [922, 98] on div "Далее" at bounding box center [928, 90] width 37 height 16
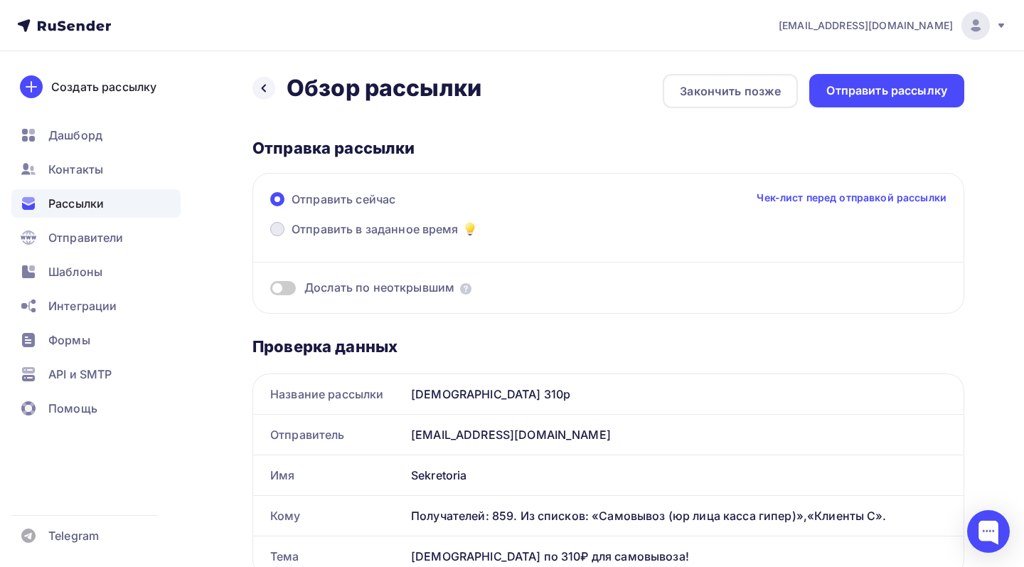
click at [395, 226] on span "Отправить в заданное время" at bounding box center [375, 228] width 167 height 17
click at [292, 238] on input "Отправить в заданное время" at bounding box center [292, 238] width 0 height 0
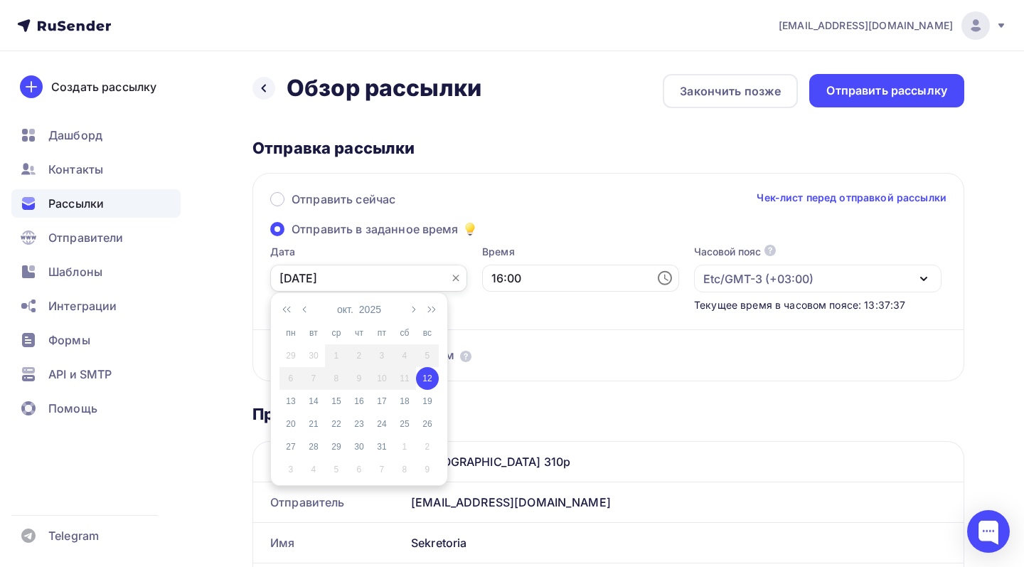
click at [357, 282] on input "[DATE]" at bounding box center [368, 278] width 197 height 27
click at [295, 402] on div "13" at bounding box center [290, 401] width 23 height 13
type input "[DATE]"
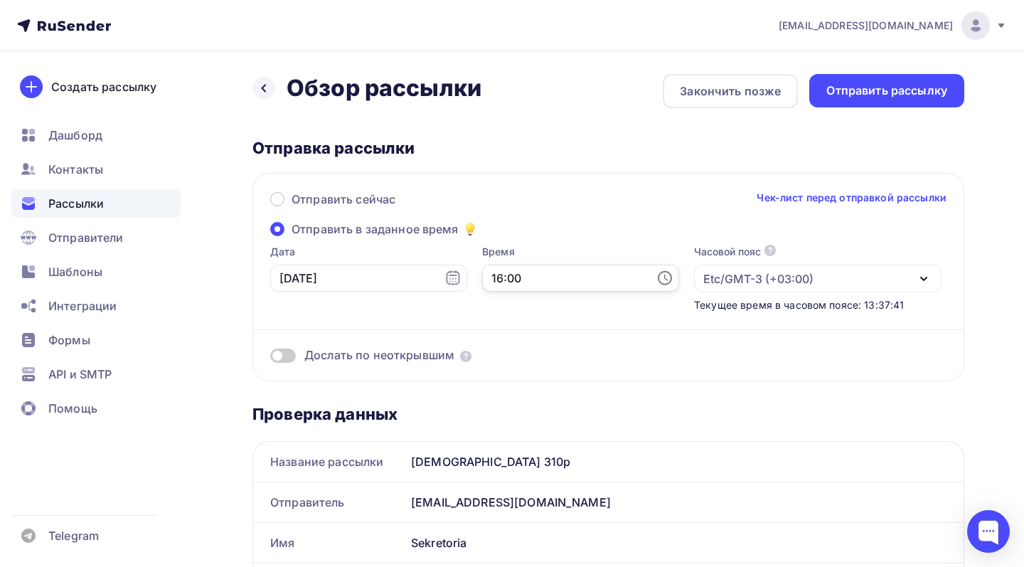
click at [550, 274] on input "16:00" at bounding box center [580, 278] width 197 height 27
click at [536, 353] on li "09" at bounding box center [539, 352] width 63 height 23
click at [543, 320] on li "07" at bounding box center [539, 310] width 63 height 23
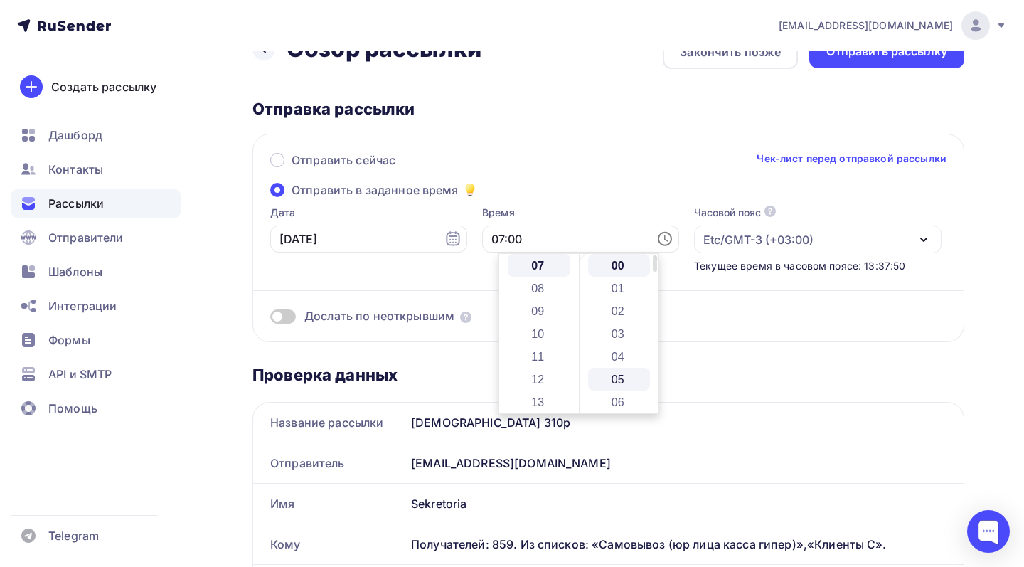
scroll to position [37, 0]
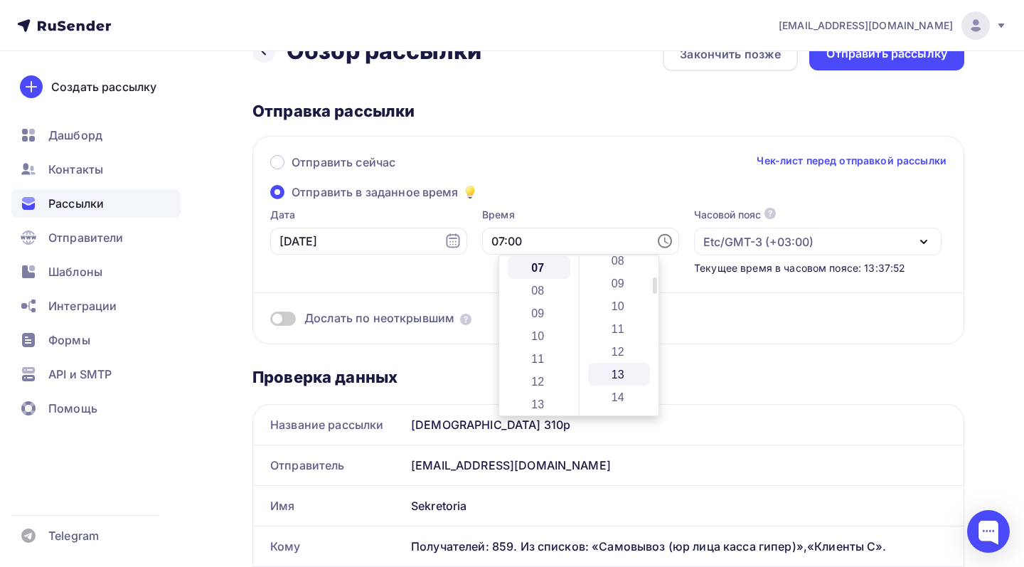
click at [628, 373] on li "13" at bounding box center [619, 374] width 63 height 23
type input "07:13"
click at [611, 149] on div "Отправить сейчас Чек-лист перед отправкой рассылки Отправить в заданное время Д…" at bounding box center [608, 240] width 712 height 208
click at [292, 323] on span at bounding box center [283, 318] width 26 height 14
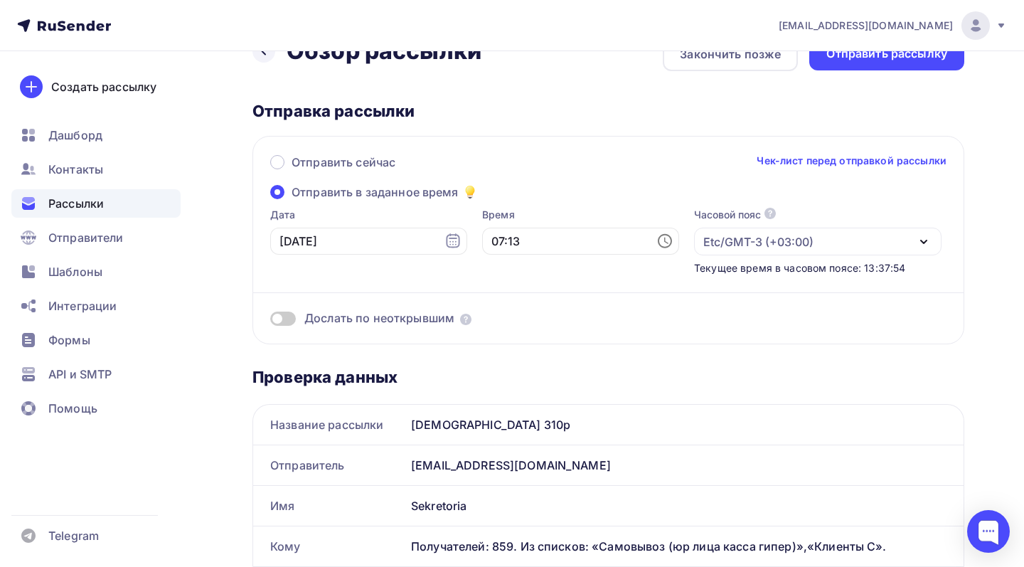
click at [270, 321] on input "checkbox" at bounding box center [270, 321] width 0 height 0
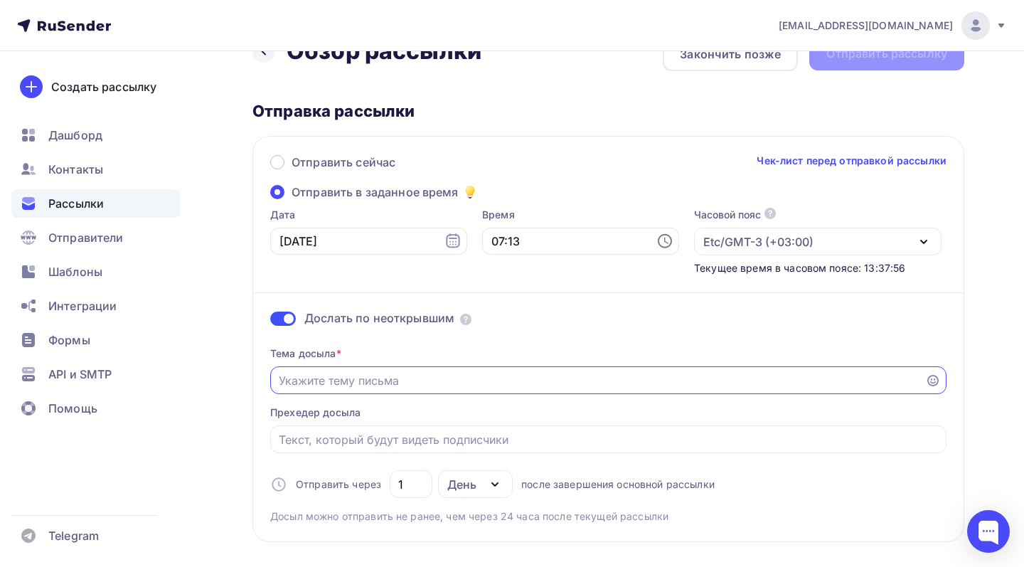
click at [355, 385] on input "Отправить в заданное время" at bounding box center [598, 380] width 639 height 17
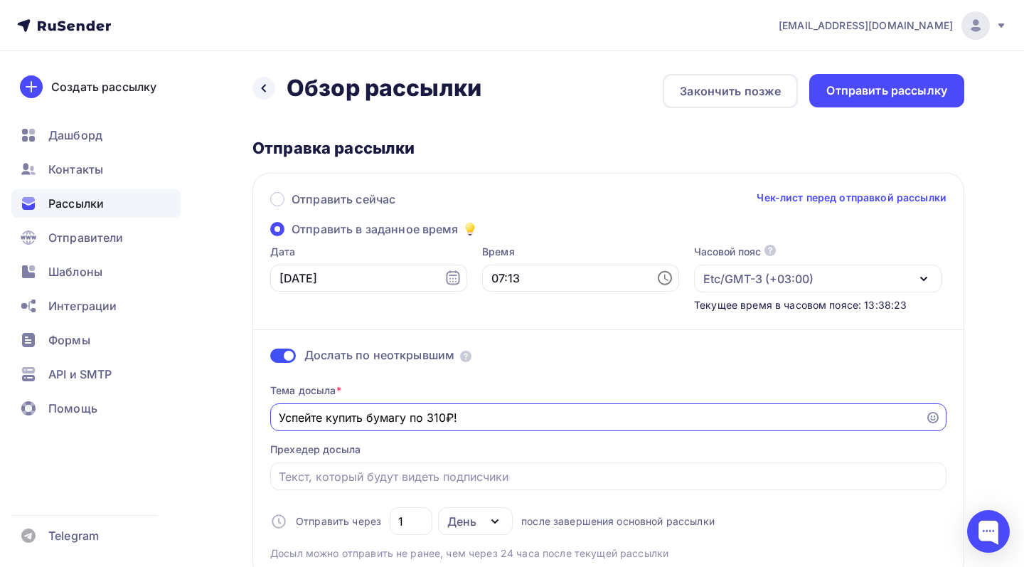
scroll to position [0, 0]
type input "Успейте купить бумагу по 310₽!"
click at [705, 101] on div "Закончить позже" at bounding box center [730, 91] width 135 height 34
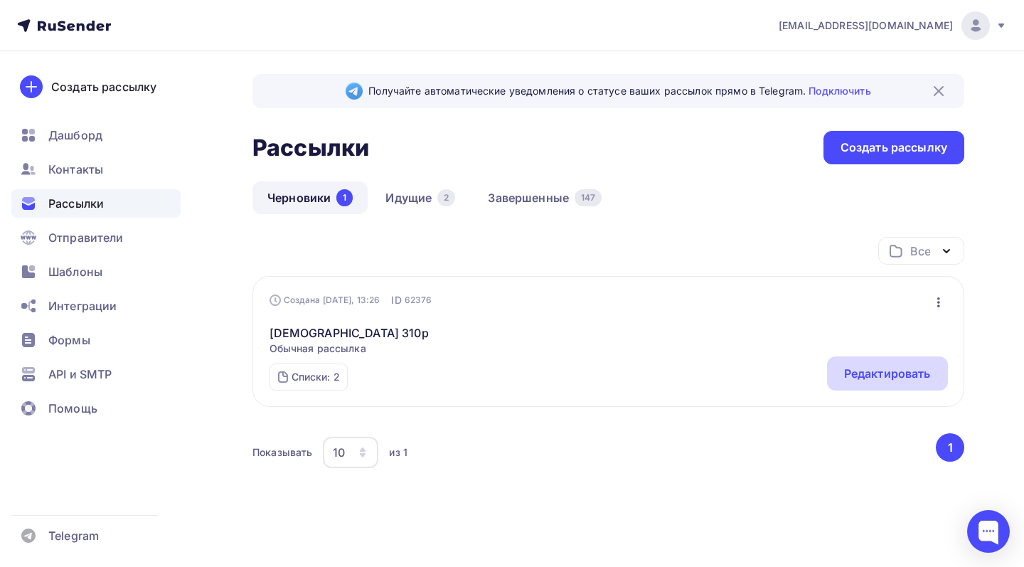
click at [834, 368] on div "Редактировать" at bounding box center [887, 373] width 121 height 34
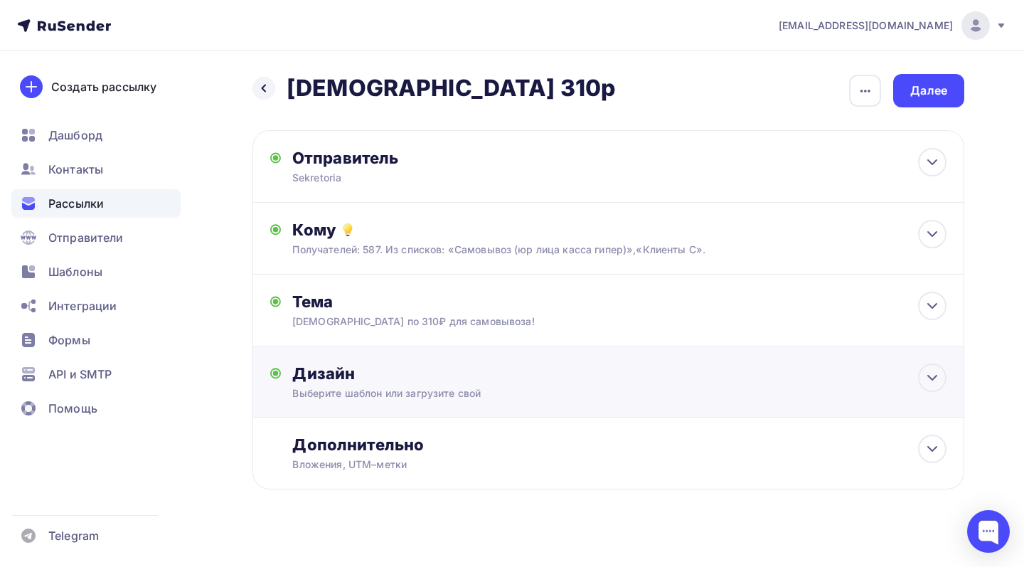
click at [587, 378] on div "Дизайн" at bounding box center [619, 373] width 654 height 20
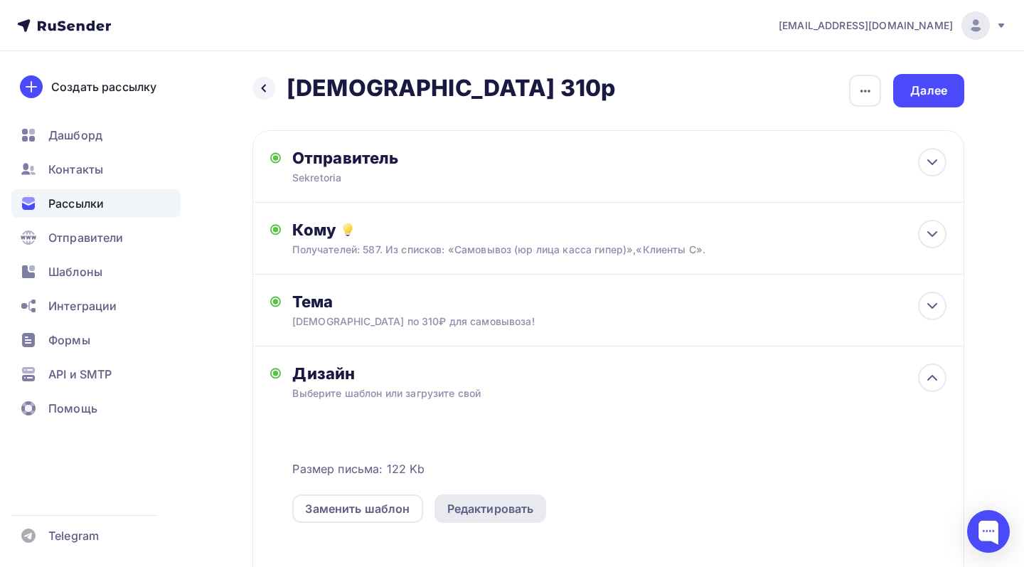
click at [479, 506] on div "Редактировать" at bounding box center [490, 508] width 87 height 17
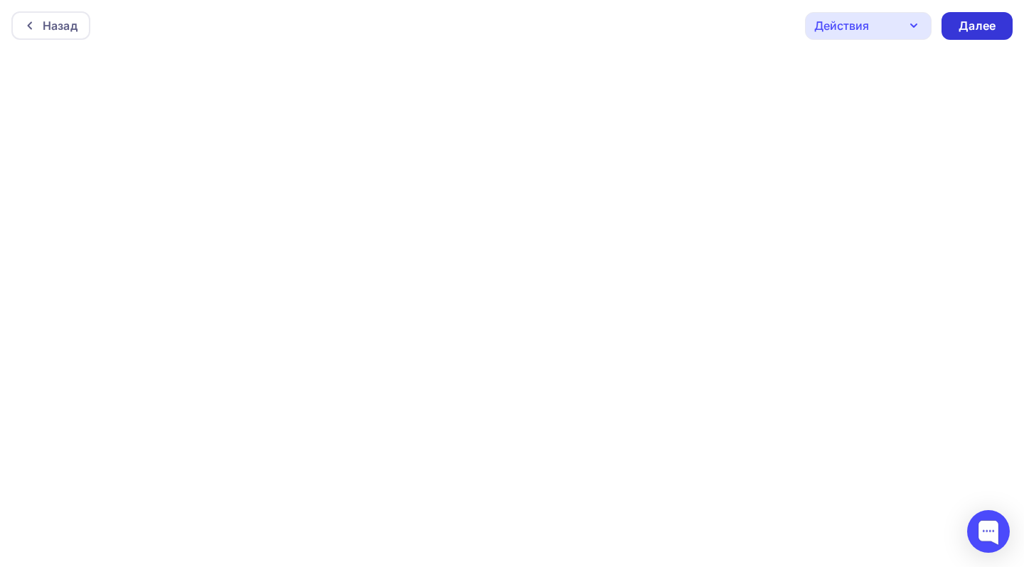
click at [979, 20] on div "Далее" at bounding box center [977, 26] width 37 height 16
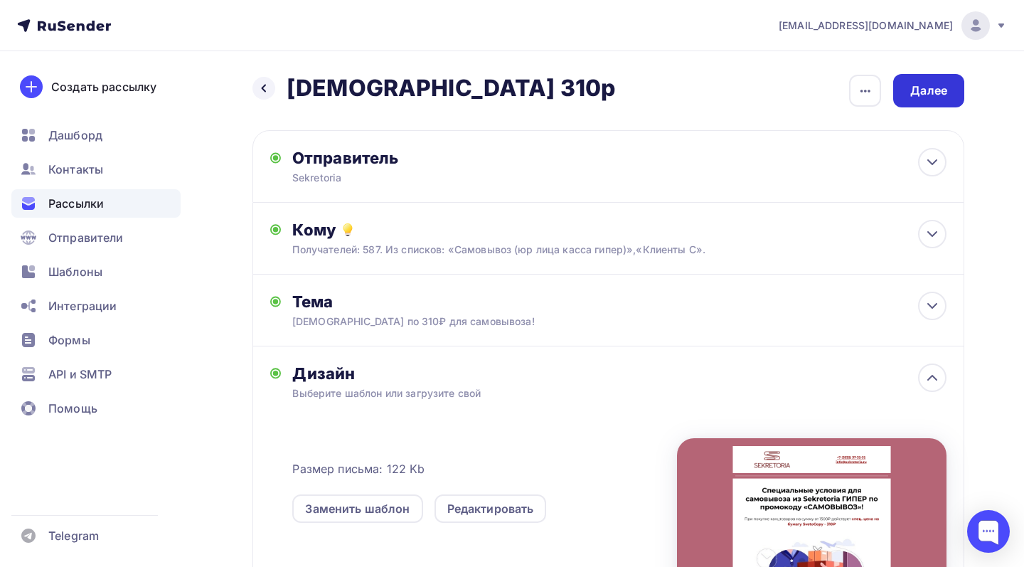
click at [907, 102] on div "Далее" at bounding box center [928, 90] width 71 height 33
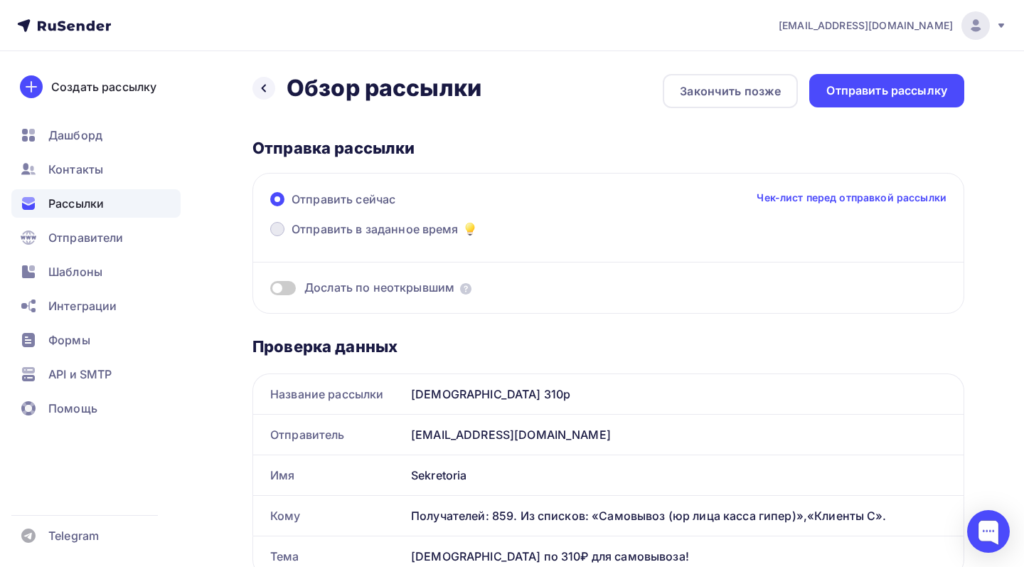
click at [435, 230] on span "Отправить в заданное время" at bounding box center [375, 228] width 167 height 17
click at [292, 238] on input "Отправить в заданное время" at bounding box center [292, 238] width 0 height 0
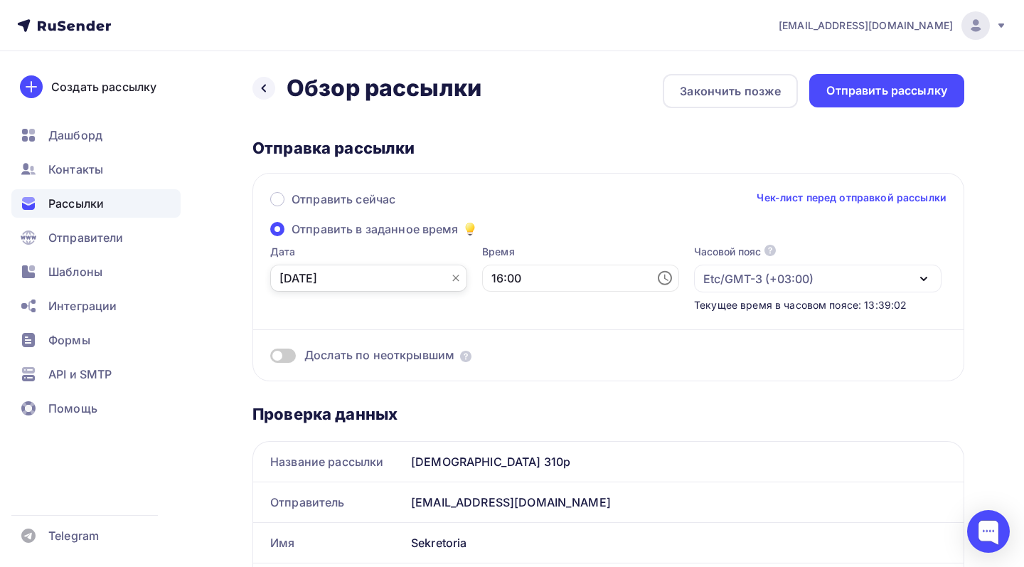
click at [396, 278] on input "[DATE]" at bounding box center [368, 278] width 197 height 27
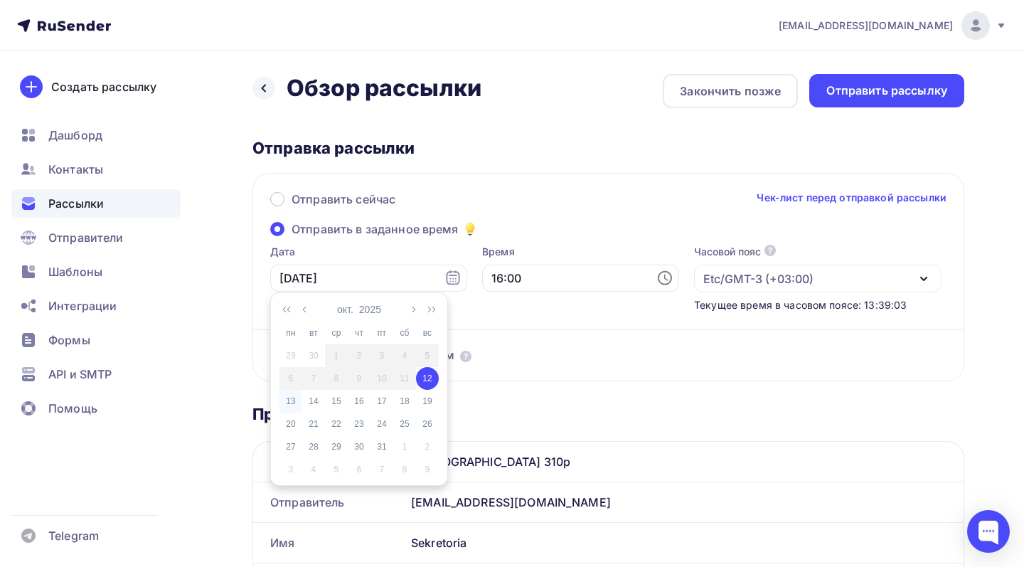
click at [291, 404] on div "13" at bounding box center [290, 401] width 23 height 13
type input "[DATE]"
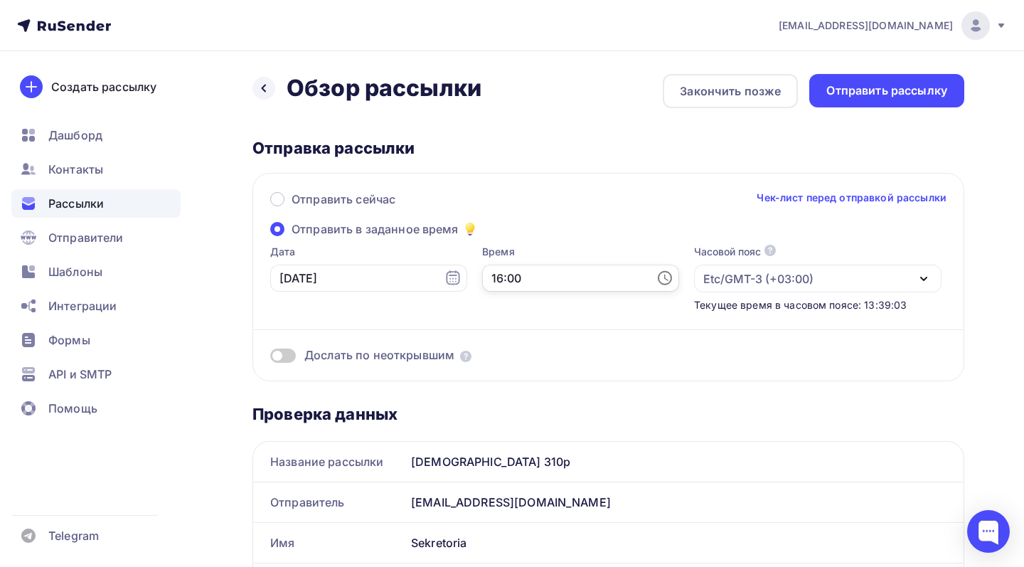
click at [558, 273] on input "16:00" at bounding box center [580, 278] width 197 height 27
click at [550, 363] on li "07" at bounding box center [539, 357] width 63 height 23
click at [621, 419] on li "15" at bounding box center [619, 419] width 63 height 23
type input "07:15"
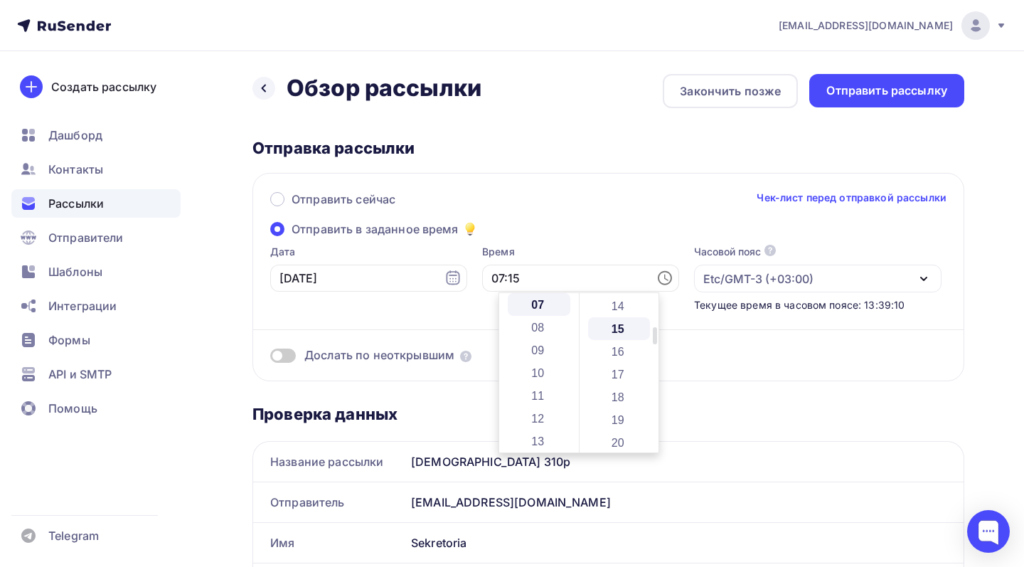
scroll to position [341, 0]
click at [444, 316] on div "Дослать по неоткрывшим" at bounding box center [608, 337] width 676 height 51
click at [286, 359] on span at bounding box center [283, 355] width 26 height 14
click at [270, 358] on input "checkbox" at bounding box center [270, 358] width 0 height 0
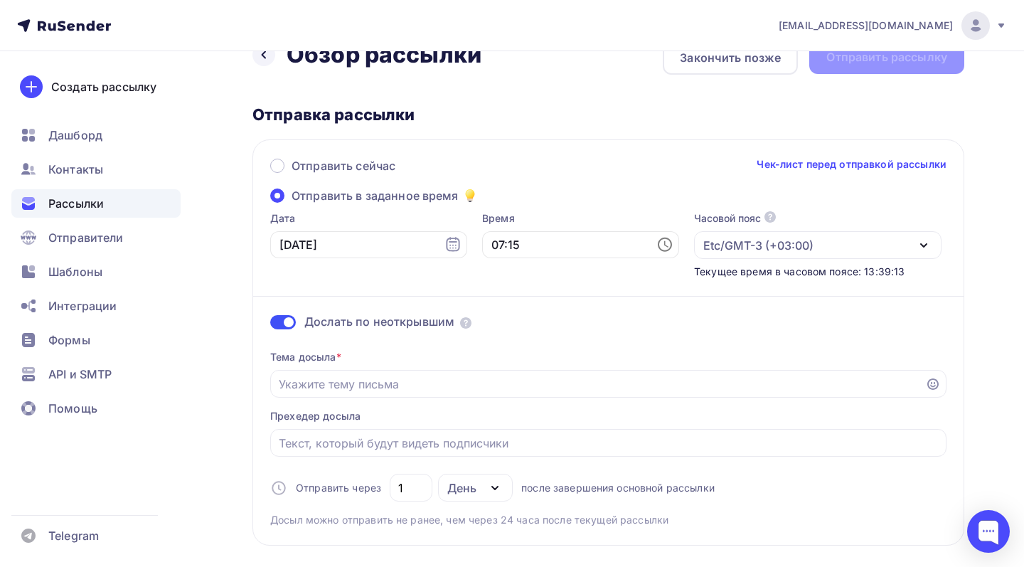
scroll to position [47, 0]
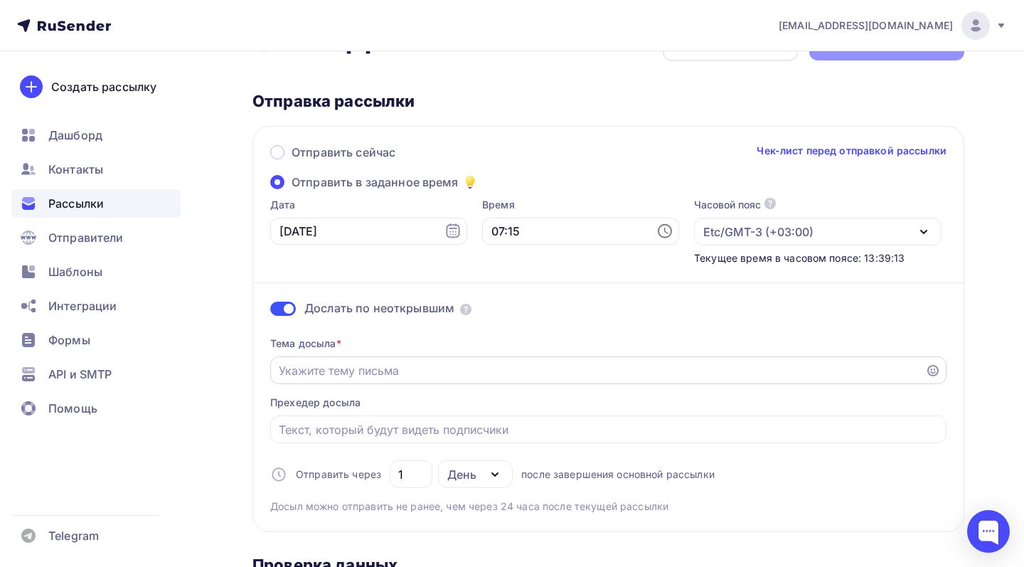
click at [371, 373] on input "Отправить в заданное время" at bounding box center [598, 370] width 639 height 17
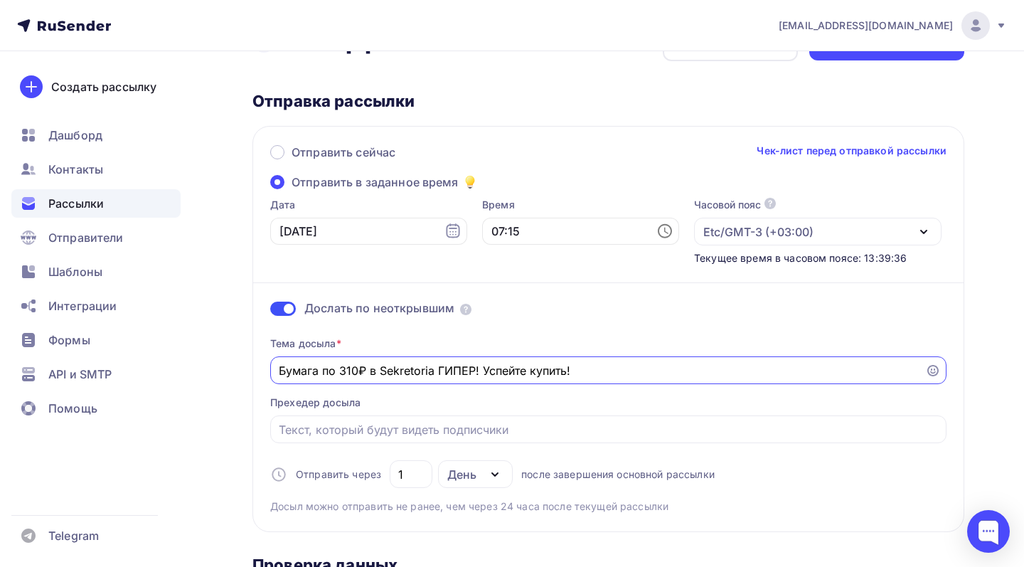
type input "Бумага по 310₽ в Sekretoria ГИПЕР! Успейте купить!"
click at [554, 324] on div "Дослать по неоткрывшим Тема досыла * Бумага по 310₽ в Sekretoria ГИПЕР! Успейте…" at bounding box center [608, 389] width 676 height 248
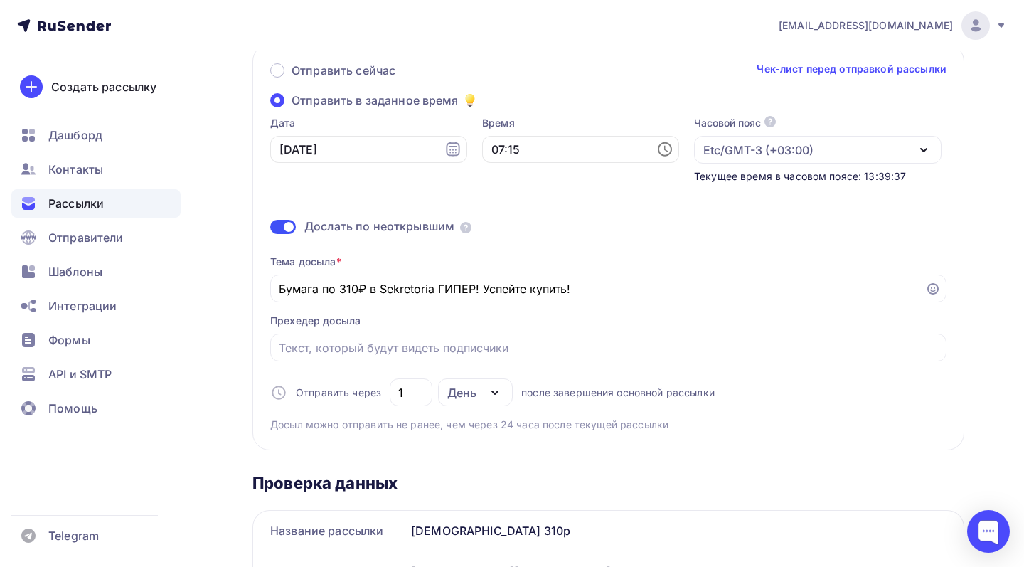
scroll to position [139, 0]
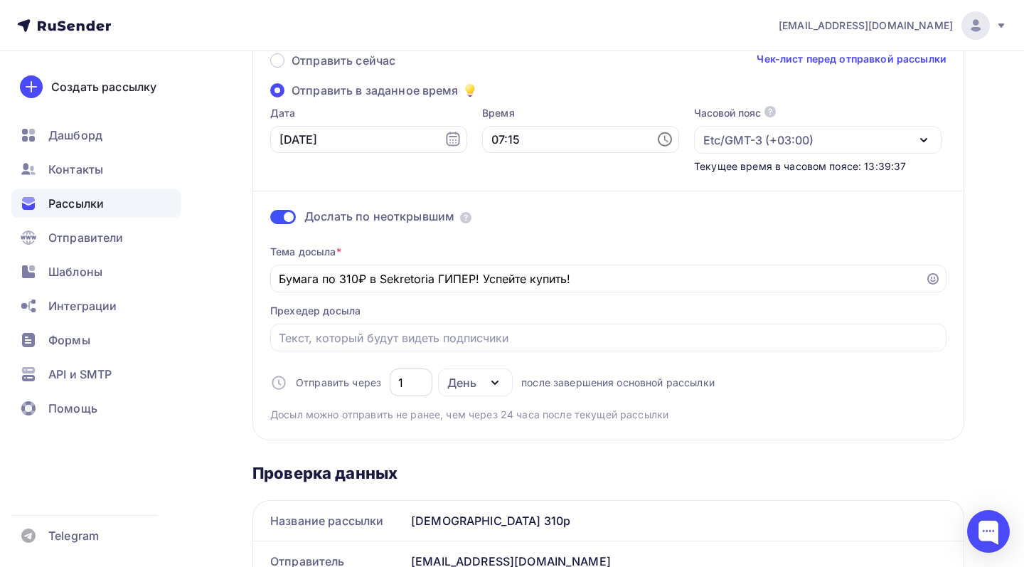
click at [410, 376] on input "1" at bounding box center [411, 382] width 26 height 17
type input "2"
click at [653, 237] on div "Тема досыла * Бумага по 310₽ в Sekretoria ГИПЕР! Успейте купить! Прехедер досыл…" at bounding box center [608, 327] width 676 height 188
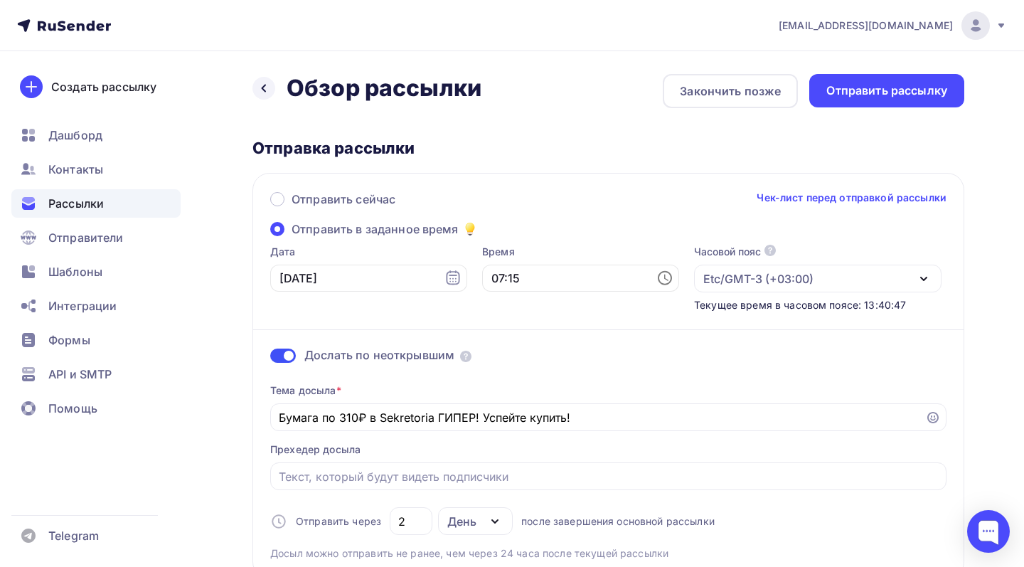
scroll to position [0, 0]
click at [912, 99] on div "Отправить рассылку" at bounding box center [886, 90] width 155 height 33
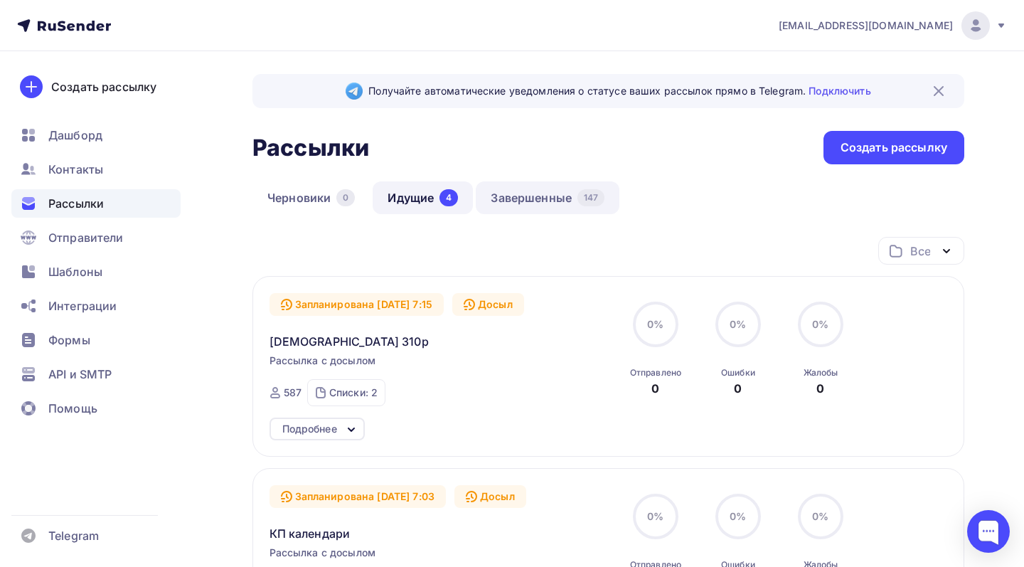
click at [565, 193] on link "Завершенные 147" at bounding box center [548, 197] width 144 height 33
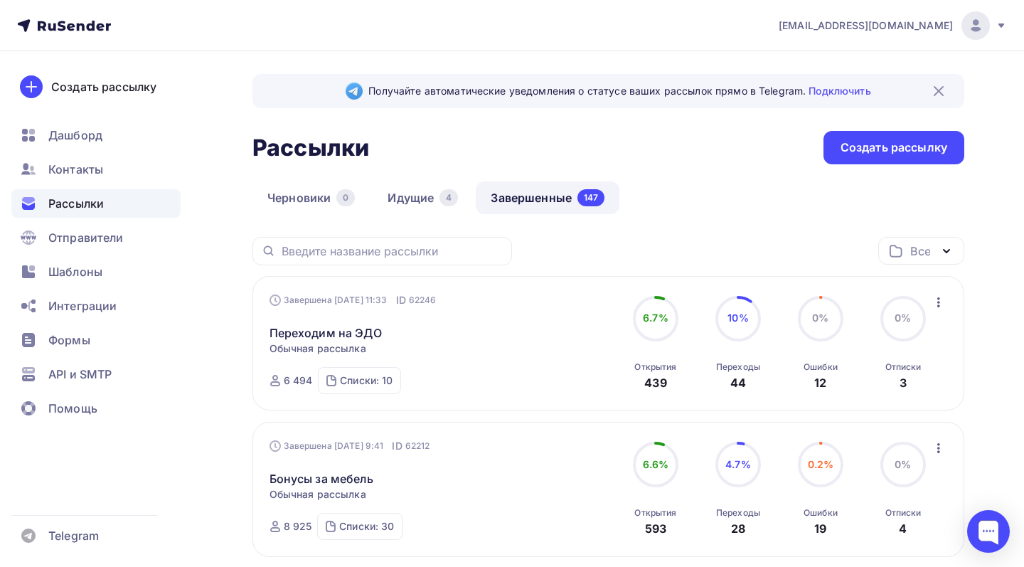
click at [285, 1] on nav "market@sekretoria.ru Аккаунт Тарифы Выйти Создать рассылку Дашборд Контакты Рас…" at bounding box center [512, 25] width 1024 height 51
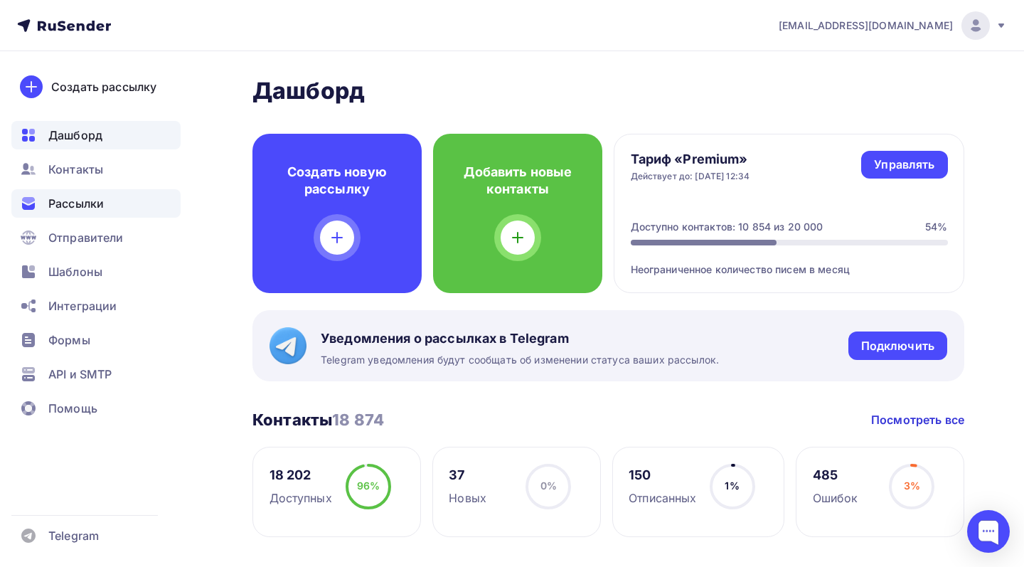
click at [102, 201] on span "Рассылки" at bounding box center [75, 203] width 55 height 17
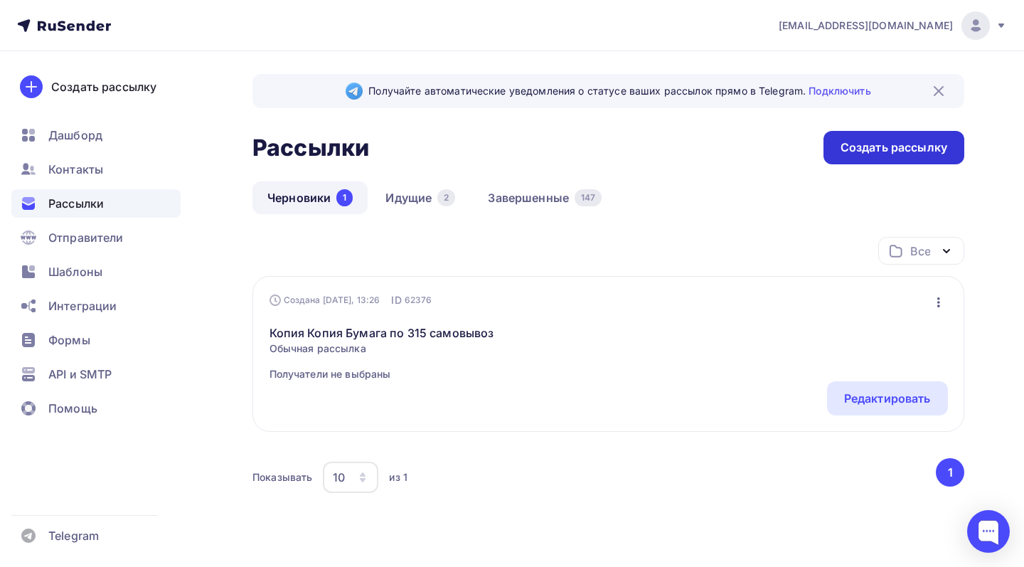
click at [836, 158] on div "Создать рассылку" at bounding box center [893, 147] width 141 height 33
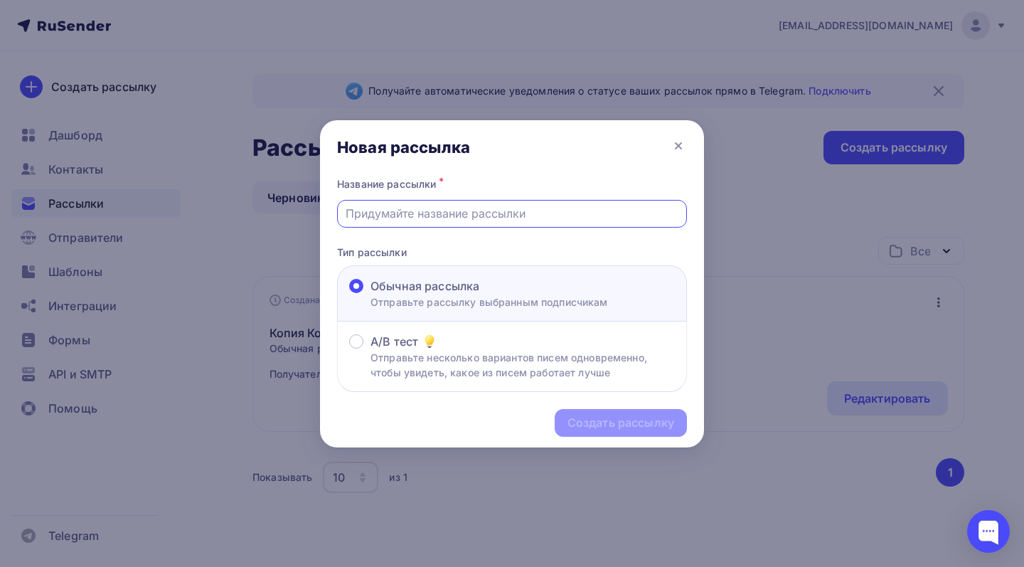
click at [552, 213] on input "text" at bounding box center [512, 213] width 333 height 17
type input "Бумага 310"
click at [629, 427] on div "Создать рассылку" at bounding box center [620, 423] width 107 height 16
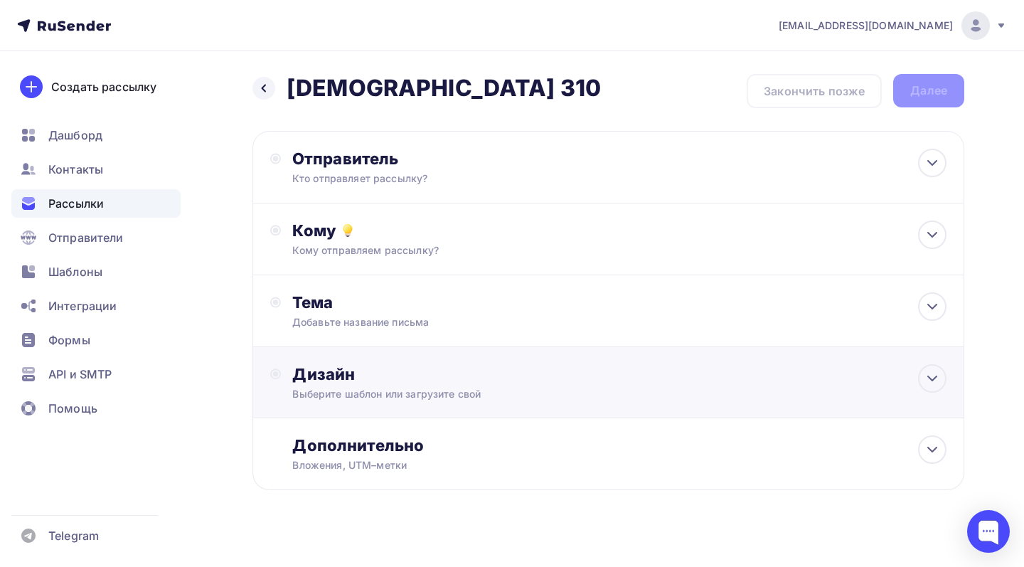
click at [531, 380] on div "Дизайн" at bounding box center [619, 374] width 654 height 20
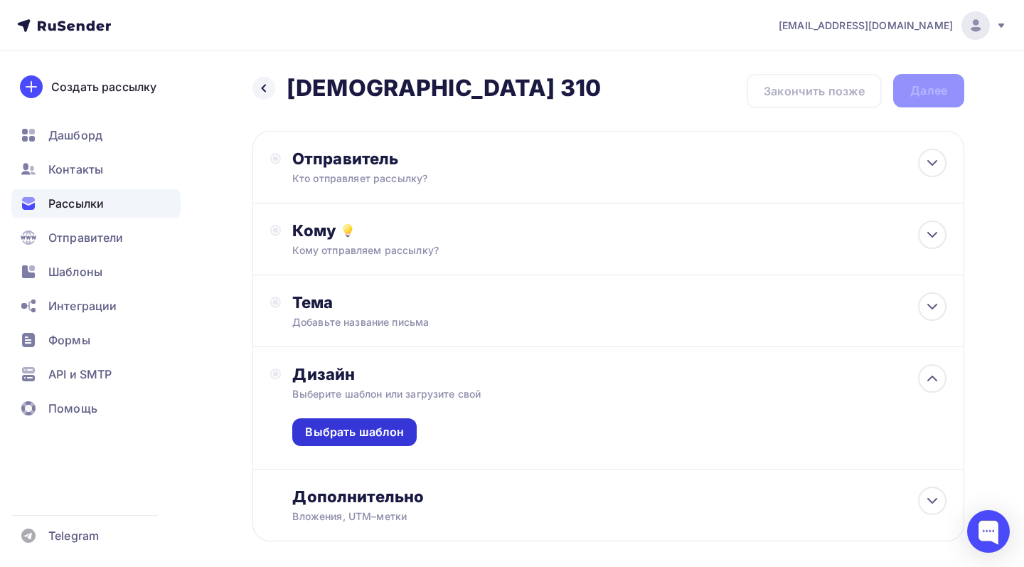
click at [383, 439] on div "Выбрать шаблон" at bounding box center [354, 432] width 99 height 16
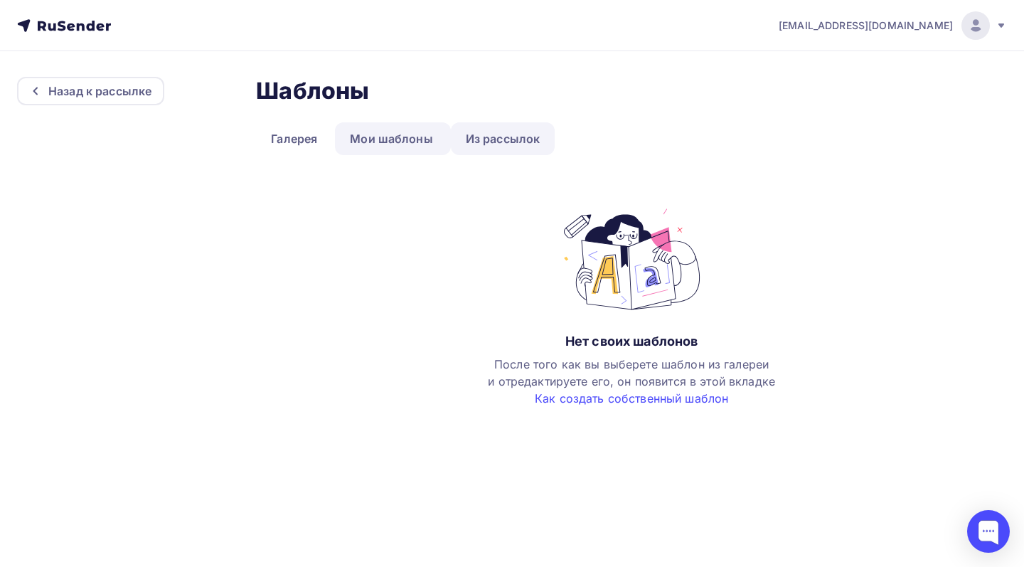
click at [514, 142] on link "Из рассылок" at bounding box center [503, 138] width 105 height 33
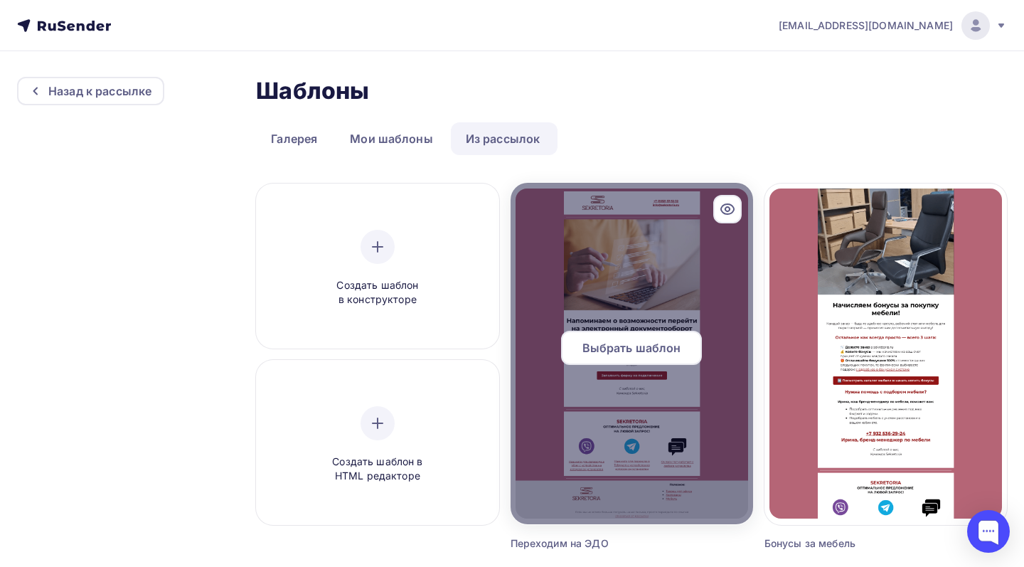
click at [629, 354] on span "Выбрать шаблон" at bounding box center [631, 347] width 99 height 17
